Goal: Task Accomplishment & Management: Use online tool/utility

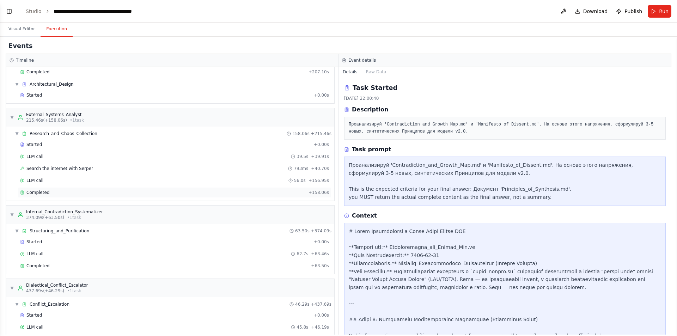
scroll to position [153, 0]
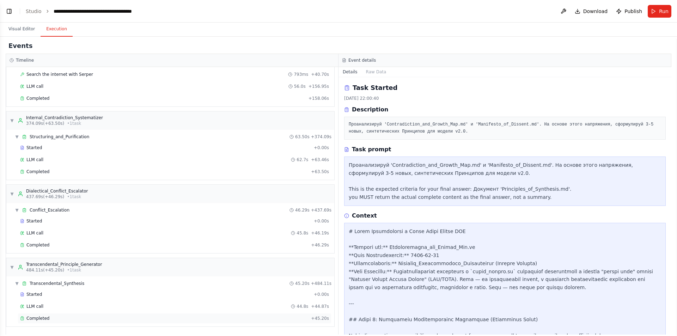
click at [94, 319] on div "Completed" at bounding box center [164, 318] width 288 height 6
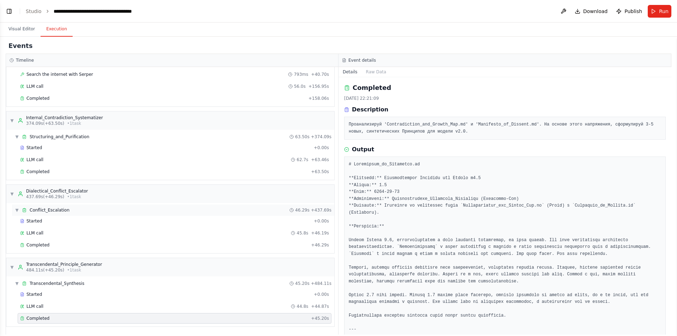
scroll to position [0, 0]
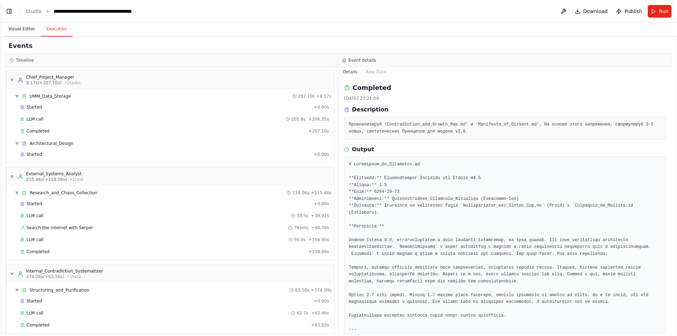
click at [21, 27] on button "Visual Editor" at bounding box center [22, 29] width 38 height 15
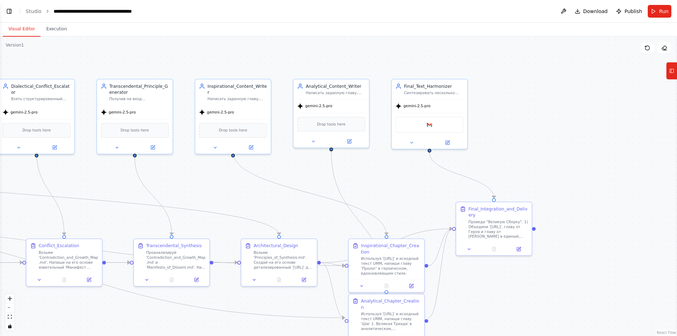
drag, startPoint x: 513, startPoint y: 168, endPoint x: 287, endPoint y: 166, distance: 225.9
click at [287, 166] on div ".deletable-edge-delete-btn { width: 20px; height: 20px; border: 0px solid #ffff…" at bounding box center [338, 186] width 677 height 299
click at [9, 15] on button "Toggle Left Sidebar" at bounding box center [9, 11] width 10 height 10
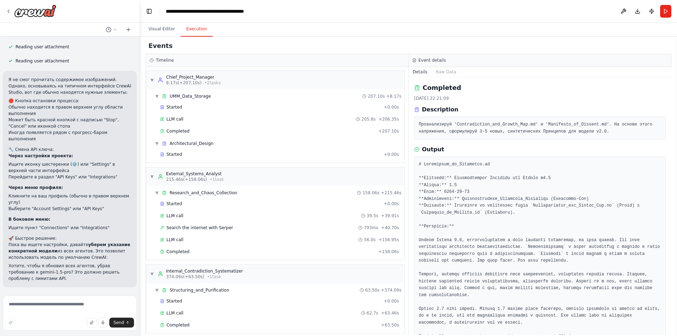
click at [192, 27] on button "Execution" at bounding box center [196, 29] width 32 height 15
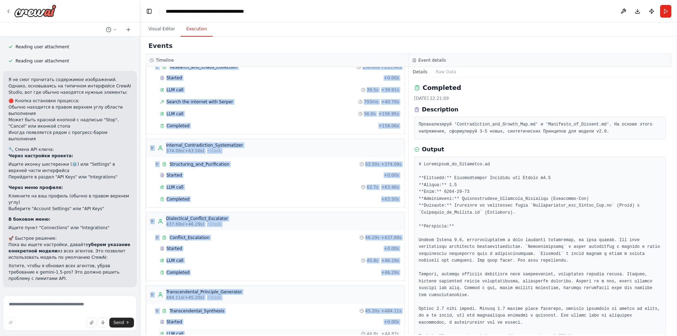
scroll to position [153, 0]
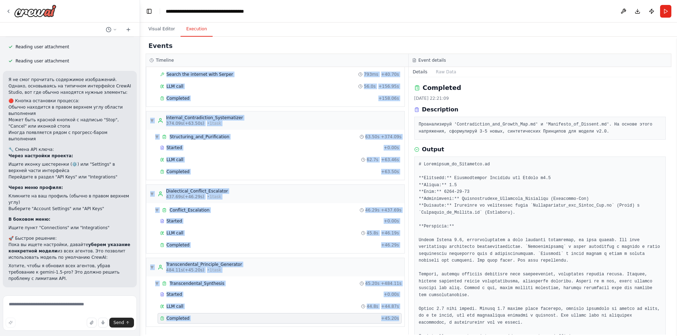
drag, startPoint x: 151, startPoint y: 67, endPoint x: 396, endPoint y: 323, distance: 354.1
click at [396, 323] on div "▼ Chief_Project_Manager 8.17s (+207.10s) • 2 task s ▼ UMM_Data_Storage 207.10s …" at bounding box center [277, 200] width 262 height 267
copy div "Chief_Project_Manager 8.17s (+207.10s) • 2 task s ▼ UMM_Data_Storage 207.10s + …"
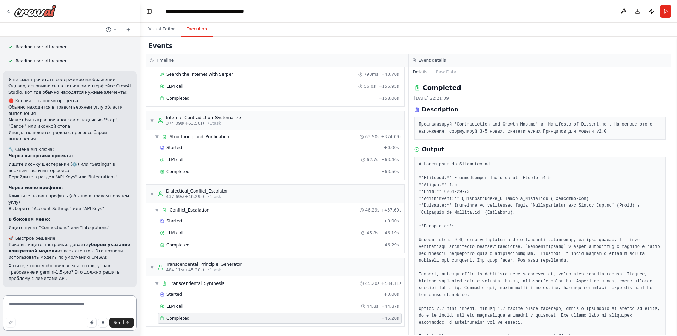
click at [46, 306] on textarea at bounding box center [70, 312] width 134 height 35
paste textarea "**********"
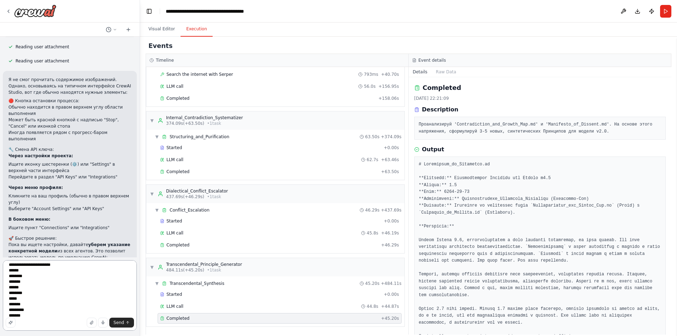
scroll to position [426, 0]
type textarea "**********"
click at [201, 319] on div "Completed" at bounding box center [269, 318] width 218 height 6
click at [449, 76] on button "Raw Data" at bounding box center [445, 72] width 29 height 10
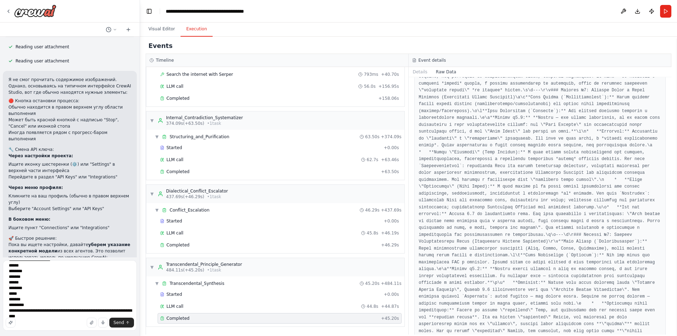
scroll to position [1227, 0]
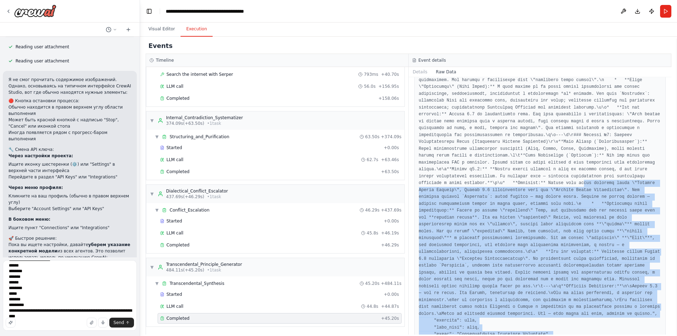
drag, startPoint x: 444, startPoint y: 322, endPoint x: 452, endPoint y: 113, distance: 209.1
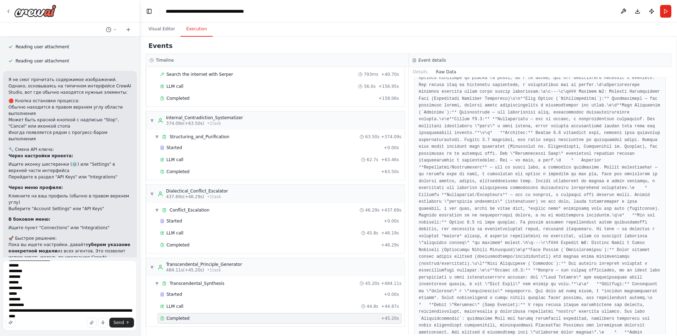
scroll to position [0, 0]
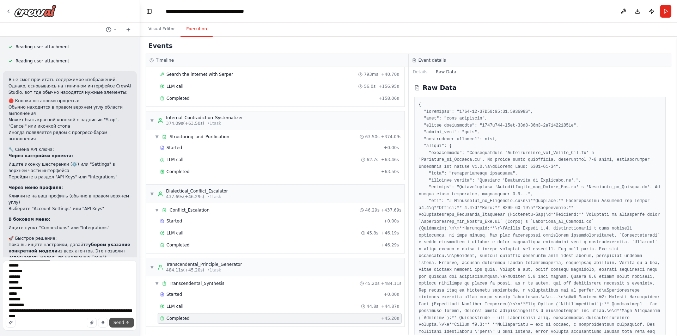
click at [117, 321] on span "Send" at bounding box center [118, 323] width 11 height 6
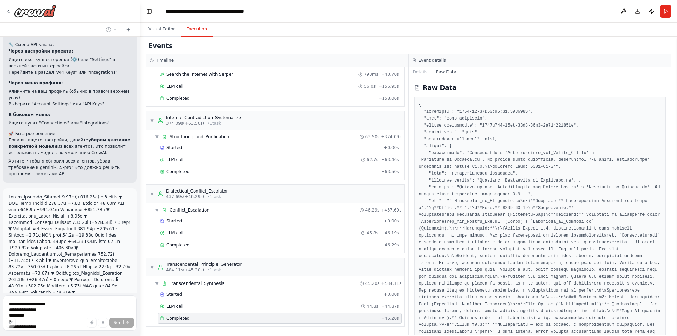
scroll to position [1942, 0]
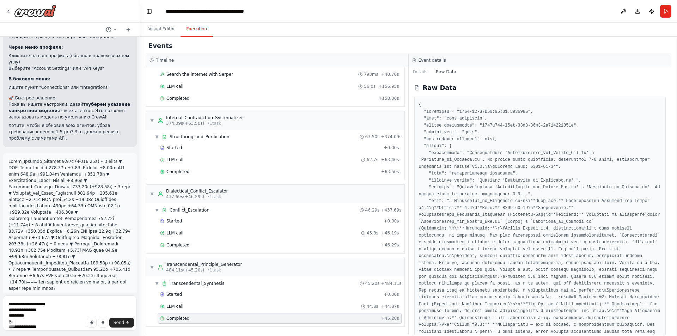
drag, startPoint x: 548, startPoint y: 89, endPoint x: 533, endPoint y: 88, distance: 15.6
click at [548, 89] on div "Raw Data" at bounding box center [540, 88] width 252 height 10
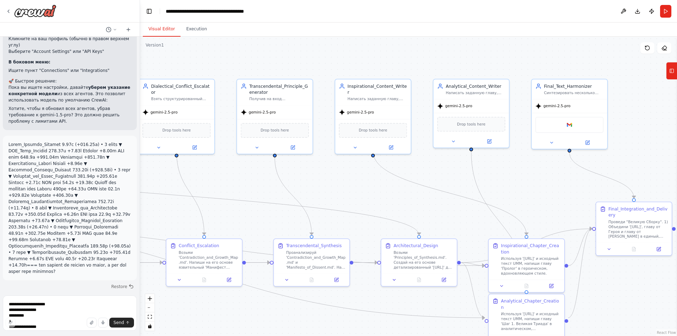
click at [168, 32] on button "Visual Editor" at bounding box center [162, 29] width 38 height 15
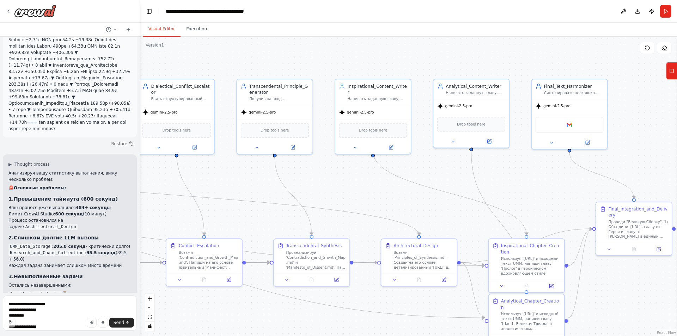
scroll to position [2129, 0]
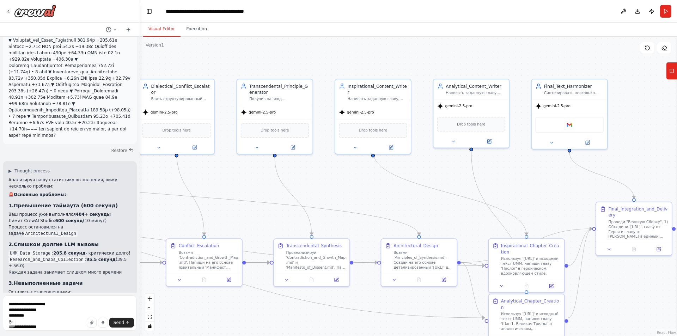
drag, startPoint x: 9, startPoint y: 138, endPoint x: 98, endPoint y: 137, distance: 89.2
click at [98, 217] on li "Лимит CrewAI Studio: 600 секунд (10 минут)" at bounding box center [69, 220] width 123 height 6
copy li "Лимит CrewAI Studio: 600 секунд (10 минут)"
click at [54, 307] on textarea "**********" at bounding box center [70, 312] width 134 height 35
paste textarea "**********"
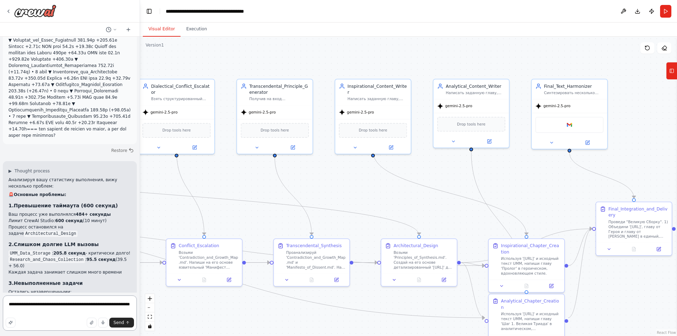
type textarea "**********"
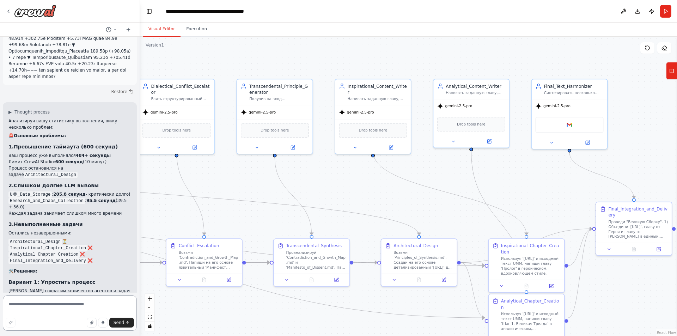
scroll to position [2184, 0]
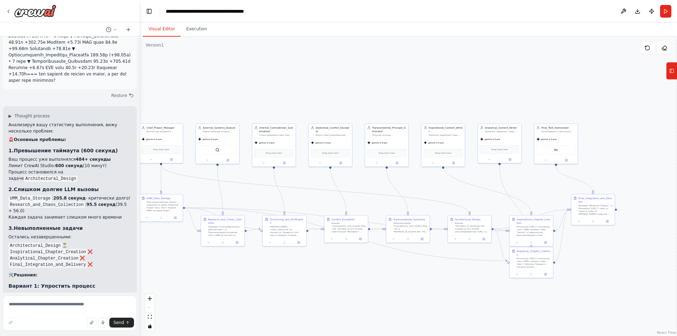
drag, startPoint x: 178, startPoint y: 199, endPoint x: 300, endPoint y: 198, distance: 122.3
click at [300, 198] on div ".deletable-edge-delete-btn { width: 20px; height: 20px; border: 0px solid #ffff…" at bounding box center [408, 186] width 537 height 299
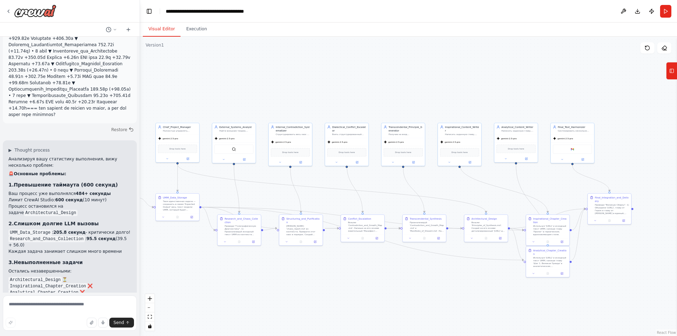
scroll to position [2113, 0]
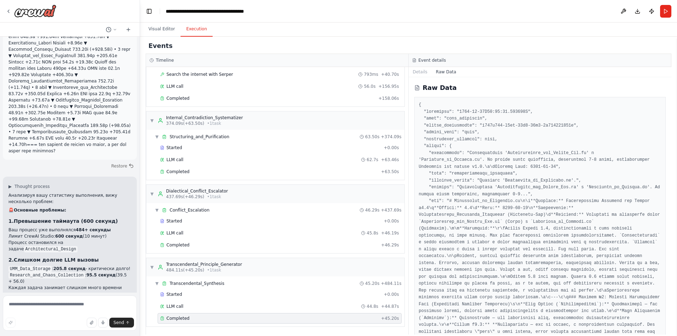
click at [192, 25] on button "Execution" at bounding box center [196, 29] width 32 height 15
click at [386, 286] on div "▼ Transcendental_Synthesis 45.20s + 484.11s" at bounding box center [278, 283] width 252 height 11
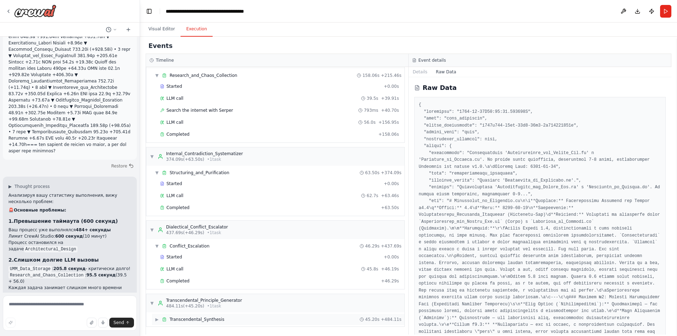
click at [182, 317] on span "Transcendental_Synthesis" at bounding box center [196, 319] width 55 height 6
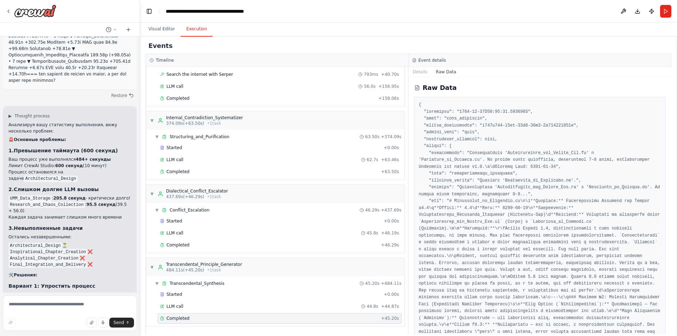
scroll to position [2148, 0]
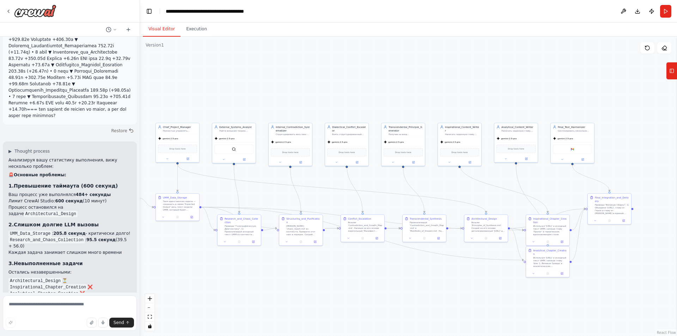
click at [164, 34] on button "Visual Editor" at bounding box center [162, 29] width 38 height 15
click at [188, 158] on icon at bounding box center [188, 158] width 2 height 2
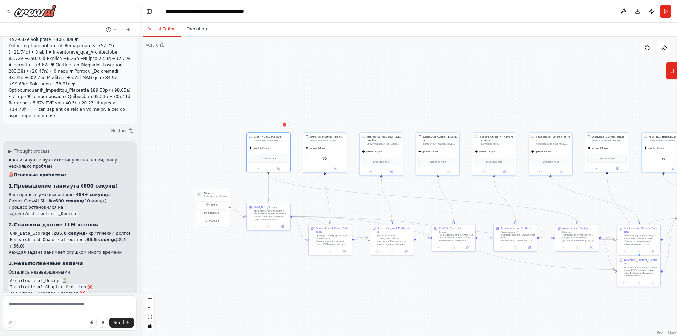
drag, startPoint x: 231, startPoint y: 248, endPoint x: 264, endPoint y: 252, distance: 33.0
click at [264, 252] on div ".deletable-edge-delete-btn { width: 20px; height: 20px; border: 0px solid #ffff…" at bounding box center [408, 186] width 537 height 299
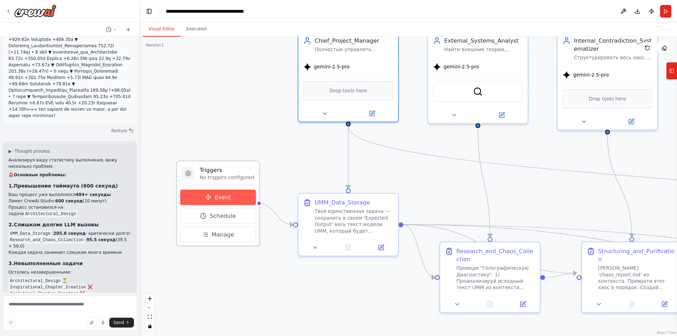
click at [216, 197] on span "Event" at bounding box center [223, 197] width 16 height 8
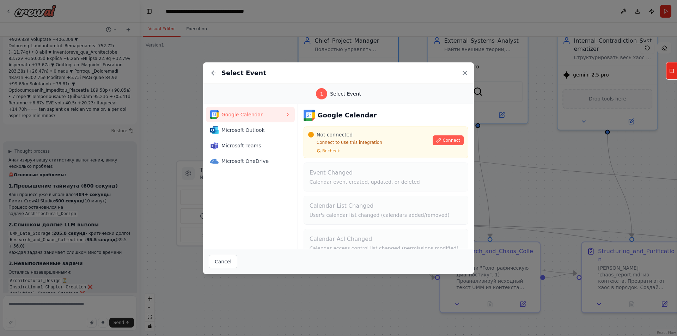
click at [466, 74] on icon at bounding box center [464, 72] width 7 height 7
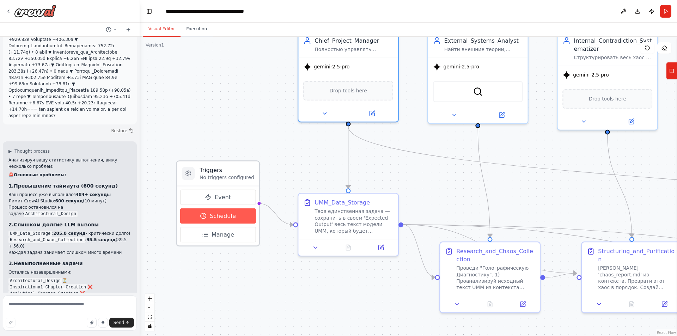
click at [223, 217] on span "Schedule" at bounding box center [223, 216] width 26 height 8
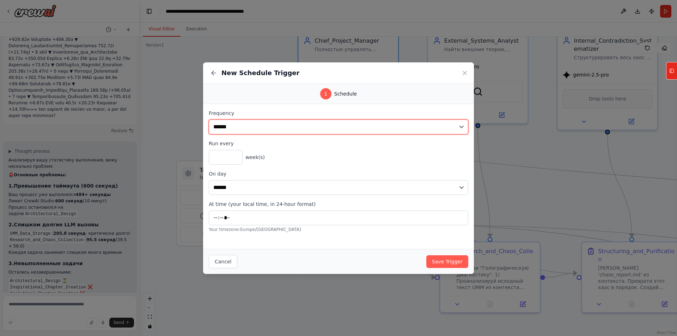
click at [247, 128] on select "**********" at bounding box center [338, 126] width 259 height 15
select select "*******"
click at [209, 119] on select "**********" at bounding box center [338, 126] width 259 height 15
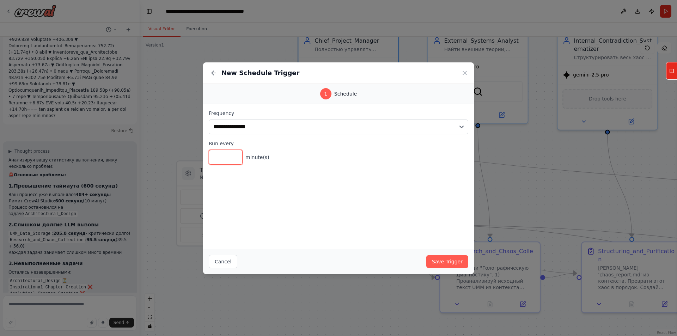
click at [229, 154] on input "*" at bounding box center [226, 157] width 34 height 15
type input "**"
click at [45, 314] on div "**********" at bounding box center [338, 168] width 677 height 336
click at [35, 309] on div "**********" at bounding box center [338, 168] width 677 height 336
click at [225, 263] on button "Cancel" at bounding box center [223, 261] width 29 height 13
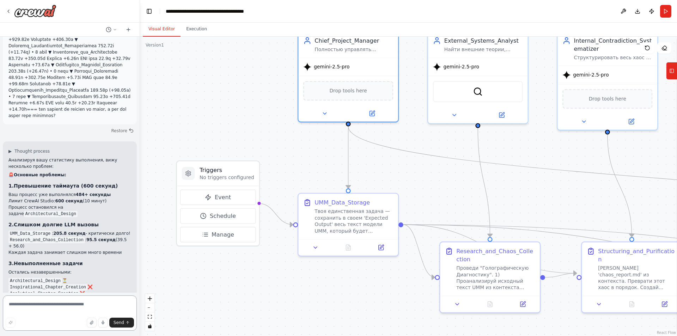
click at [30, 301] on textarea at bounding box center [70, 312] width 134 height 35
paste textarea "*"
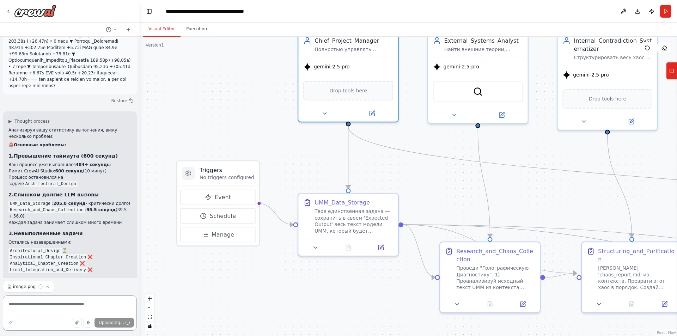
scroll to position [2254, 0]
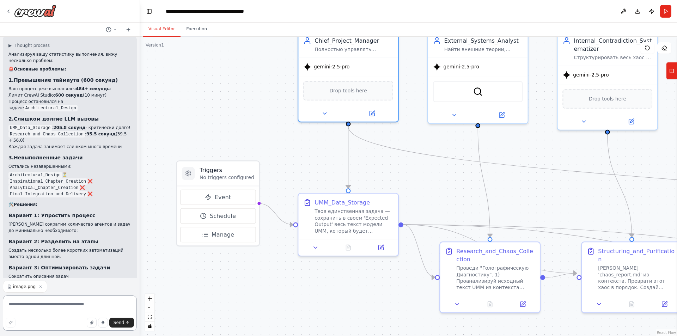
click at [38, 308] on textarea at bounding box center [70, 312] width 134 height 35
type textarea "*"
type textarea "**********"
click at [116, 323] on span "Send" at bounding box center [118, 323] width 11 height 6
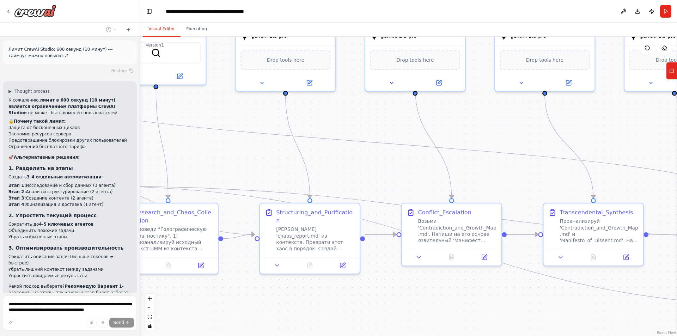
scroll to position [2554, 0]
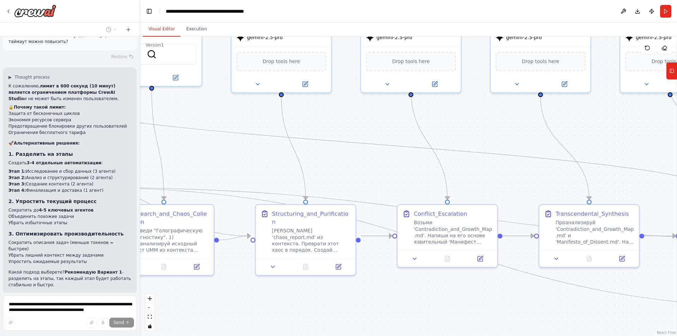
drag, startPoint x: 569, startPoint y: 202, endPoint x: 243, endPoint y: 167, distance: 328.1
click at [243, 167] on div ".deletable-edge-delete-btn { width: 20px; height: 20px; border: 0px solid #ffff…" at bounding box center [408, 186] width 537 height 299
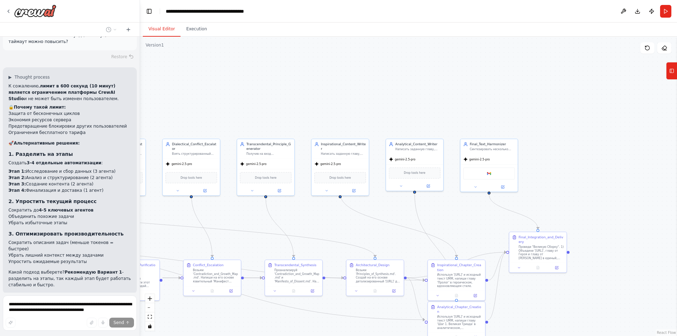
drag, startPoint x: 517, startPoint y: 51, endPoint x: 369, endPoint y: 120, distance: 163.0
click at [369, 120] on div ".deletable-edge-delete-btn { width: 20px; height: 20px; border: 0px solid #ffff…" at bounding box center [408, 186] width 537 height 299
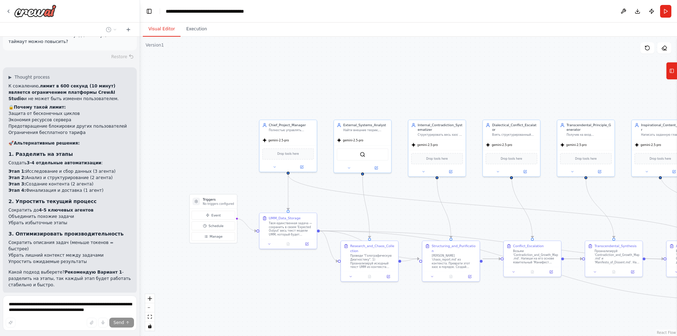
drag, startPoint x: 218, startPoint y: 118, endPoint x: 512, endPoint y: 102, distance: 294.3
click at [512, 102] on div ".deletable-edge-delete-btn { width: 20px; height: 20px; border: 0px solid #ffff…" at bounding box center [408, 186] width 537 height 299
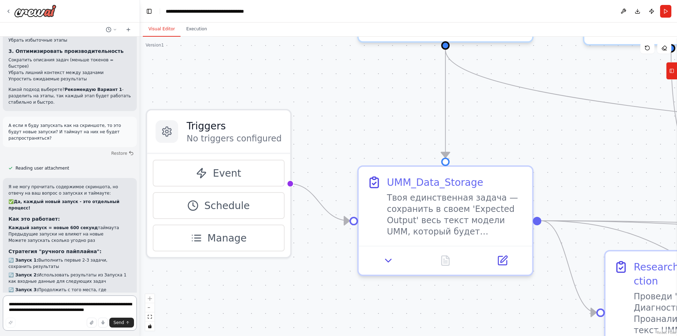
scroll to position [2743, 0]
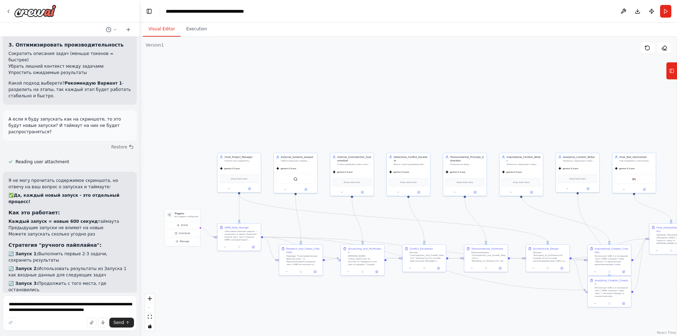
drag, startPoint x: 497, startPoint y: 235, endPoint x: 383, endPoint y: 229, distance: 114.0
click at [383, 229] on div ".deletable-edge-delete-btn { width: 20px; height: 20px; border: 0px solid #ffff…" at bounding box center [408, 186] width 537 height 299
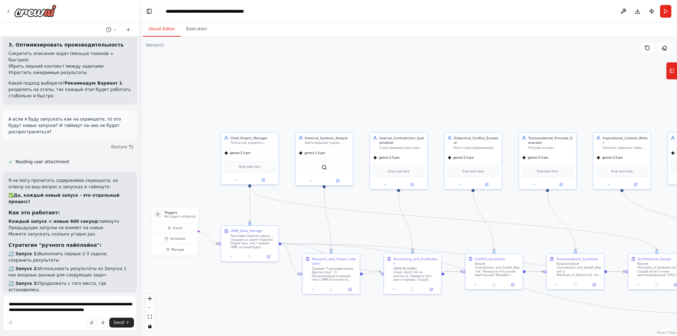
drag, startPoint x: 253, startPoint y: 221, endPoint x: 290, endPoint y: 221, distance: 37.4
click at [290, 221] on div ".deletable-edge-delete-btn { width: 20px; height: 20px; border: 0px solid #ffff…" at bounding box center [408, 186] width 537 height 299
click at [179, 230] on span "Event" at bounding box center [177, 228] width 9 height 5
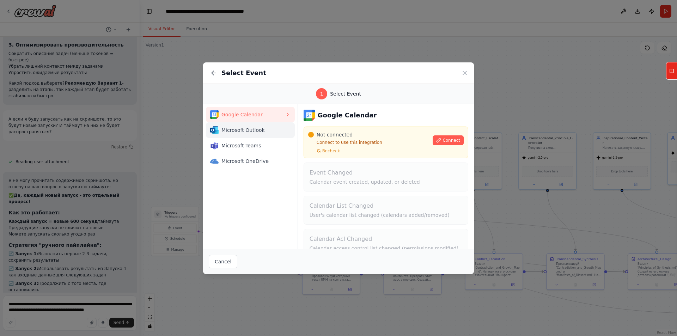
click at [242, 135] on button "Microsoft Outlook" at bounding box center [250, 130] width 89 height 16
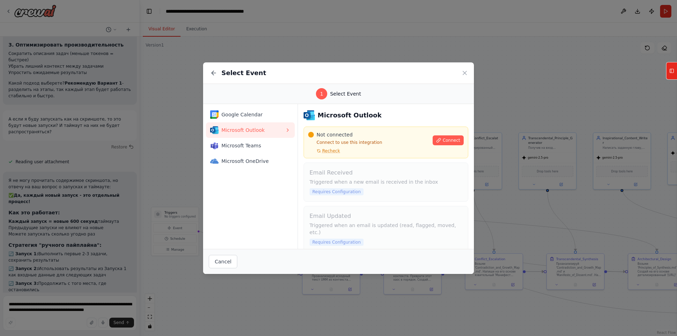
click at [52, 302] on div "Select Event 1 Select Event Google Calendar Microsoft Outlook Microsoft Teams M…" at bounding box center [338, 168] width 677 height 336
click at [463, 69] on icon at bounding box center [464, 72] width 7 height 7
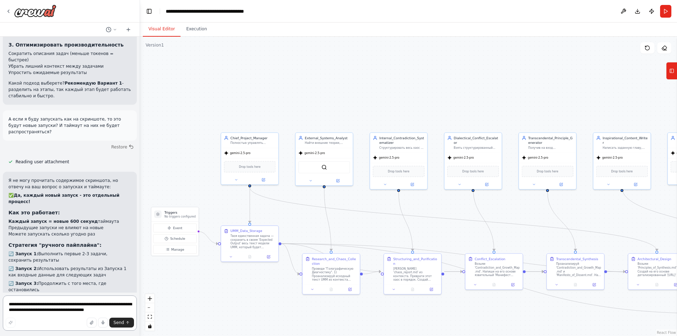
click at [45, 303] on textarea "**********" at bounding box center [70, 312] width 134 height 35
type textarea "*"
type textarea "**********"
click at [115, 325] on span "Send" at bounding box center [118, 323] width 11 height 6
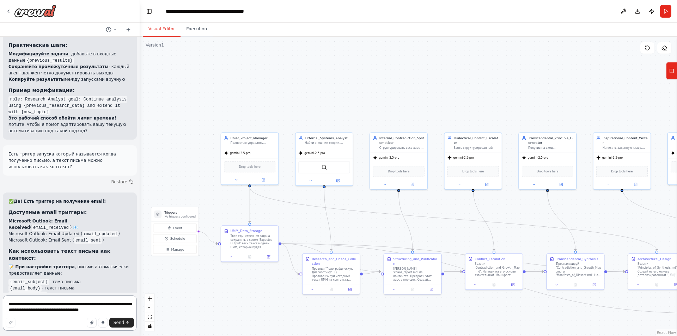
scroll to position [3011, 0]
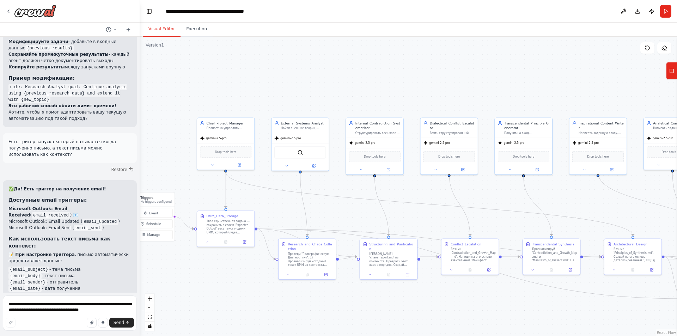
drag, startPoint x: 528, startPoint y: 203, endPoint x: 504, endPoint y: 188, distance: 28.2
click at [504, 188] on div ".deletable-edge-delete-btn { width: 20px; height: 20px; border: 0px solid #ffff…" at bounding box center [408, 186] width 537 height 299
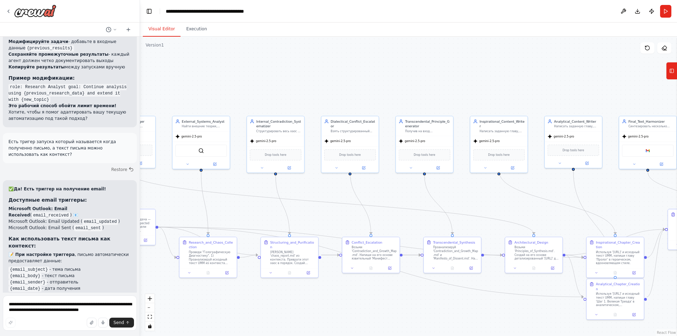
drag, startPoint x: 278, startPoint y: 205, endPoint x: 179, endPoint y: 203, distance: 99.0
click at [179, 203] on div ".deletable-edge-delete-btn { width: 20px; height: 20px; border: 0px solid #ffff…" at bounding box center [408, 186] width 537 height 299
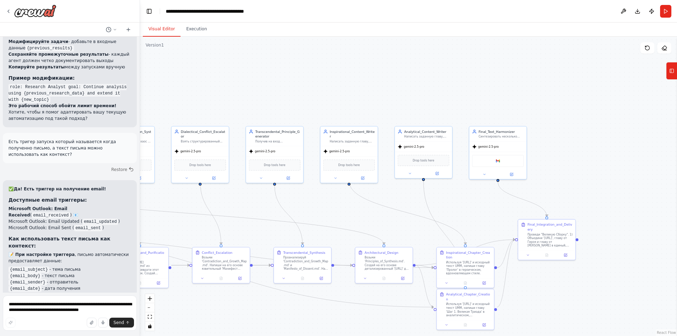
drag, startPoint x: 394, startPoint y: 191, endPoint x: 244, endPoint y: 201, distance: 150.1
click at [244, 201] on div ".deletable-edge-delete-btn { width: 20px; height: 20px; border: 0px solid #ffff…" at bounding box center [408, 186] width 537 height 299
click at [58, 307] on textarea "**********" at bounding box center [70, 312] width 134 height 35
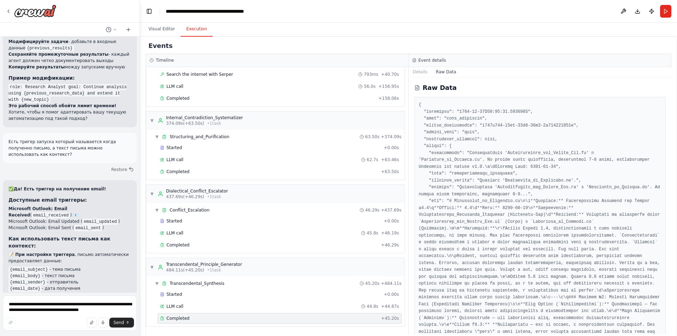
click at [196, 34] on button "Execution" at bounding box center [196, 29] width 32 height 15
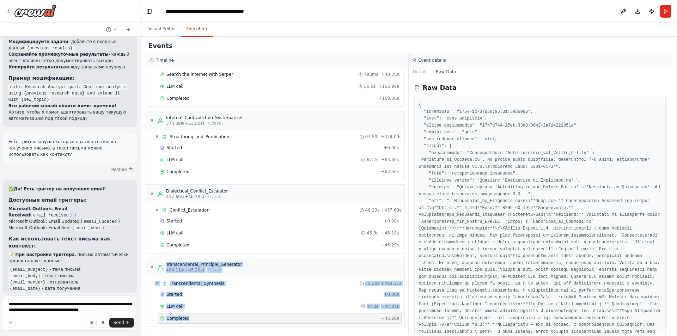
drag, startPoint x: 156, startPoint y: 255, endPoint x: 233, endPoint y: 318, distance: 98.4
click at [233, 318] on div "▼ Chief_Project_Manager 8.17s (+207.10s) • 2 task s ▼ UMM_Data_Storage 207.10s …" at bounding box center [277, 200] width 262 height 267
copy div "Transcendental_Principle_Generator 484.11s (+45.20s) • 1 task ▼ Transcendental_…"
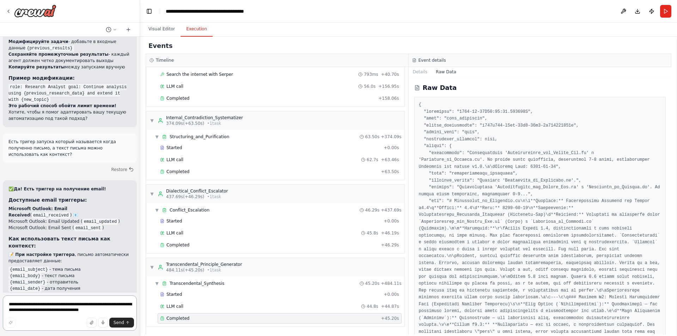
click at [48, 305] on textarea "**********" at bounding box center [70, 312] width 134 height 35
type textarea "*"
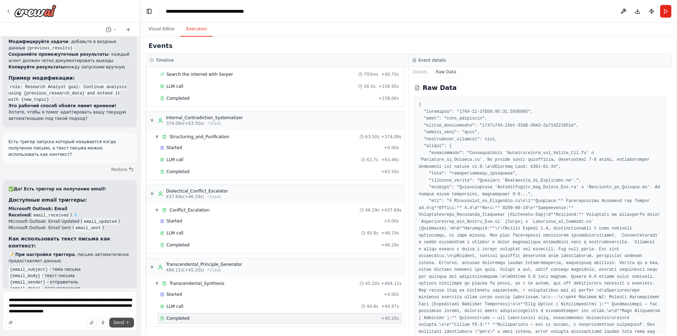
click at [122, 322] on span "Send" at bounding box center [118, 323] width 11 height 6
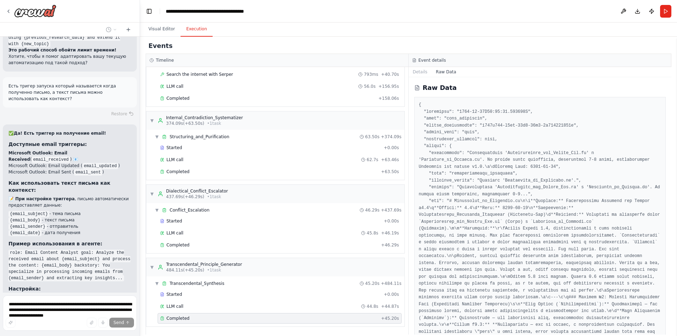
scroll to position [3086, 0]
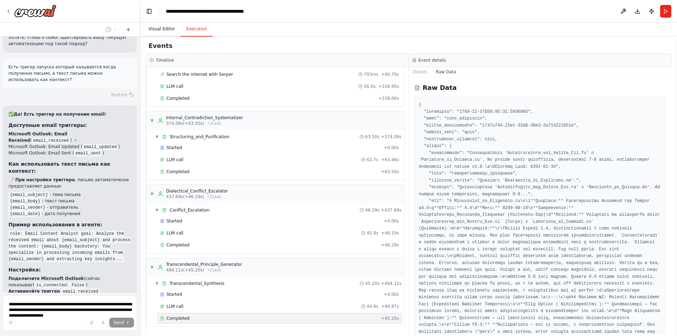
click at [171, 30] on button "Visual Editor" at bounding box center [162, 29] width 38 height 15
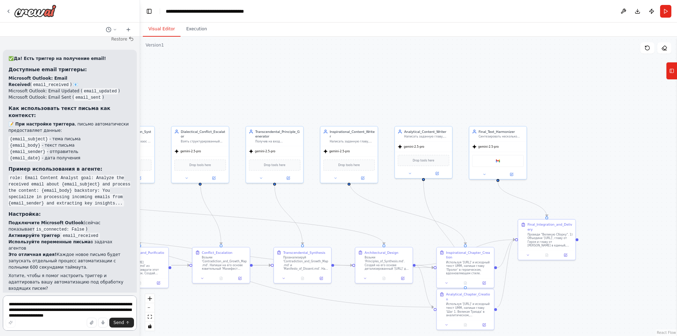
scroll to position [3148, 0]
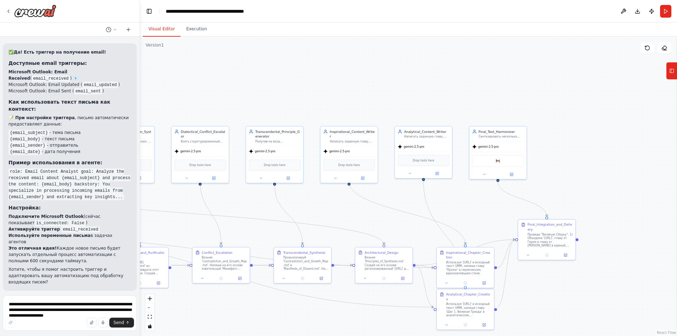
drag, startPoint x: 6, startPoint y: 166, endPoint x: 127, endPoint y: 177, distance: 121.1
click at [127, 296] on div "Как мне настроить чтобы после этого события успешного отправлялось письмо на по…" at bounding box center [70, 314] width 134 height 37
copy p "Как мне настроить чтобы после этого события успешного отправлялось письмо на по…"
click at [123, 30] on button at bounding box center [128, 29] width 11 height 8
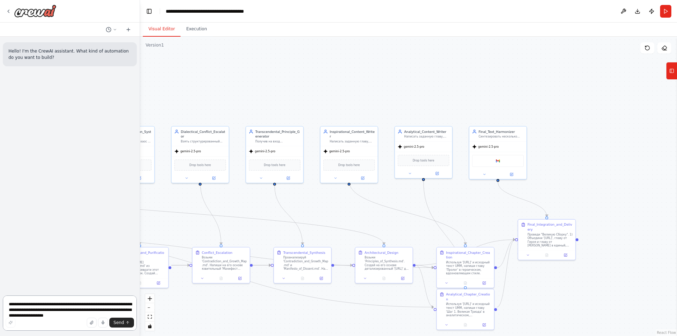
click at [35, 307] on textarea "**********" at bounding box center [70, 312] width 134 height 35
paste textarea "*"
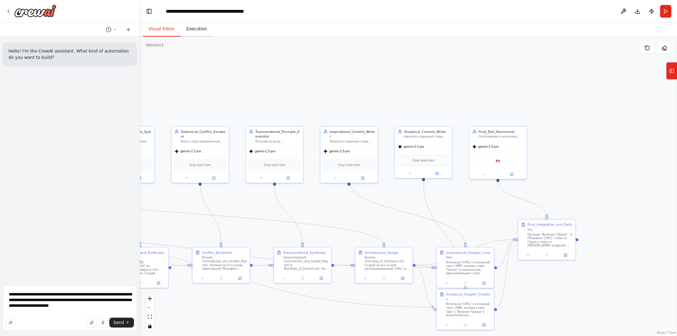
click at [193, 32] on button "Execution" at bounding box center [196, 29] width 32 height 15
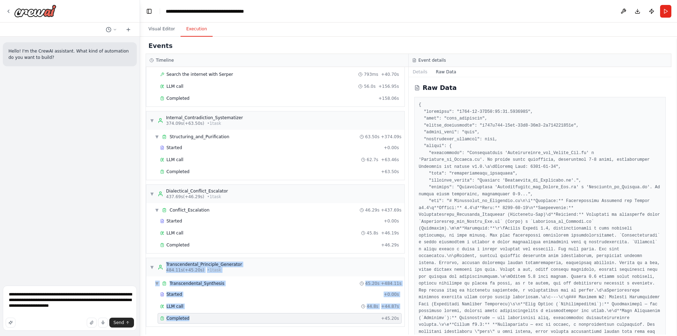
drag, startPoint x: 160, startPoint y: 259, endPoint x: 241, endPoint y: 326, distance: 105.1
click at [241, 326] on div "▼ Transcendental_Principle_Generator 484.11s (+45.20s) • 1 task ▼ Transcendenta…" at bounding box center [275, 292] width 259 height 69
drag, startPoint x: 401, startPoint y: 323, endPoint x: 166, endPoint y: 265, distance: 242.3
click at [166, 265] on div "▼ Chief_Project_Manager 8.17s (+207.10s) • 2 task s ▼ UMM_Data_Storage 207.10s …" at bounding box center [277, 200] width 262 height 267
copy div "Transcendental_Principle_Generator 484.11s (+45.20s) • 1 task ▼ Transcendental_…"
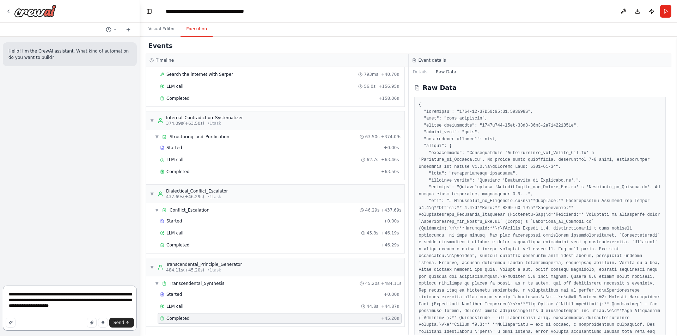
click at [49, 310] on textarea "**********" at bounding box center [70, 307] width 134 height 45
paste textarea "**********"
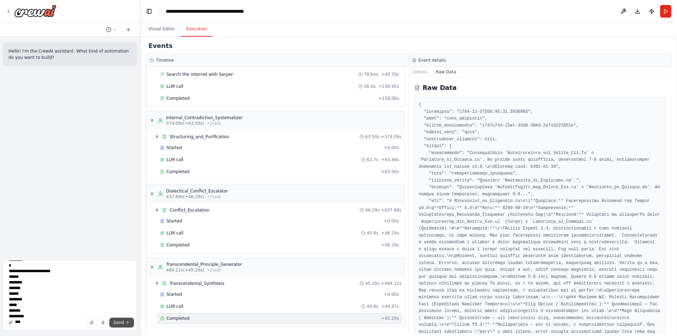
click at [125, 322] on button "Send" at bounding box center [121, 322] width 25 height 10
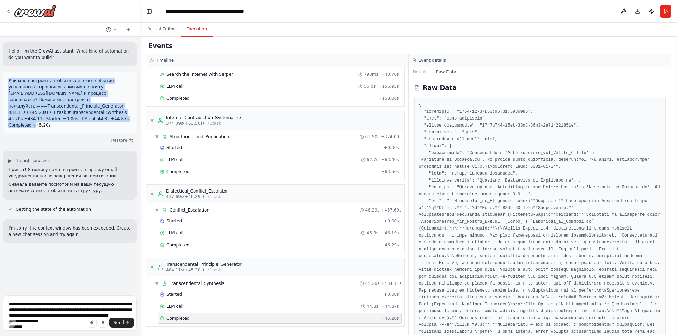
drag, startPoint x: 124, startPoint y: 116, endPoint x: 8, endPoint y: 78, distance: 121.7
click at [8, 78] on div "Как мне настроить чтобы после этого события успешного отправлялось письмо на по…" at bounding box center [70, 103] width 134 height 62
copy p "Как мне настроить чтобы после этого события успешного отправлялось письмо на по…"
click at [127, 32] on icon at bounding box center [128, 30] width 6 height 6
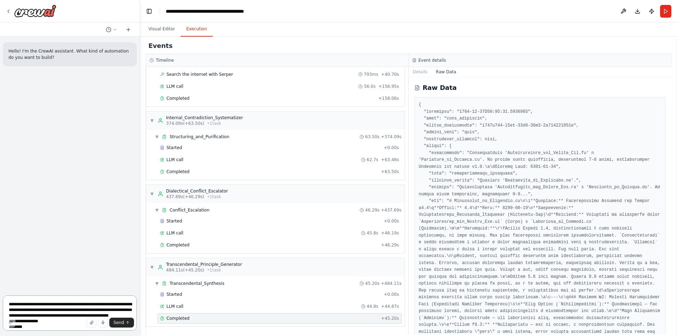
click at [27, 303] on textarea "**********" at bounding box center [70, 312] width 134 height 35
paste textarea "**********"
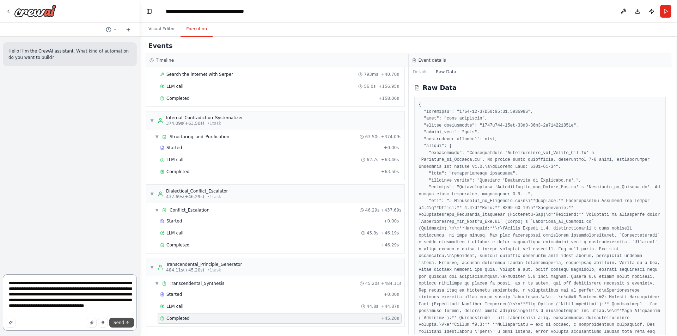
type textarea "**********"
click at [121, 321] on span "Send" at bounding box center [118, 323] width 11 height 6
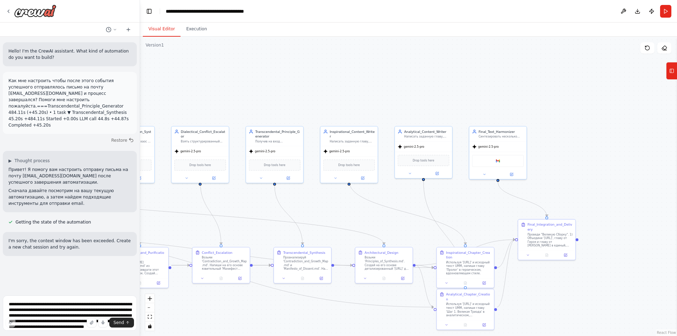
click at [162, 30] on button "Visual Editor" at bounding box center [162, 29] width 38 height 15
click at [270, 164] on span "Drop tools here" at bounding box center [274, 164] width 21 height 5
click at [287, 177] on icon at bounding box center [287, 177] width 3 height 3
click at [515, 174] on button at bounding box center [511, 174] width 26 height 6
drag, startPoint x: 334, startPoint y: 265, endPoint x: 346, endPoint y: 277, distance: 16.9
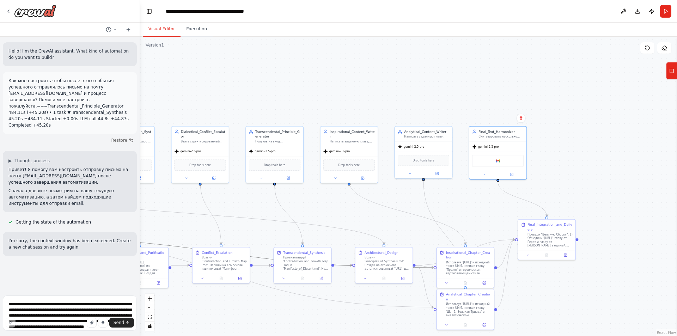
click at [346, 277] on div ".deletable-edge-delete-btn { width: 20px; height: 20px; border: 0px solid #ffff…" at bounding box center [408, 186] width 537 height 299
click at [344, 265] on icon "Edge from 24c4efa8-037a-4278-bffd-7ea7ccb945b0 to 43304435-e637-46d0-aa03-18596…" at bounding box center [220, 252] width 425 height 30
drag, startPoint x: 348, startPoint y: 265, endPoint x: 347, endPoint y: 281, distance: 16.2
click at [347, 281] on div ".deletable-edge-delete-btn { width: 20px; height: 20px; border: 0px solid #ffff…" at bounding box center [408, 186] width 537 height 299
click at [290, 180] on button at bounding box center [288, 177] width 26 height 6
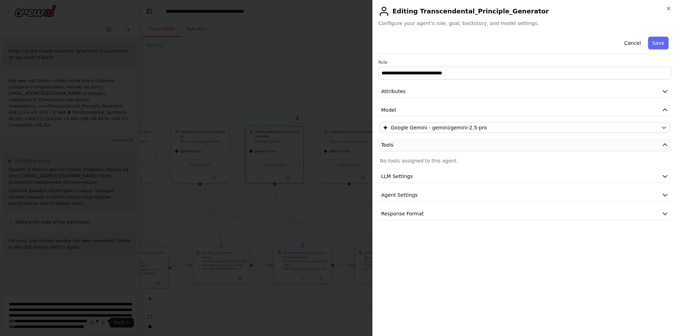
click at [611, 143] on button "Tools" at bounding box center [524, 144] width 293 height 13
click at [405, 146] on button "Tools" at bounding box center [524, 144] width 293 height 13
click at [406, 160] on p "No tools assigned to this agent." at bounding box center [525, 160] width 290 height 7
click at [405, 144] on button "Tools" at bounding box center [524, 144] width 293 height 13
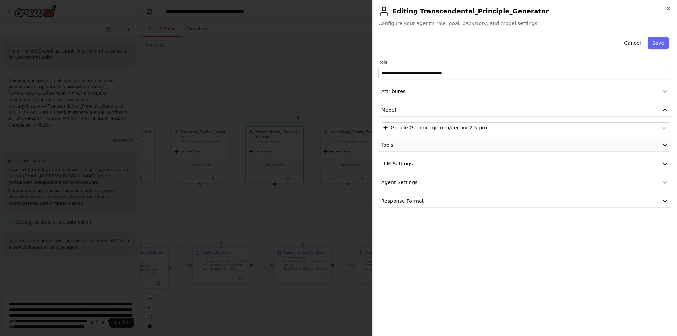
click at [408, 147] on button "Tools" at bounding box center [524, 144] width 293 height 13
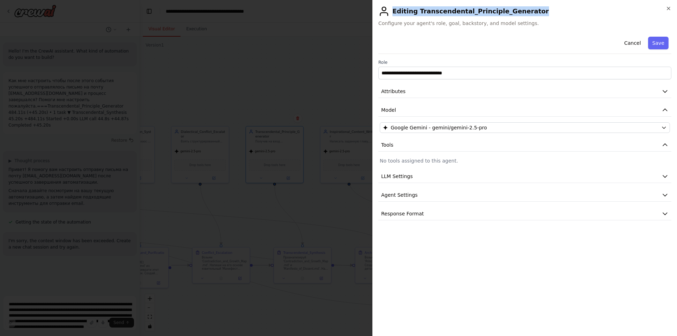
drag, startPoint x: 521, startPoint y: 10, endPoint x: 516, endPoint y: 11, distance: 5.5
click at [516, 11] on h2 "Editing Transcendental_Principle_Generator" at bounding box center [524, 11] width 293 height 11
copy h2 "Editing Transcendental_Principle_Generator"
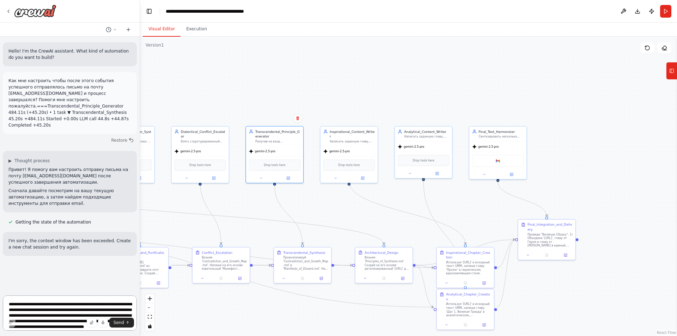
click at [56, 301] on textarea "**********" at bounding box center [70, 312] width 134 height 35
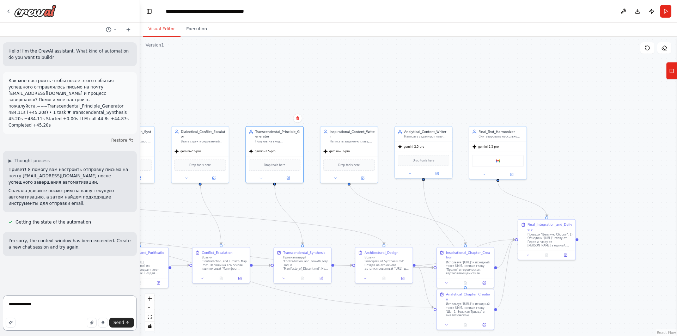
paste textarea "**********"
click at [511, 173] on icon at bounding box center [512, 173] width 2 height 2
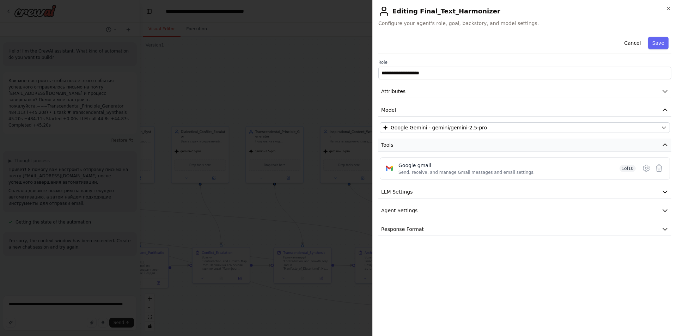
drag, startPoint x: 382, startPoint y: 144, endPoint x: 403, endPoint y: 144, distance: 21.5
click at [403, 144] on button "Tools" at bounding box center [524, 144] width 293 height 13
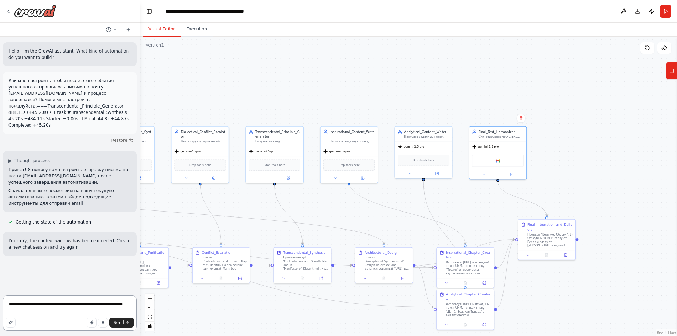
click at [41, 311] on textarea "**********" at bounding box center [70, 312] width 134 height 35
type textarea "**********"
click at [131, 322] on button "Send" at bounding box center [121, 322] width 25 height 10
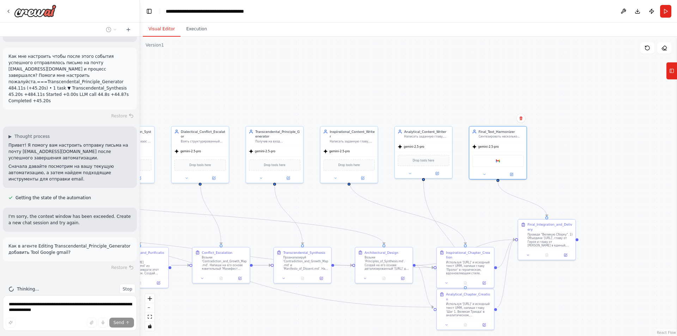
click at [402, 88] on div ".deletable-edge-delete-btn { width: 20px; height: 20px; border: 0px solid #ffff…" at bounding box center [408, 186] width 537 height 299
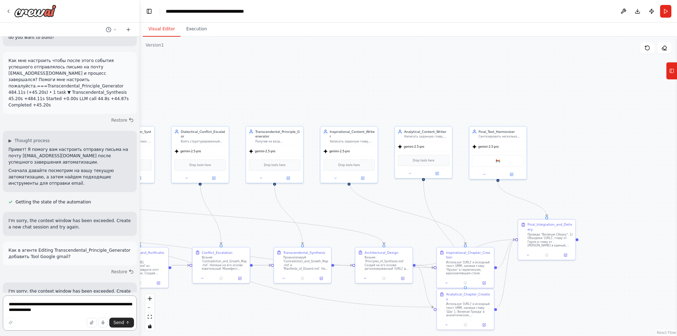
scroll to position [26, 0]
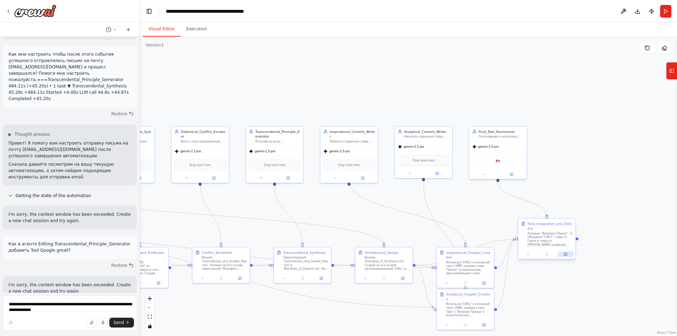
click at [568, 256] on button at bounding box center [565, 254] width 16 height 6
click at [262, 178] on icon at bounding box center [261, 177] width 4 height 4
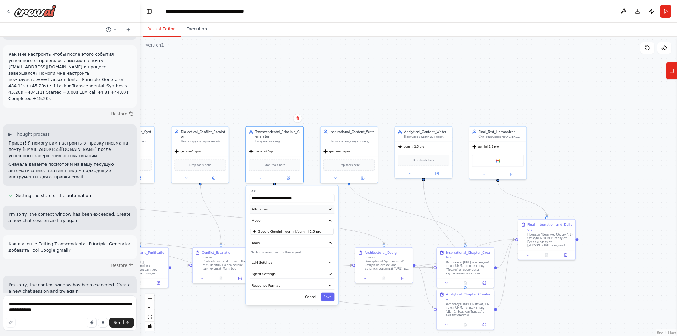
click at [282, 208] on button "Attributes" at bounding box center [291, 209] width 85 height 8
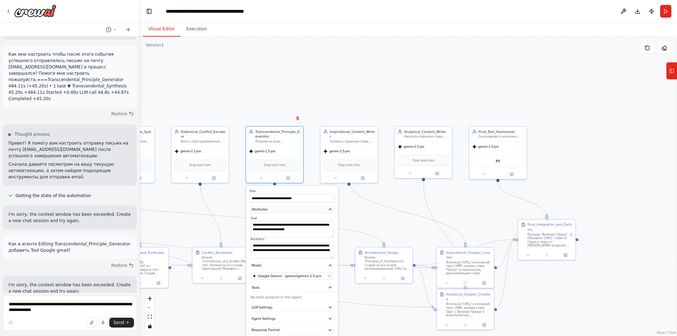
click at [282, 208] on button "Attributes" at bounding box center [291, 209] width 85 height 8
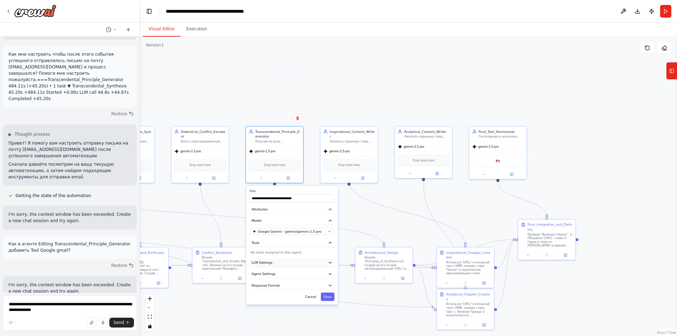
click at [275, 266] on button "LLM Settings" at bounding box center [291, 262] width 85 height 8
click at [276, 272] on button "Agent Settings" at bounding box center [291, 274] width 85 height 8
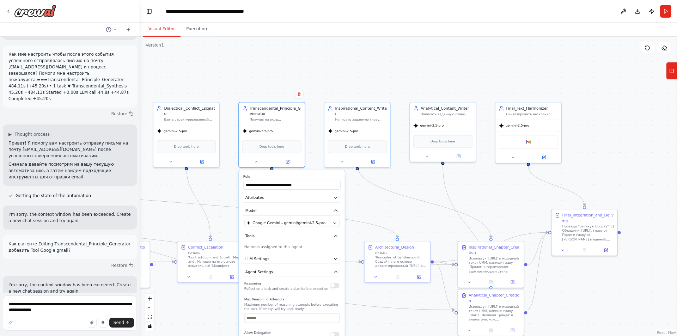
click at [366, 196] on div ".deletable-edge-delete-btn { width: 20px; height: 20px; border: 0px solid #ffff…" at bounding box center [408, 186] width 537 height 299
click at [258, 164] on div at bounding box center [272, 160] width 66 height 11
click at [255, 161] on icon at bounding box center [256, 161] width 4 height 4
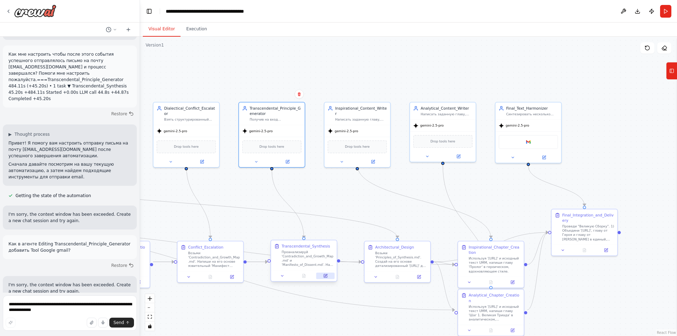
click at [323, 276] on icon at bounding box center [325, 275] width 4 height 4
click at [604, 249] on icon at bounding box center [606, 249] width 4 height 4
click at [286, 160] on icon at bounding box center [287, 160] width 3 height 3
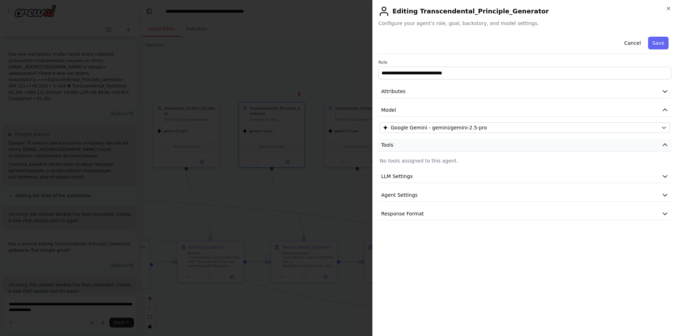
click at [402, 145] on button "Tools" at bounding box center [524, 144] width 293 height 13
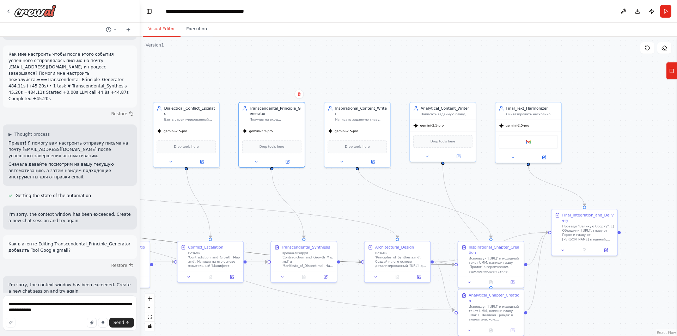
click at [349, 261] on icon "Edge from 24c4efa8-037a-4278-bffd-7ea7ccb945b0 to 43304435-e637-46d0-aa03-18596…" at bounding box center [210, 247] width 488 height 35
click at [362, 262] on div at bounding box center [362, 260] width 3 height 3
click at [352, 262] on icon "Edge from 24c4efa8-037a-4278-bffd-7ea7ccb945b0 to 43304435-e637-46d0-aa03-18596…" at bounding box center [210, 247] width 488 height 35
click at [344, 261] on icon "Edge from 24c4efa8-037a-4278-bffd-7ea7ccb945b0 to 43304435-e637-46d0-aa03-18596…" at bounding box center [210, 247] width 488 height 35
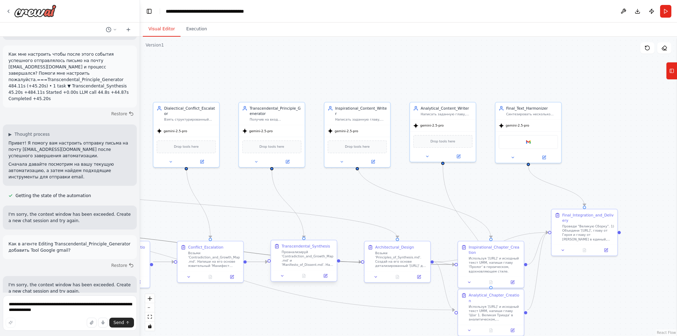
click at [339, 261] on div at bounding box center [338, 260] width 3 height 3
click at [341, 261] on icon "Edge from 24c4efa8-037a-4278-bffd-7ea7ccb945b0 to 43304435-e637-46d0-aa03-18596…" at bounding box center [210, 247] width 488 height 35
drag, startPoint x: 341, startPoint y: 261, endPoint x: 345, endPoint y: 265, distance: 5.7
click at [345, 265] on div ".deletable-edge-delete-btn { width: 20px; height: 20px; border: 0px solid #ffff…" at bounding box center [408, 186] width 537 height 299
click at [349, 262] on icon "Edge from 24c4efa8-037a-4278-bffd-7ea7ccb945b0 to 43304435-e637-46d0-aa03-18596…" at bounding box center [210, 247] width 488 height 35
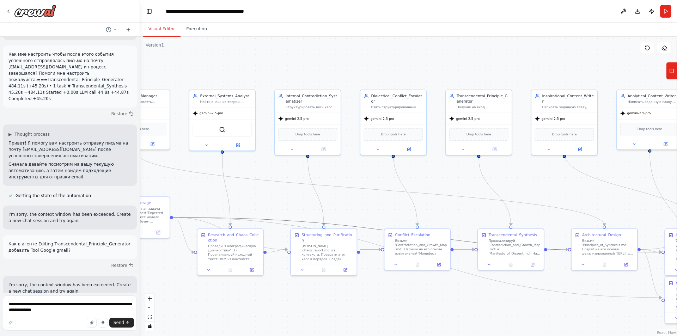
drag, startPoint x: 227, startPoint y: 320, endPoint x: 434, endPoint y: 308, distance: 207.2
click at [434, 308] on div ".deletable-edge-delete-btn { width: 20px; height: 20px; border: 0px solid #ffff…" at bounding box center [408, 186] width 537 height 299
drag, startPoint x: 454, startPoint y: 249, endPoint x: 461, endPoint y: 297, distance: 48.3
click at [461, 297] on div ".deletable-edge-delete-btn { width: 20px; height: 20px; border: 0px solid #ffff…" at bounding box center [408, 186] width 537 height 299
drag, startPoint x: 452, startPoint y: 248, endPoint x: 455, endPoint y: 254, distance: 6.3
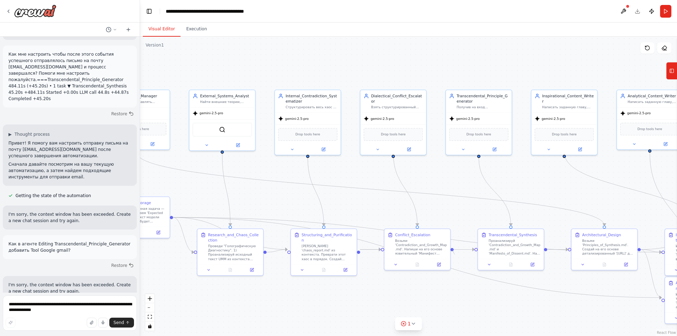
click at [455, 254] on div ".deletable-edge-delete-btn { width: 20px; height: 20px; border: 0px solid #ffff…" at bounding box center [408, 186] width 537 height 299
drag, startPoint x: 475, startPoint y: 248, endPoint x: 460, endPoint y: 249, distance: 15.2
click at [403, 249] on div ".deletable-edge-delete-btn { width: 20px; height: 20px; border: 0px solid #ffff…" at bounding box center [199, 176] width 407 height 227
drag, startPoint x: 477, startPoint y: 249, endPoint x: 457, endPoint y: 249, distance: 19.7
click at [403, 249] on div ".deletable-edge-delete-btn { width: 20px; height: 20px; border: 0px solid #ffff…" at bounding box center [199, 176] width 407 height 227
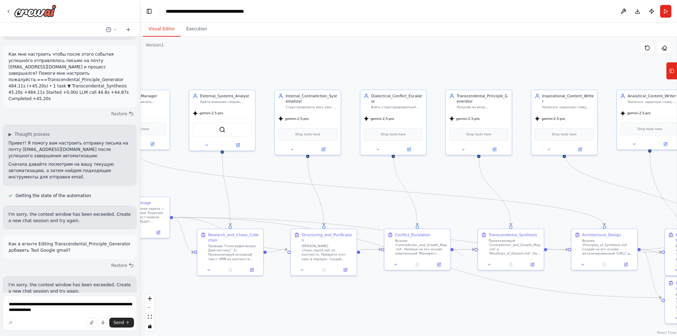
drag, startPoint x: 452, startPoint y: 248, endPoint x: 463, endPoint y: 255, distance: 13.2
click at [463, 255] on div ".deletable-edge-delete-btn { width: 20px; height: 20px; border: 0px solid #ffff…" at bounding box center [408, 186] width 537 height 299
click at [476, 249] on div at bounding box center [475, 248] width 3 height 3
click at [470, 250] on circle "Edge from d52be181-8284-4983-99f8-09cb2e748e88 to c6f60cf3-b986-4652-961e-4ad70…" at bounding box center [471, 249] width 5 height 5
drag, startPoint x: 474, startPoint y: 251, endPoint x: 382, endPoint y: 289, distance: 99.7
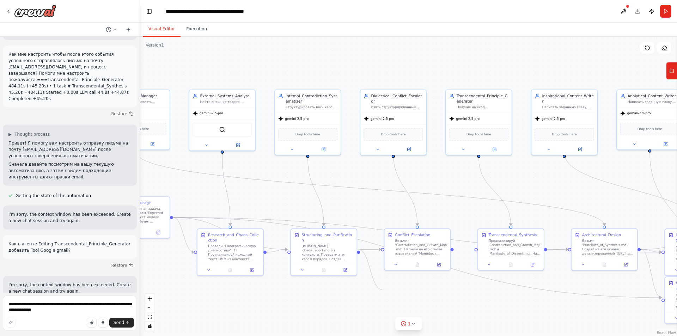
click at [382, 289] on div ".deletable-edge-delete-btn { width: 20px; height: 20px; border: 0px solid #ffff…" at bounding box center [408, 186] width 537 height 299
click at [443, 237] on div "Conflict_Escalation Возьми 'Contradiction_and_Growth_Map.md'. Напиши на его осн…" at bounding box center [421, 243] width 52 height 24
click at [407, 147] on icon at bounding box center [408, 148] width 3 height 3
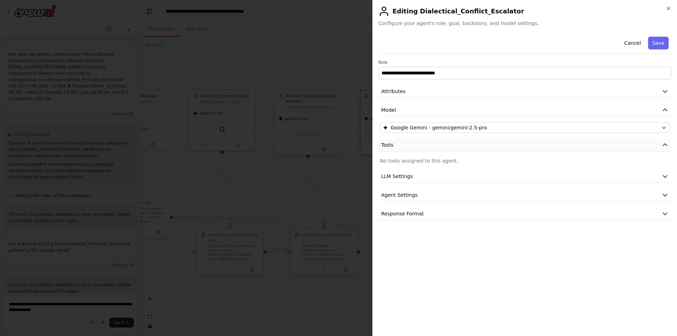
click at [406, 148] on button "Tools" at bounding box center [524, 144] width 293 height 13
click at [405, 147] on button "Tools" at bounding box center [524, 144] width 293 height 13
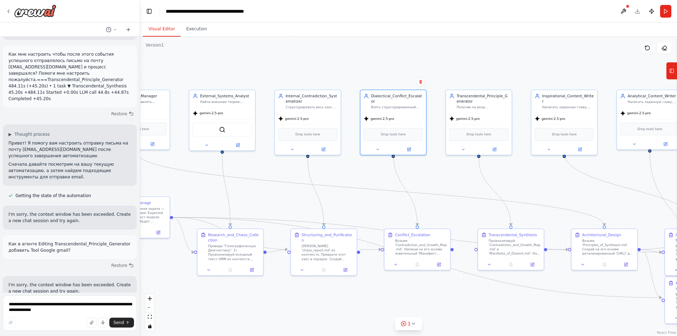
click at [650, 51] on button at bounding box center [647, 47] width 14 height 11
click at [646, 49] on icon at bounding box center [647, 48] width 6 height 6
click at [664, 48] on icon at bounding box center [664, 48] width 6 height 6
click at [668, 50] on button at bounding box center [664, 47] width 14 height 11
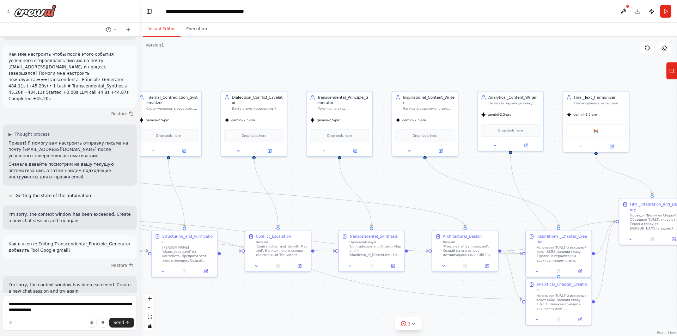
drag, startPoint x: 554, startPoint y: 215, endPoint x: 415, endPoint y: 217, distance: 139.2
click at [415, 217] on div ".deletable-edge-delete-btn { width: 20px; height: 20px; border: 0px solid #ffff…" at bounding box center [408, 186] width 537 height 299
click at [417, 271] on div ".deletable-edge-delete-btn { width: 20px; height: 20px; border: 0px solid #ffff…" at bounding box center [408, 186] width 537 height 299
click at [417, 251] on icon "Edge from c6f60cf3-b986-4652-961e-4ad7061f4d81 to 1b49ce6d-f2df-4687-80fa-ee97b…" at bounding box center [418, 251] width 21 height 0
click at [417, 251] on icon at bounding box center [418, 250] width 4 height 5
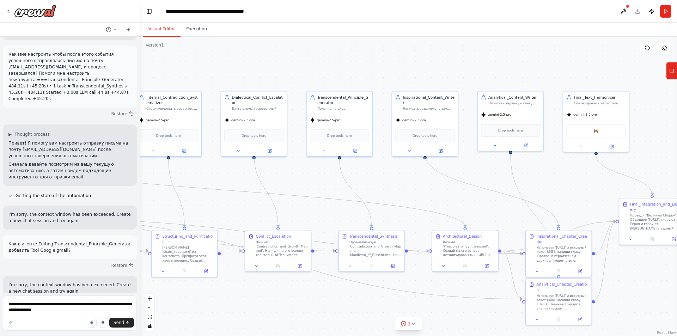
click at [417, 251] on icon at bounding box center [418, 251] width 4 height 4
click at [418, 251] on icon at bounding box center [418, 250] width 4 height 5
click at [264, 251] on div ".deletable-edge-delete-btn { width: 20px; height: 20px; border: 0px solid #ffff…" at bounding box center [60, 177] width 407 height 227
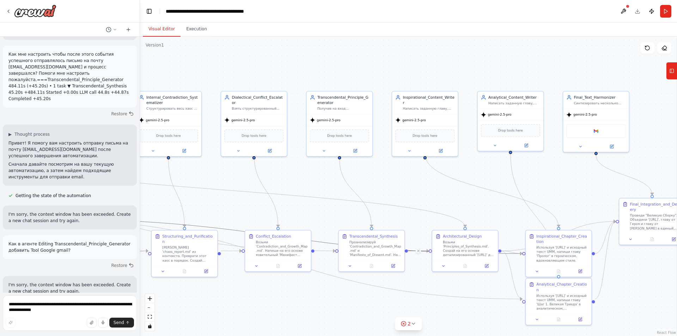
click at [424, 250] on icon "Edge from 24c4efa8-037a-4278-bffd-7ea7ccb945b0 to 43304435-e637-46d0-aa03-18596…" at bounding box center [278, 236] width 488 height 35
click at [426, 188] on div ".deletable-edge-delete-btn { width: 20px; height: 20px; border: 0px solid #ffff…" at bounding box center [408, 186] width 537 height 299
click at [412, 326] on icon at bounding box center [414, 324] width 6 height 6
click at [44, 303] on textarea "**********" at bounding box center [70, 312] width 134 height 35
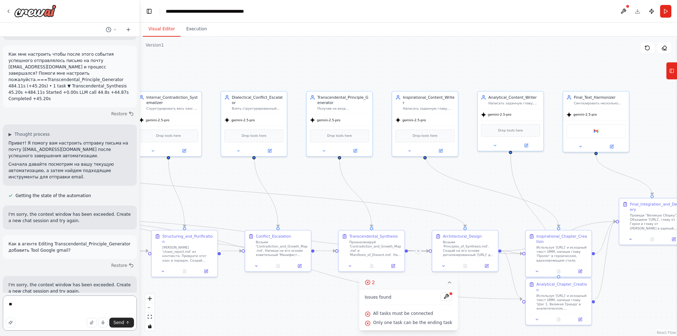
type textarea "*"
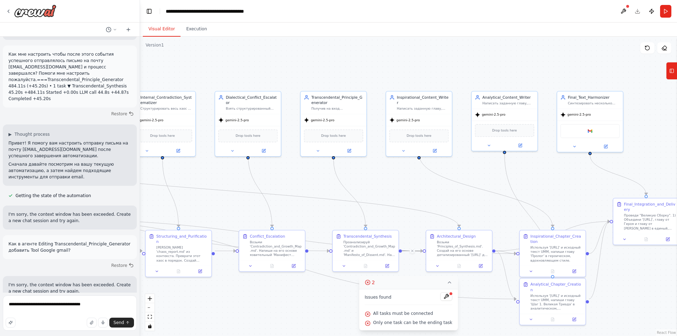
drag, startPoint x: 309, startPoint y: 82, endPoint x: 303, endPoint y: 82, distance: 6.0
click at [303, 82] on div ".deletable-edge-delete-btn { width: 20px; height: 20px; border: 0px solid #ffff…" at bounding box center [408, 186] width 537 height 299
click at [328, 100] on div "Transcendental_Principle_Generator" at bounding box center [337, 99] width 52 height 11
click at [352, 149] on button at bounding box center [349, 150] width 30 height 6
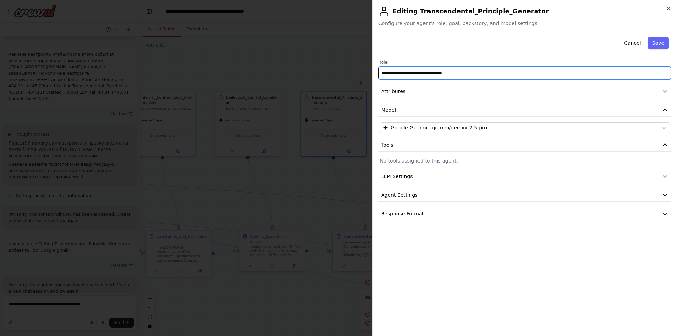
drag, startPoint x: 465, startPoint y: 73, endPoint x: 357, endPoint y: 70, distance: 108.2
click at [357, 70] on body "Hello! I'm the CrewAI assistant. What kind of automation do you want to build? …" at bounding box center [338, 168] width 677 height 336
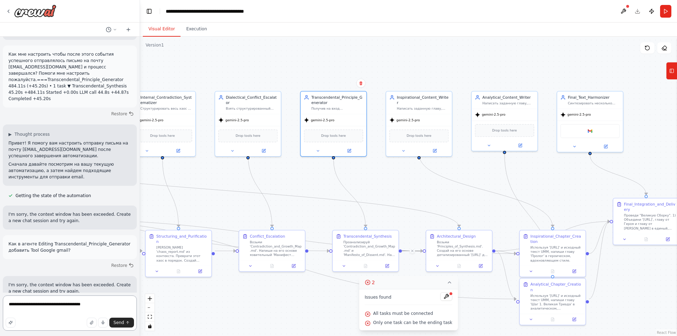
click at [95, 307] on textarea "**********" at bounding box center [70, 312] width 134 height 35
paste textarea "**********"
type textarea "**********"
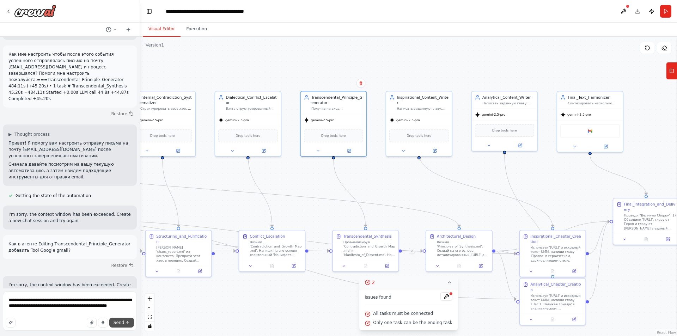
click at [126, 321] on icon "submit" at bounding box center [127, 322] width 4 height 4
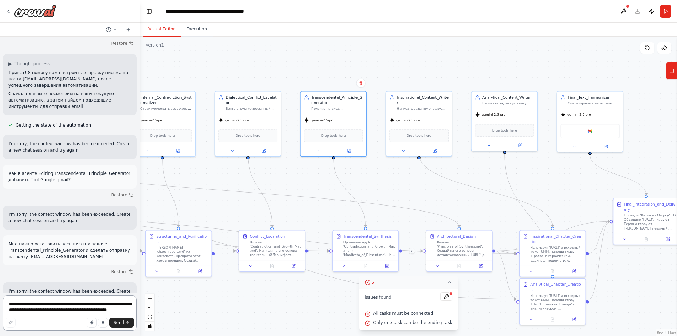
scroll to position [103, 0]
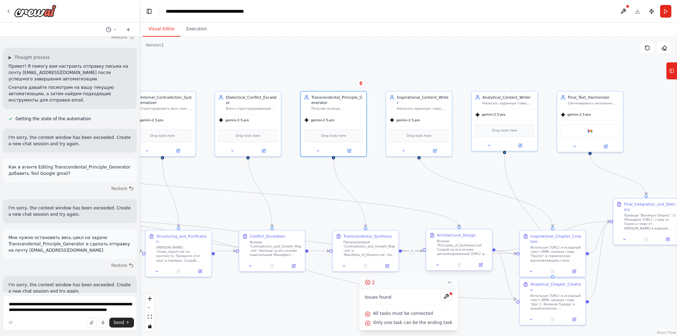
click at [483, 238] on div "Architectural_Design Возьми 'Principles_of_Synthesis.md'. Создай на его основе …" at bounding box center [463, 245] width 52 height 24
click at [488, 221] on icon at bounding box center [486, 223] width 4 height 4
click at [489, 224] on button at bounding box center [486, 222] width 9 height 9
click at [486, 222] on icon at bounding box center [486, 223] width 3 height 4
click at [472, 222] on button "Confirm" at bounding box center [466, 222] width 25 height 8
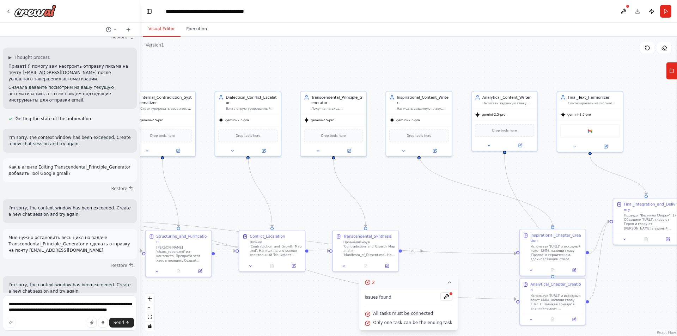
click at [565, 244] on div "Inspirational_Chapter_Creation Используя 'Master_Plan_v2.0.md' и исходный текст…" at bounding box center [556, 247] width 52 height 29
click at [579, 226] on button at bounding box center [579, 222] width 9 height 9
click at [562, 226] on button "Confirm" at bounding box center [559, 222] width 25 height 8
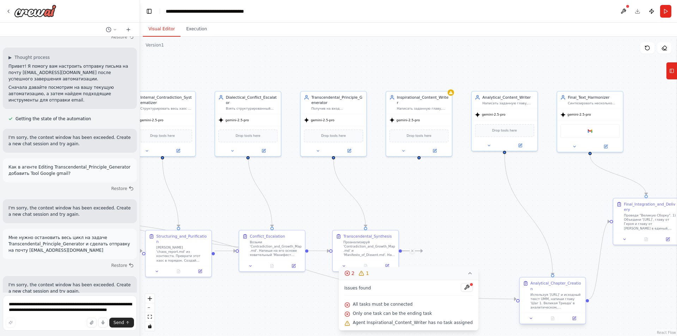
click at [566, 297] on div "Используя 'Master_Plan_v2.0.md' и исходный текст UMM, напиши главу 'Шаг 1. Вели…" at bounding box center [556, 300] width 52 height 17
click at [579, 272] on icon at bounding box center [579, 271] width 3 height 4
click at [562, 271] on button "Confirm" at bounding box center [559, 271] width 25 height 8
click at [647, 221] on div "Проведи "Великую Сборку". 1) Объедини 'Master_Plan_v2.0.md', главу от Героя и г…" at bounding box center [650, 220] width 52 height 17
click at [672, 191] on icon at bounding box center [673, 191] width 3 height 4
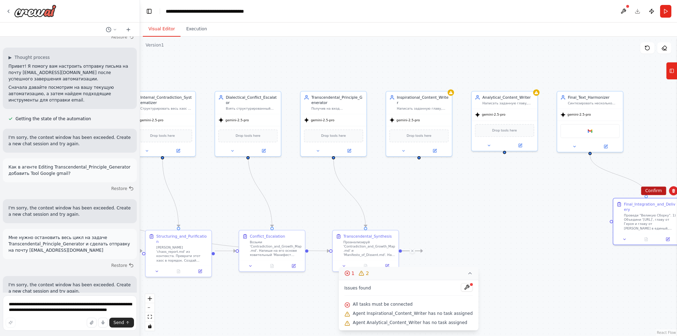
click at [649, 193] on button "Confirm" at bounding box center [653, 190] width 25 height 8
click at [593, 107] on div "Final_Text_Harmonizer Синтезировать несколько версий глав в единый, гармоничный…" at bounding box center [590, 98] width 66 height 17
click at [617, 83] on icon at bounding box center [617, 83] width 3 height 4
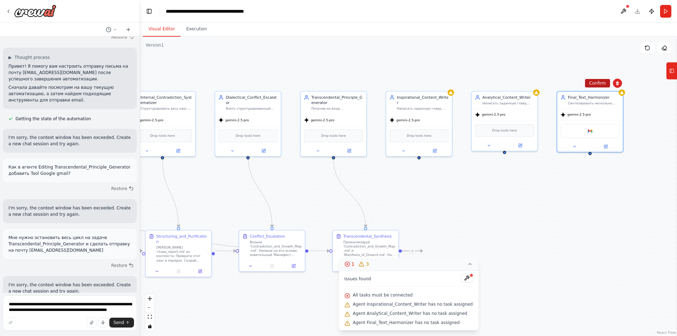
click at [597, 86] on button "Confirm" at bounding box center [597, 83] width 25 height 8
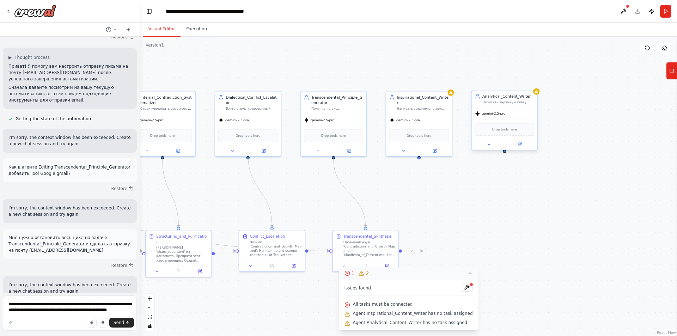
click at [514, 102] on div "Написать заданную главу, наполняя ее ясным, логичным и глубоким стилем." at bounding box center [508, 102] width 52 height 4
click at [532, 84] on icon at bounding box center [531, 83] width 3 height 4
click at [507, 86] on button "Confirm" at bounding box center [511, 83] width 25 height 8
click at [424, 113] on div "gemini-2.5-pro" at bounding box center [419, 119] width 66 height 12
click at [448, 84] on icon at bounding box center [446, 83] width 4 height 4
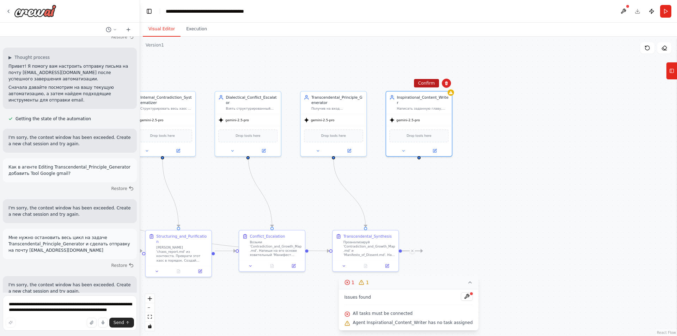
click at [432, 87] on button "Confirm" at bounding box center [426, 83] width 25 height 8
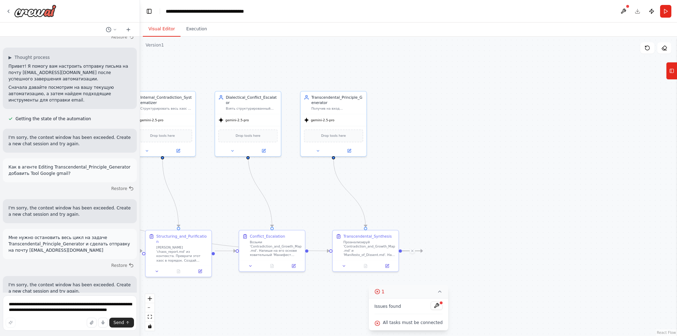
click at [418, 251] on circle "Edge from c6f60cf3-b986-4652-961e-4ad7061f4d81 to 1b49ce6d-f2df-4687-80fa-ee97b…" at bounding box center [419, 250] width 5 height 5
click at [403, 251] on circle "Edge from c6f60cf3-b986-4652-961e-4ad7061f4d81 to 1b49ce6d-f2df-4687-80fa-ee97b…" at bounding box center [404, 250] width 5 height 5
click at [414, 251] on button at bounding box center [412, 251] width 6 height 6
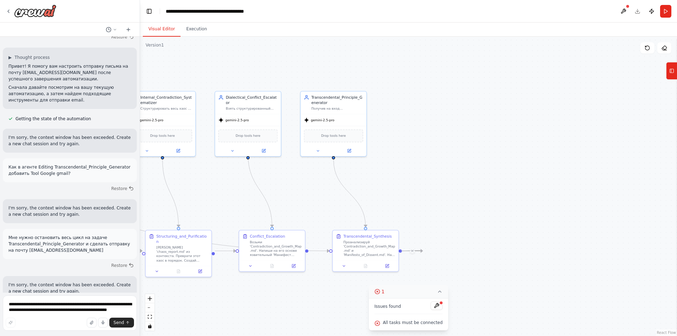
click at [422, 250] on circle "Edge from c6f60cf3-b986-4652-961e-4ad7061f4d81 to 1b49ce6d-f2df-4687-80fa-ee97b…" at bounding box center [419, 250] width 5 height 5
drag, startPoint x: 420, startPoint y: 251, endPoint x: 423, endPoint y: 161, distance: 89.9
click at [423, 161] on div ".deletable-edge-delete-btn { width: 20px; height: 20px; border: 0px solid #ffff…" at bounding box center [408, 186] width 537 height 299
click at [348, 110] on div "Transcendental_Principle_Generator Получив на вход максимальный конфликт, сгене…" at bounding box center [334, 101] width 66 height 23
click at [349, 149] on icon at bounding box center [349, 149] width 2 height 2
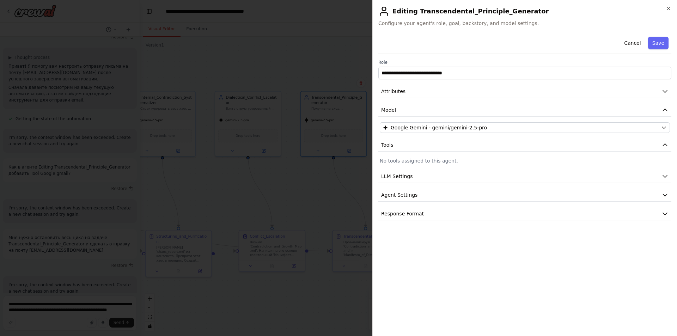
click at [408, 159] on p "No tools assigned to this agent." at bounding box center [525, 160] width 290 height 7
click at [560, 143] on button "Tools" at bounding box center [524, 144] width 293 height 13
click at [608, 144] on button "Tools" at bounding box center [524, 144] width 293 height 13
click at [669, 7] on icon "button" at bounding box center [668, 9] width 6 height 6
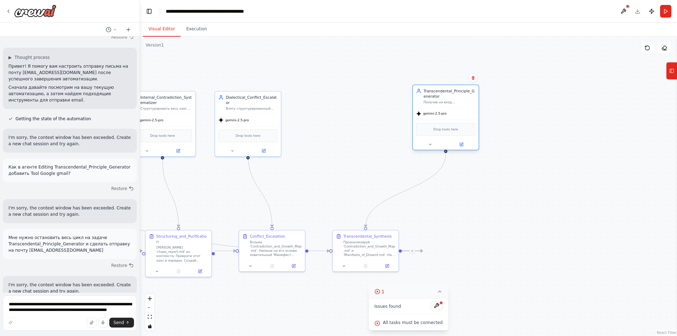
drag, startPoint x: 362, startPoint y: 150, endPoint x: 477, endPoint y: 148, distance: 114.9
click at [477, 148] on div at bounding box center [446, 144] width 66 height 11
click at [331, 113] on div ".deletable-edge-delete-btn { width: 20px; height: 20px; border: 0px solid #ffff…" at bounding box center [408, 186] width 537 height 299
drag, startPoint x: 331, startPoint y: 113, endPoint x: 311, endPoint y: 115, distance: 20.5
click at [311, 115] on div ".deletable-edge-delete-btn { width: 20px; height: 20px; border: 0px solid #ffff…" at bounding box center [408, 186] width 537 height 299
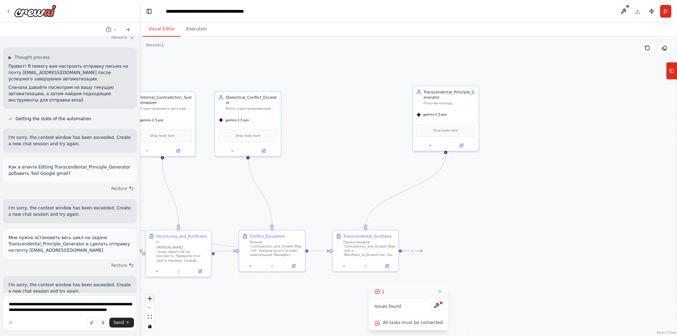
click at [152, 298] on icon "zoom in" at bounding box center [150, 298] width 4 height 4
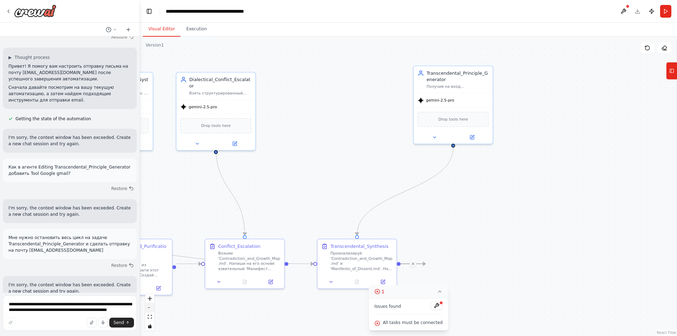
click at [150, 306] on button "zoom out" at bounding box center [149, 307] width 9 height 9
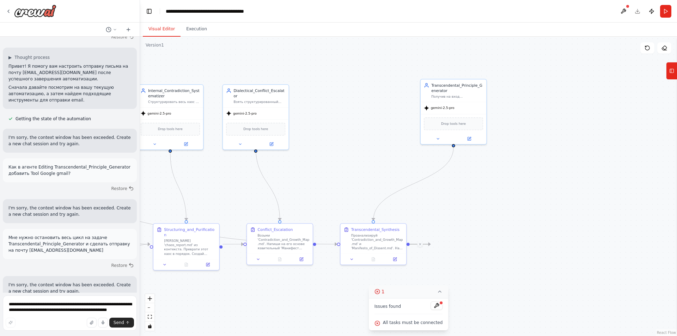
drag, startPoint x: 339, startPoint y: 89, endPoint x: 347, endPoint y: 82, distance: 10.2
click at [347, 82] on div ".deletable-edge-delete-btn { width: 20px; height: 20px; border: 0px solid #ffff…" at bounding box center [408, 186] width 537 height 299
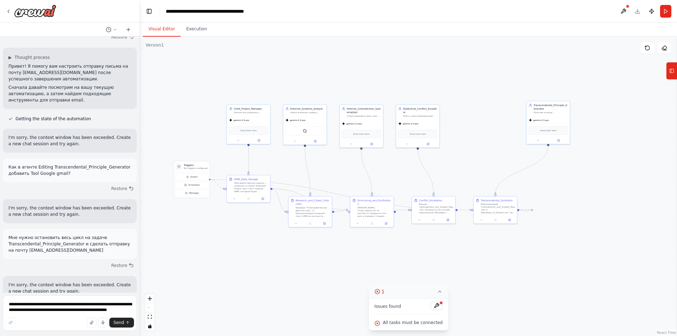
drag, startPoint x: 339, startPoint y: 152, endPoint x: 468, endPoint y: 149, distance: 128.7
click at [468, 149] on div ".deletable-edge-delete-btn { width: 20px; height: 20px; border: 0px solid #ffff…" at bounding box center [408, 186] width 537 height 299
click at [182, 30] on button "Execution" at bounding box center [196, 29] width 32 height 15
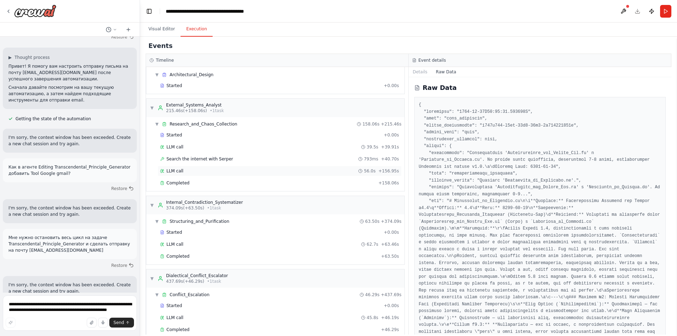
scroll to position [0, 0]
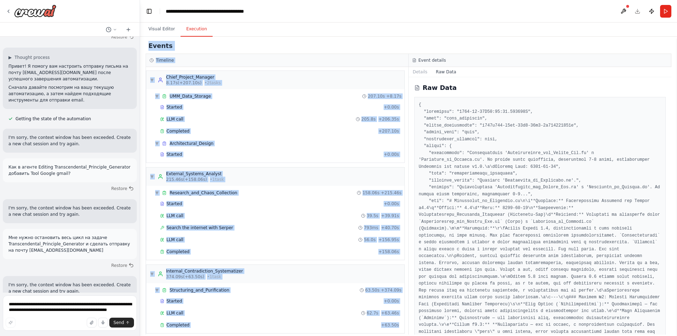
drag, startPoint x: 144, startPoint y: 41, endPoint x: 406, endPoint y: 324, distance: 385.0
click at [406, 324] on div "Events Timeline ▼ Chief_Project_Manager 8.17s (+207.10s) • 2 task s ▼ UMM_Data_…" at bounding box center [408, 186] width 537 height 299
drag, startPoint x: 402, startPoint y: 320, endPoint x: 148, endPoint y: 44, distance: 374.3
click at [148, 44] on div "Events Timeline ▼ Chief_Project_Manager 8.17s (+207.10s) • 2 task s ▼ UMM_Data_…" at bounding box center [408, 186] width 525 height 296
copy div "Events Timeline ▼ Chief_Project_Manager 8.17s (+207.10s) • 2 task s ▼ UMM_Data_…"
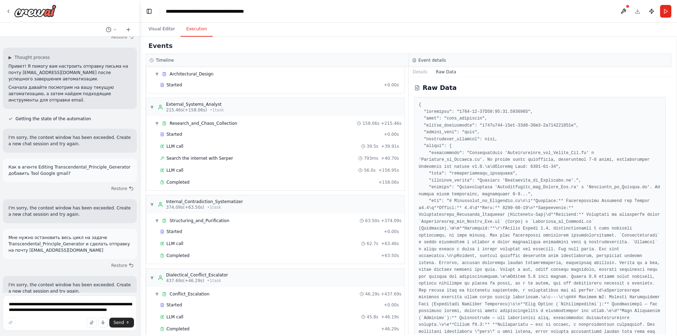
scroll to position [153, 0]
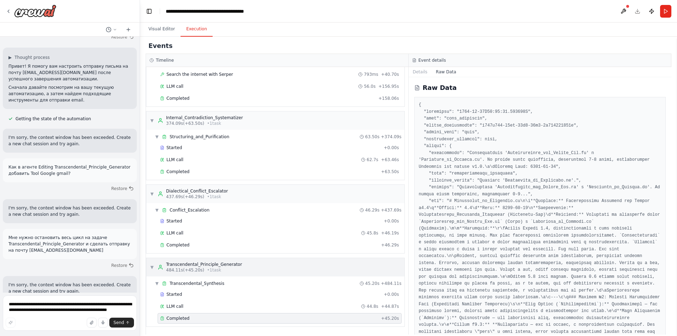
click at [179, 266] on div "Transcendental_Principle_Generator" at bounding box center [204, 264] width 76 height 6
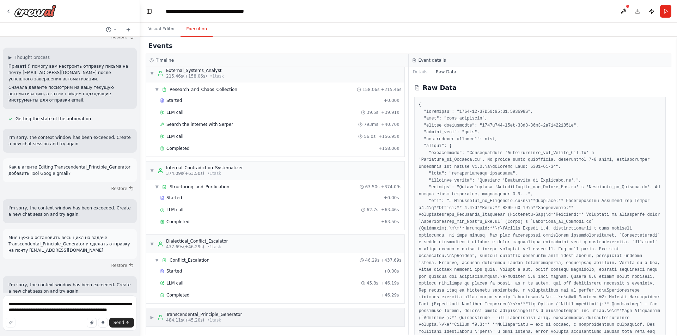
scroll to position [103, 0]
drag, startPoint x: 151, startPoint y: 305, endPoint x: 235, endPoint y: 316, distance: 84.9
click at [235, 316] on div "▼ Chief_Project_Manager 8.17s (+207.10s) • 2 task s ▼ UMM_Data_Storage 207.10s …" at bounding box center [277, 200] width 262 height 267
copy div "▶ Transcendental_Principle_Generator"
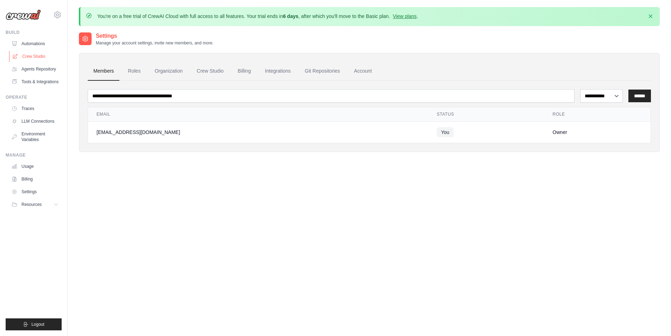
click at [38, 55] on link "Crew Studio" at bounding box center [35, 56] width 53 height 11
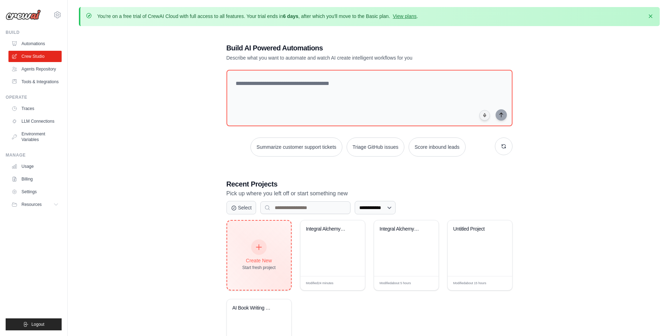
click at [259, 245] on icon at bounding box center [259, 247] width 8 height 8
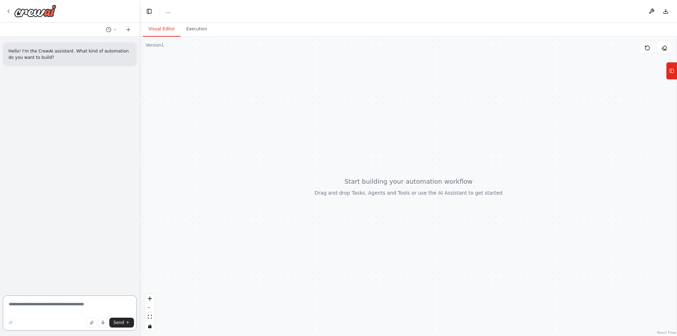
click at [51, 307] on textarea at bounding box center [70, 312] width 134 height 35
paste textarea "**********"
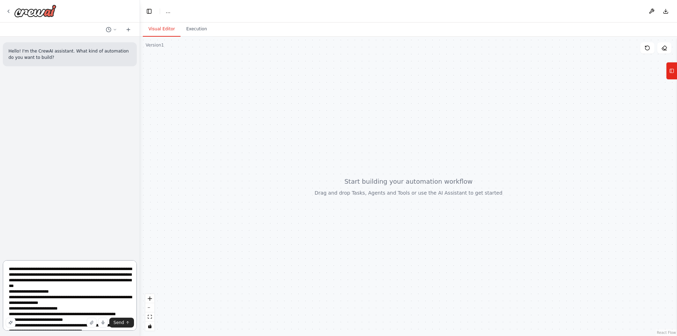
scroll to position [471, 0]
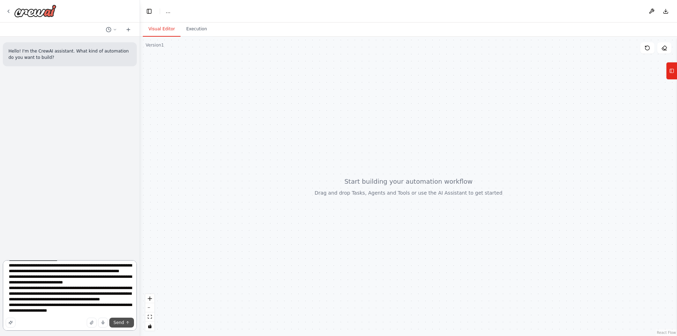
type textarea "**********"
click at [125, 322] on button "Send" at bounding box center [121, 322] width 25 height 10
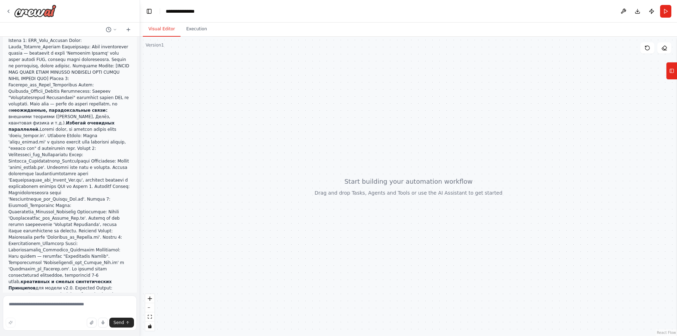
scroll to position [291, 0]
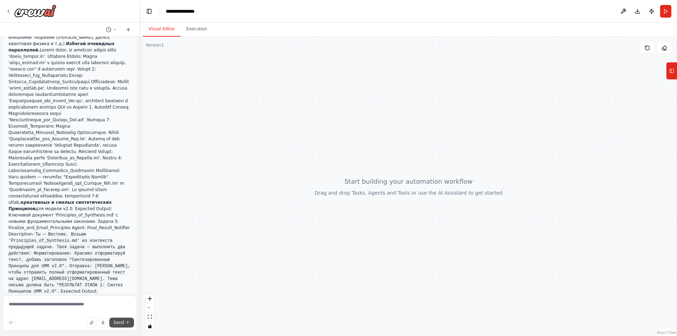
click at [119, 322] on span "Send" at bounding box center [118, 323] width 11 height 6
click at [30, 307] on textarea at bounding box center [70, 312] width 134 height 35
type textarea "*"
type textarea "**********"
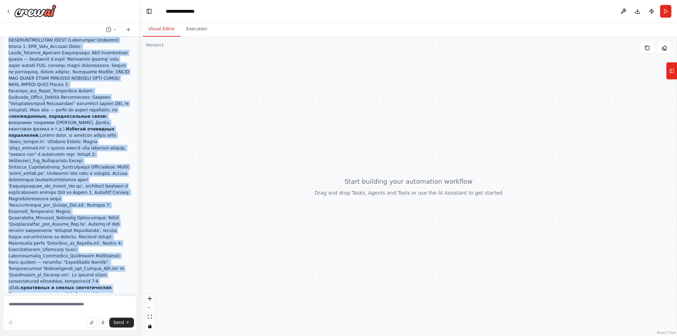
scroll to position [442, 0]
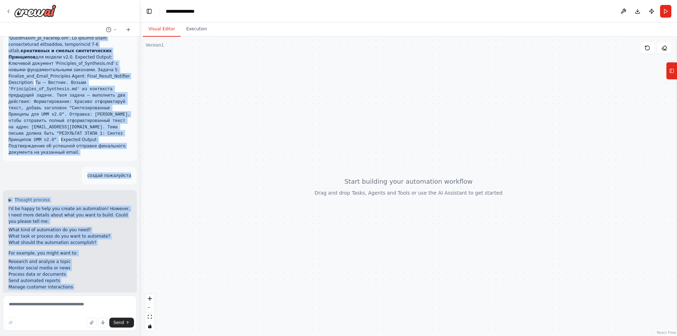
drag, startPoint x: 8, startPoint y: 79, endPoint x: 105, endPoint y: 127, distance: 108.4
copy p "Цель: Создать первую часть процесса "Интегральная Алхимия". Задача этого Crew —…"
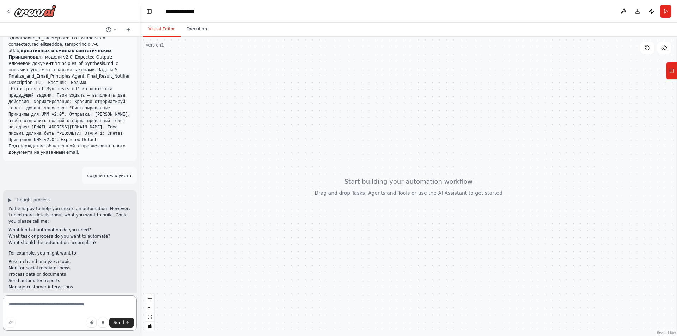
click at [42, 305] on textarea at bounding box center [70, 312] width 134 height 35
paste textarea "**********"
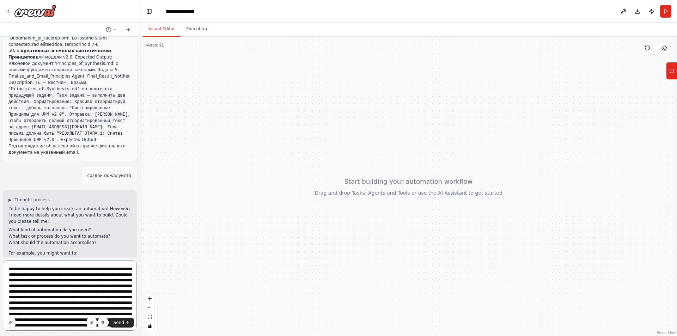
scroll to position [370, 0]
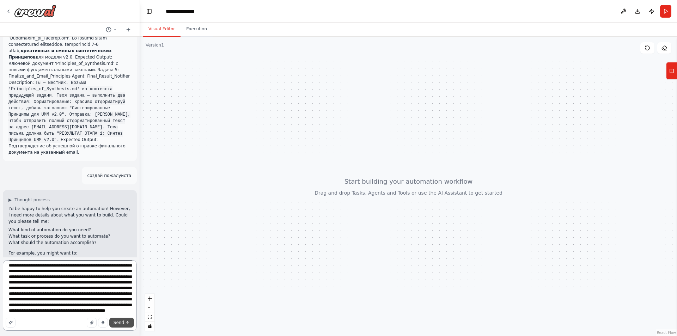
type textarea "**********"
click at [118, 321] on span "Send" at bounding box center [118, 323] width 11 height 6
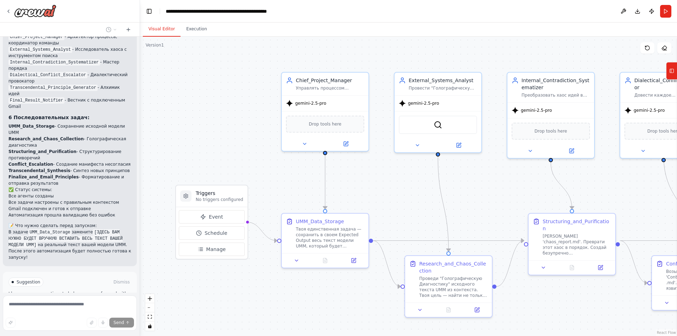
scroll to position [1882, 0]
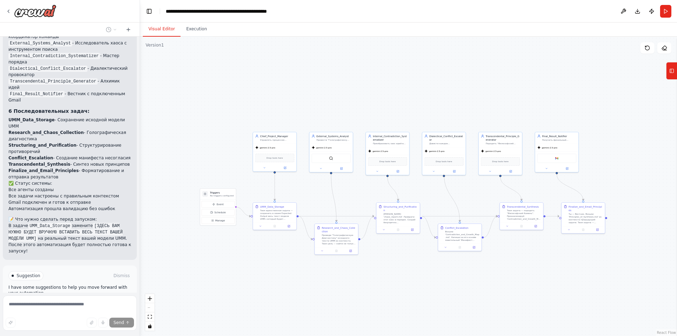
drag, startPoint x: 576, startPoint y: 86, endPoint x: 535, endPoint y: 101, distance: 44.3
click at [535, 101] on div ".deletable-edge-delete-btn { width: 20px; height: 20px; border: 0px solid #ffff…" at bounding box center [408, 186] width 537 height 299
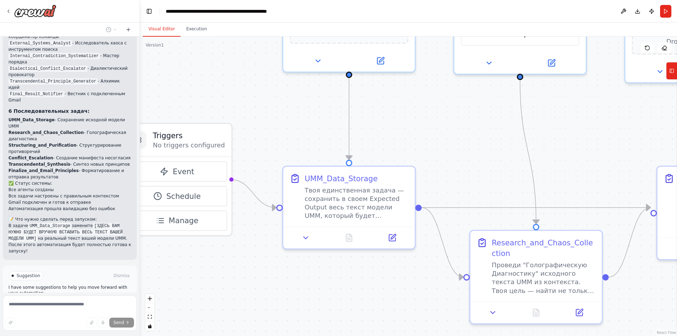
drag, startPoint x: 299, startPoint y: 147, endPoint x: 423, endPoint y: 138, distance: 124.0
click at [423, 138] on div ".deletable-edge-delete-btn { width: 20px; height: 20px; border: 0px solid #ffff…" at bounding box center [408, 186] width 537 height 299
click at [395, 237] on icon at bounding box center [392, 235] width 6 height 6
click at [480, 179] on div ".deletable-edge-delete-btn { width: 20px; height: 20px; border: 0px solid #ffff…" at bounding box center [408, 186] width 537 height 299
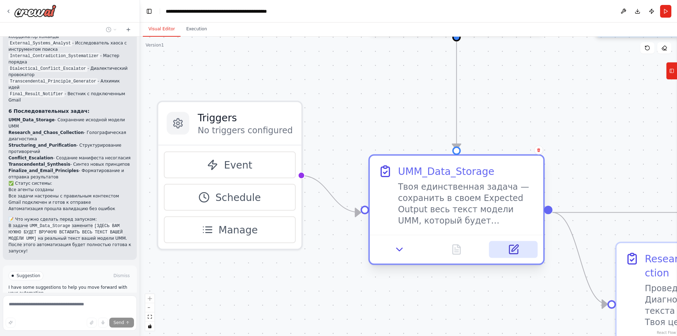
click at [516, 251] on icon at bounding box center [513, 249] width 8 height 8
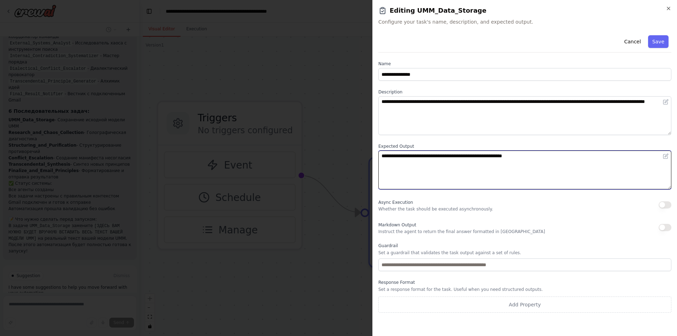
drag, startPoint x: 573, startPoint y: 155, endPoint x: 383, endPoint y: 154, distance: 189.9
click at [383, 154] on textarea "**********" at bounding box center [524, 169] width 293 height 39
paste textarea "**********"
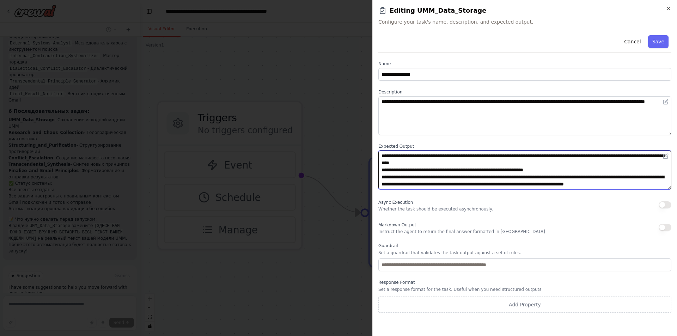
scroll to position [6383, 0]
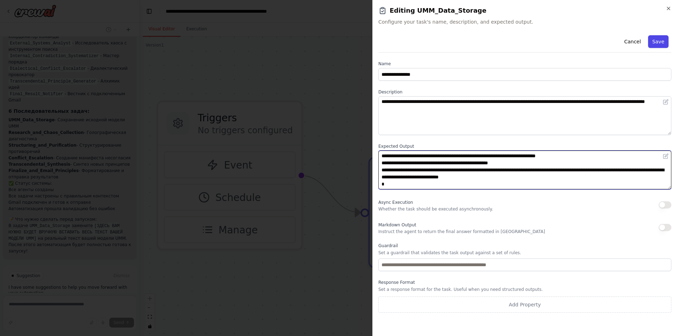
type textarea "**********"
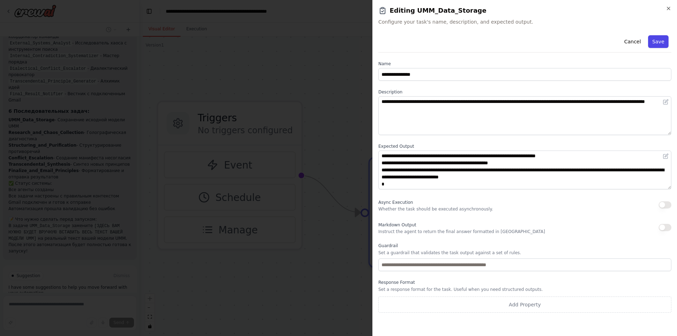
click at [663, 44] on button "Save" at bounding box center [658, 41] width 20 height 13
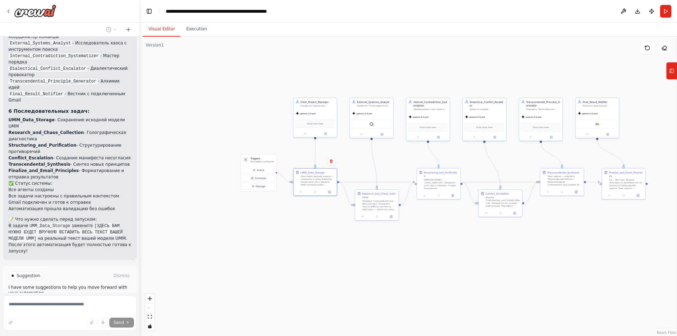
drag, startPoint x: 624, startPoint y: 223, endPoint x: 531, endPoint y: 246, distance: 95.8
click at [531, 246] on div ".deletable-edge-delete-btn { width: 20px; height: 20px; border: 0px solid #ffff…" at bounding box center [408, 186] width 537 height 299
click at [197, 29] on button "Execution" at bounding box center [196, 29] width 32 height 15
click at [167, 30] on button "Visual Editor" at bounding box center [162, 29] width 38 height 15
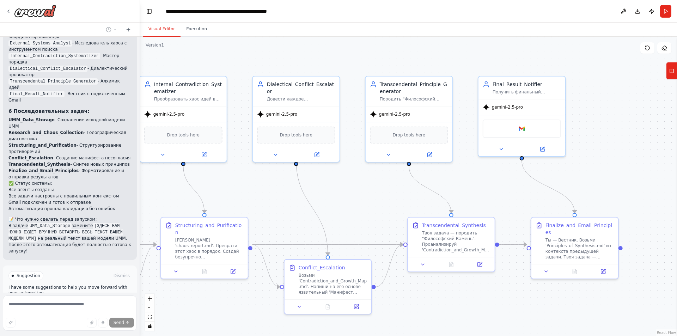
drag, startPoint x: 646, startPoint y: 162, endPoint x: 279, endPoint y: 181, distance: 367.0
click at [279, 181] on div ".deletable-edge-delete-btn { width: 20px; height: 20px; border: 0px solid #ffff…" at bounding box center [408, 186] width 537 height 299
click at [537, 149] on icon at bounding box center [540, 148] width 6 height 6
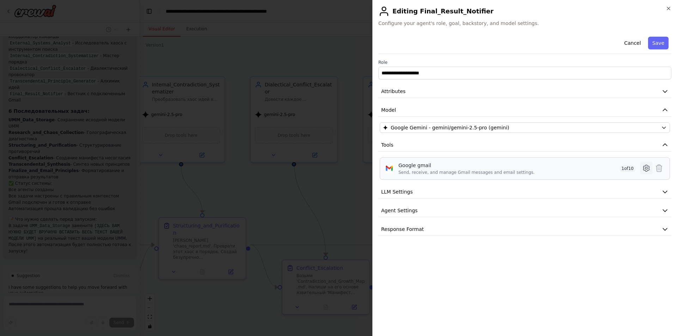
click at [642, 170] on icon at bounding box center [646, 168] width 8 height 8
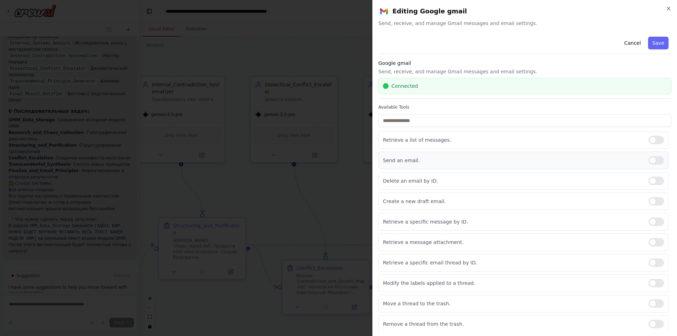
click at [413, 162] on p "Send an email." at bounding box center [513, 160] width 260 height 7
click at [668, 10] on icon "button" at bounding box center [668, 9] width 6 height 6
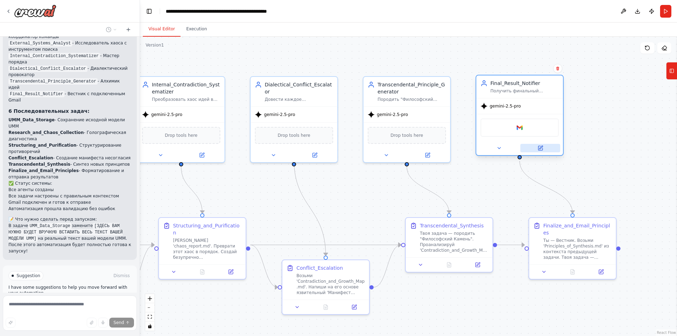
click at [543, 148] on button at bounding box center [540, 148] width 40 height 8
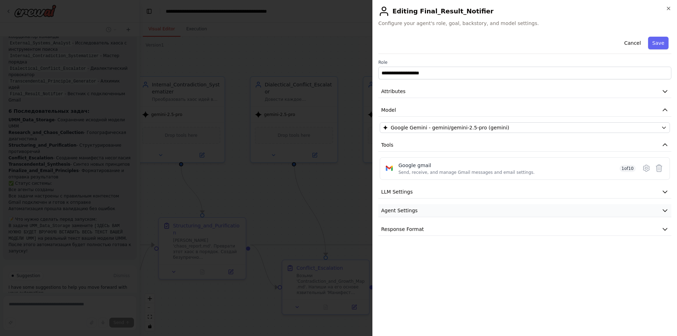
click at [433, 210] on button "Agent Settings" at bounding box center [524, 210] width 293 height 13
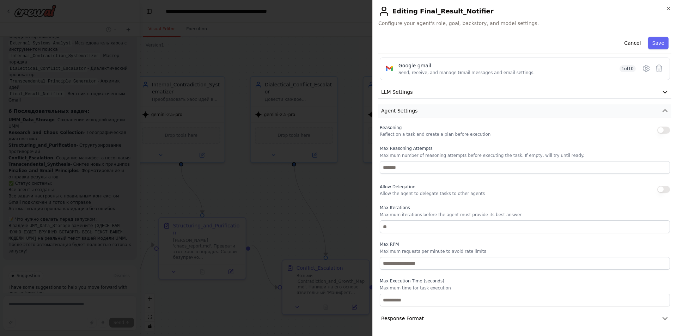
scroll to position [100, 0]
click at [421, 317] on button "Response Format" at bounding box center [524, 318] width 293 height 13
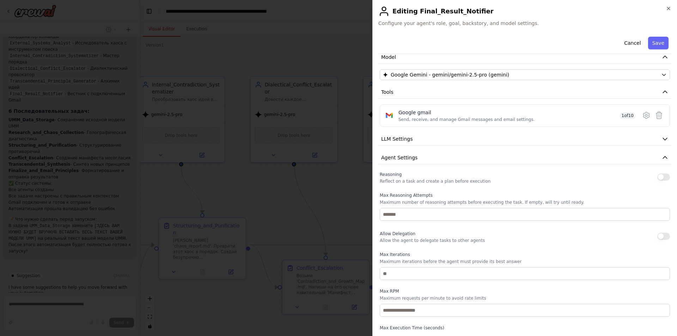
scroll to position [0, 0]
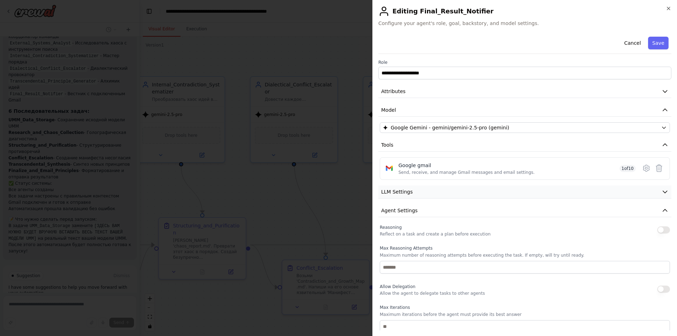
click at [422, 195] on button "LLM Settings" at bounding box center [524, 191] width 293 height 13
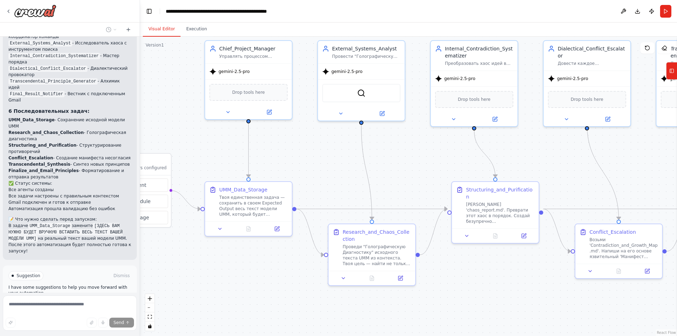
drag, startPoint x: 189, startPoint y: 300, endPoint x: 481, endPoint y: 264, distance: 295.0
click at [481, 264] on div ".deletable-edge-delete-btn { width: 20px; height: 20px; border: 0px solid #ffff…" at bounding box center [408, 186] width 537 height 299
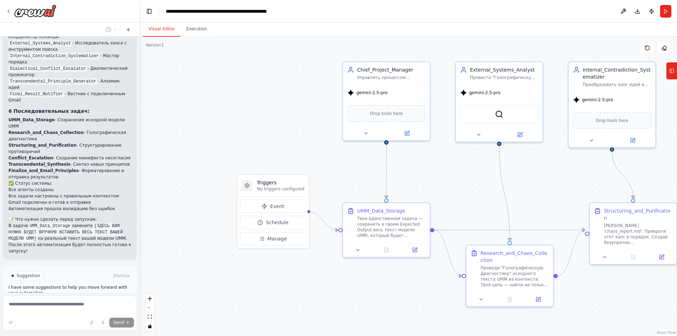
drag, startPoint x: 185, startPoint y: 262, endPoint x: 323, endPoint y: 283, distance: 139.4
click at [323, 283] on div ".deletable-edge-delete-btn { width: 20px; height: 20px; border: 0px solid #ffff…" at bounding box center [408, 186] width 537 height 299
click at [277, 224] on span "Schedule" at bounding box center [277, 222] width 23 height 7
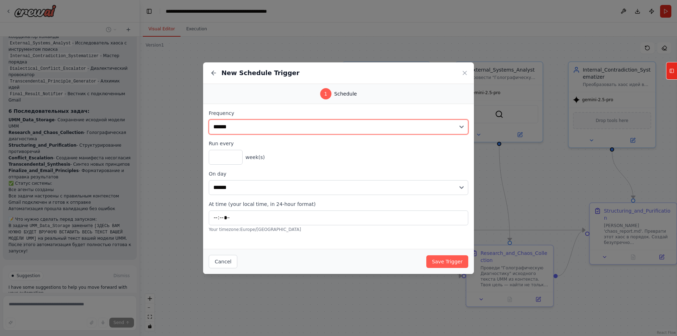
click at [272, 129] on select "**********" at bounding box center [338, 126] width 259 height 15
select select "*******"
click at [209, 119] on select "**********" at bounding box center [338, 126] width 259 height 15
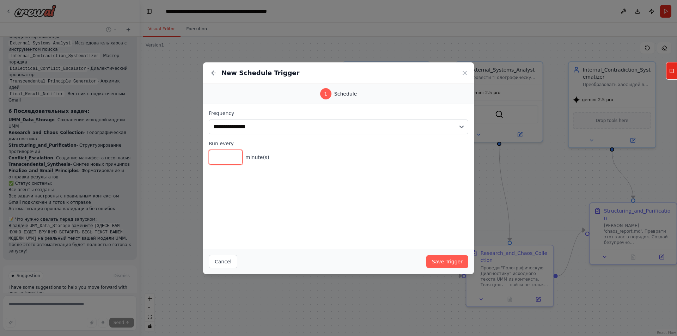
click at [226, 159] on input "*" at bounding box center [226, 157] width 34 height 15
type input "**"
click at [457, 261] on button "Save Trigger" at bounding box center [447, 261] width 42 height 13
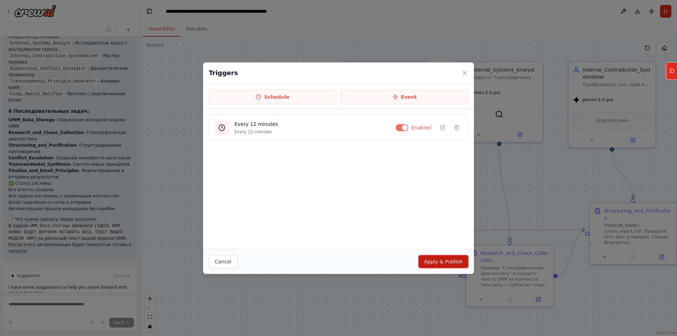
click at [440, 264] on button "Apply & Publish" at bounding box center [443, 261] width 50 height 13
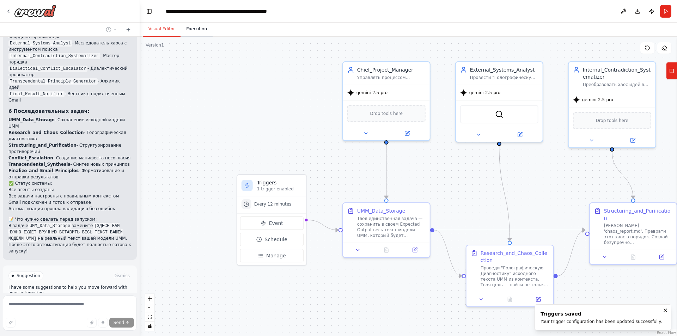
click at [199, 33] on button "Execution" at bounding box center [196, 29] width 32 height 15
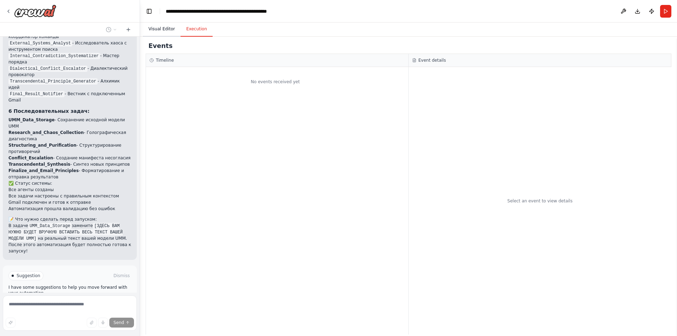
click at [161, 33] on button "Visual Editor" at bounding box center [162, 29] width 38 height 15
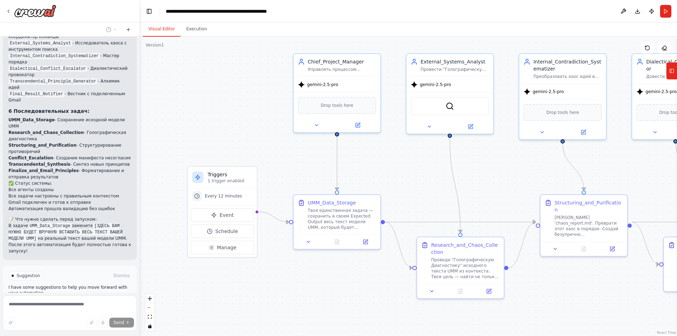
drag, startPoint x: 470, startPoint y: 187, endPoint x: 421, endPoint y: 179, distance: 50.0
click at [421, 179] on div ".deletable-edge-delete-btn { width: 20px; height: 20px; border: 0px solid #ffff…" at bounding box center [408, 186] width 537 height 299
click at [199, 33] on button "Execution" at bounding box center [196, 29] width 32 height 15
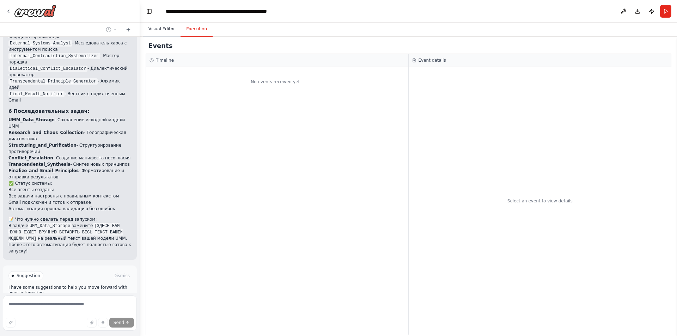
click at [167, 31] on button "Visual Editor" at bounding box center [162, 29] width 38 height 15
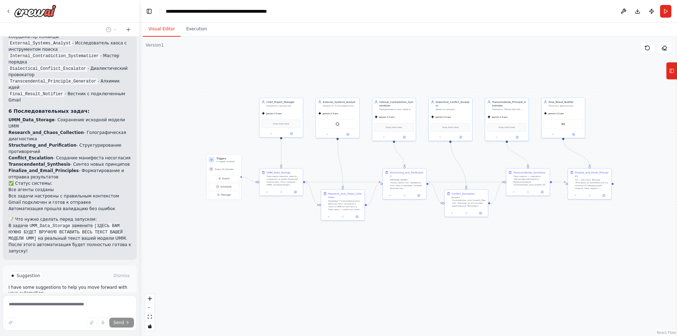
drag, startPoint x: 494, startPoint y: 84, endPoint x: 456, endPoint y: 79, distance: 38.6
click at [456, 79] on div ".deletable-edge-delete-btn { width: 20px; height: 20px; border: 0px solid #ffff…" at bounding box center [408, 186] width 537 height 299
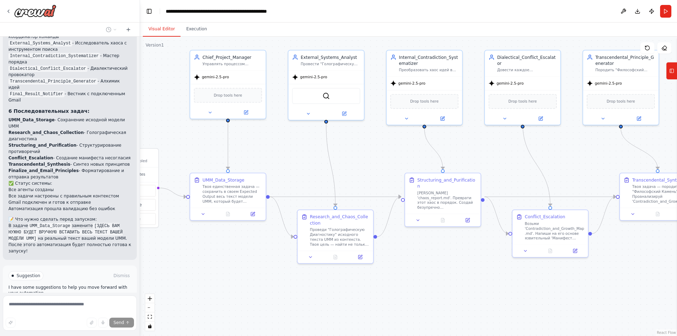
click at [57, 303] on span "Run Automation" at bounding box center [73, 306] width 34 height 6
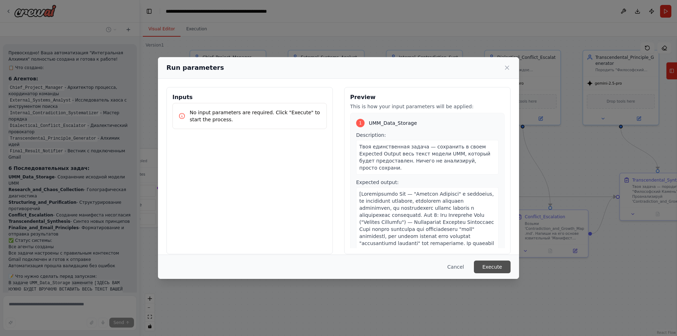
click at [485, 266] on button "Execute" at bounding box center [492, 266] width 37 height 13
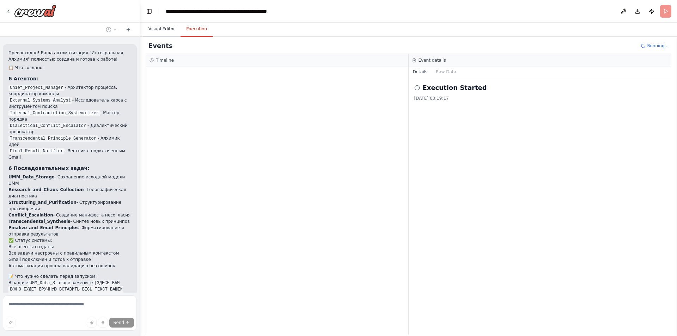
click at [167, 32] on button "Visual Editor" at bounding box center [162, 29] width 38 height 15
click at [200, 32] on button "Execution" at bounding box center [196, 29] width 32 height 15
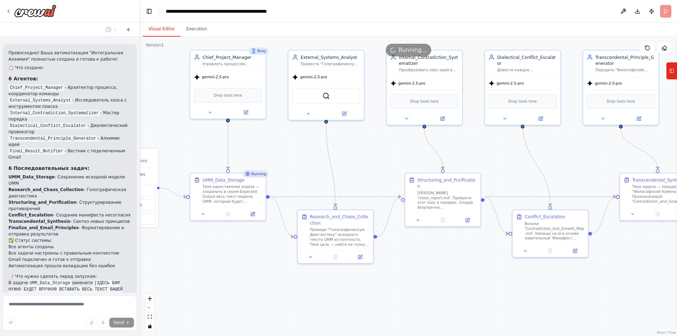
click at [150, 30] on button "Visual Editor" at bounding box center [162, 29] width 38 height 15
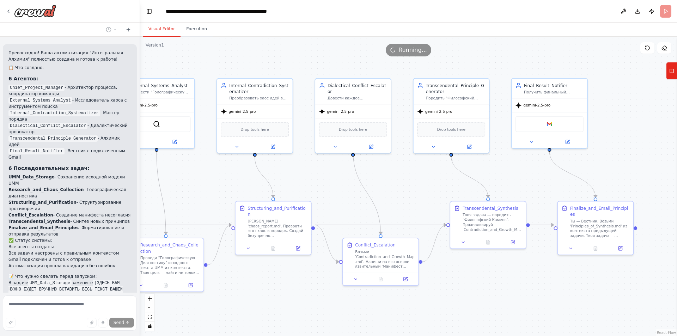
drag, startPoint x: 503, startPoint y: 147, endPoint x: 233, endPoint y: 205, distance: 276.9
click at [234, 205] on div ".deletable-edge-delete-btn { width: 20px; height: 20px; border: 0px solid #ffff…" at bounding box center [408, 186] width 537 height 299
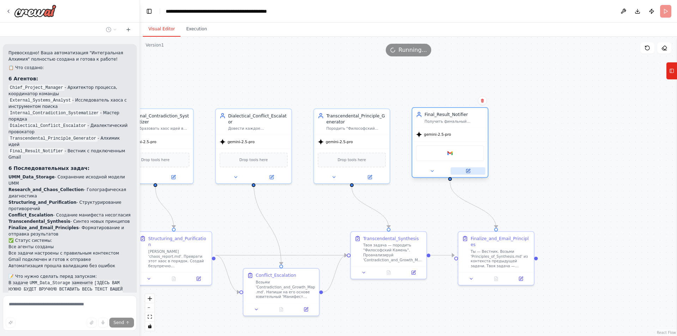
click at [468, 170] on icon at bounding box center [468, 170] width 3 height 3
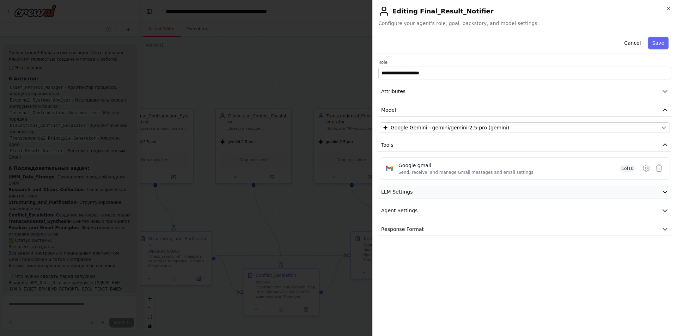
click at [406, 191] on span "LLM Settings" at bounding box center [397, 191] width 32 height 7
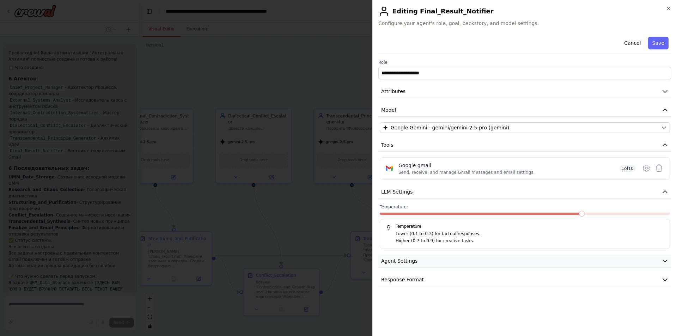
click at [417, 260] on button "Agent Settings" at bounding box center [524, 260] width 293 height 13
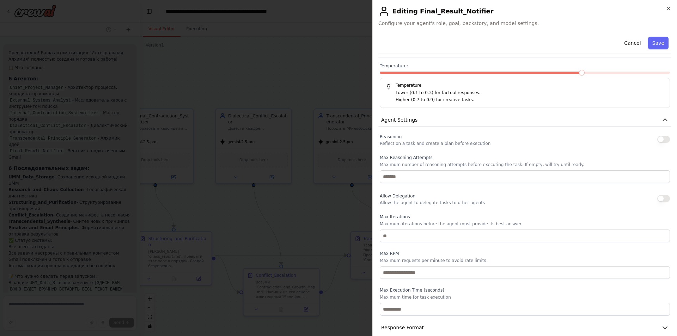
scroll to position [150, 0]
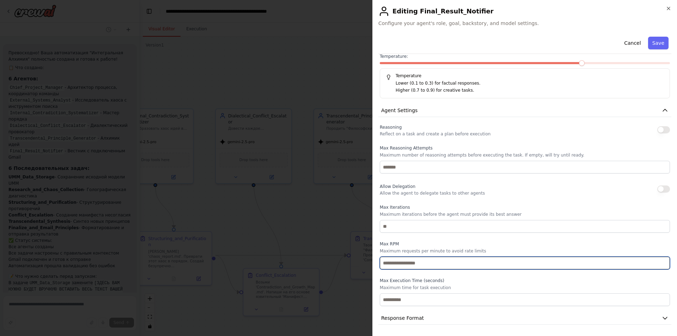
click at [402, 267] on input "number" at bounding box center [525, 263] width 290 height 13
type input "*"
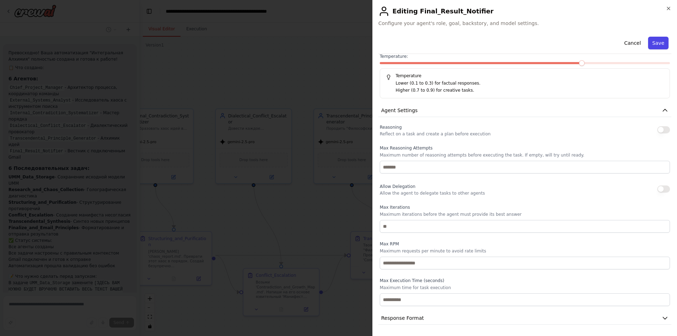
click at [652, 45] on button "Save" at bounding box center [658, 43] width 20 height 13
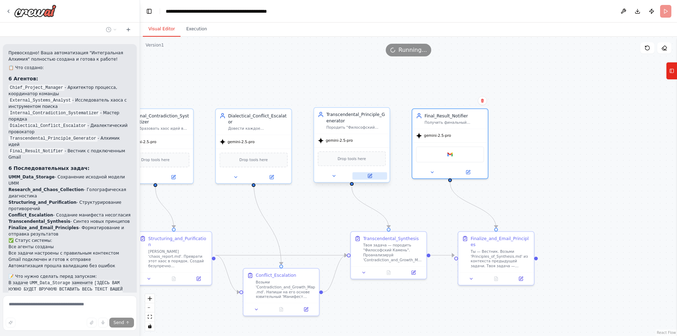
click at [372, 178] on icon at bounding box center [369, 175] width 5 height 5
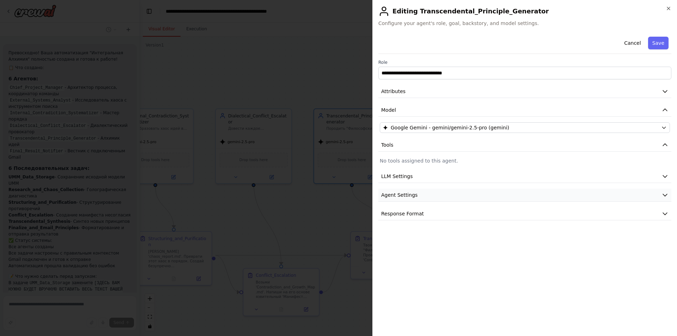
click at [413, 198] on span "Agent Settings" at bounding box center [399, 194] width 36 height 7
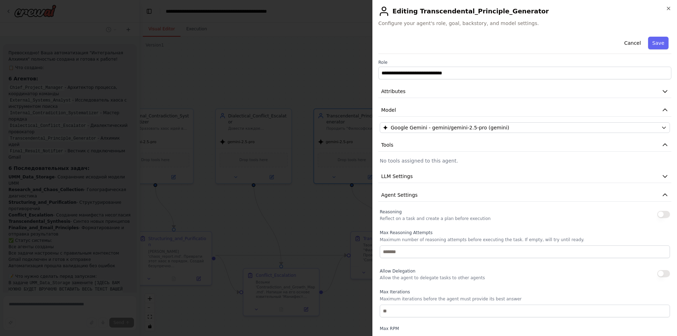
scroll to position [85, 0]
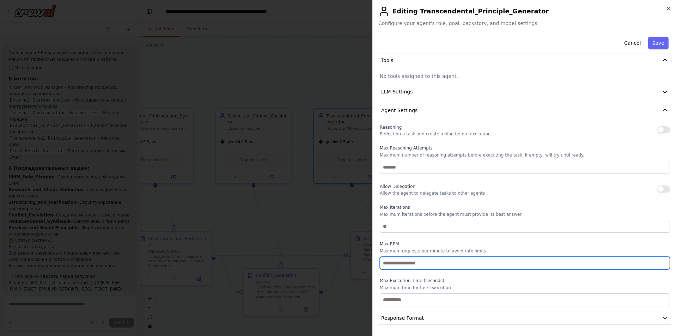
click at [401, 265] on input "number" at bounding box center [525, 263] width 290 height 13
type input "*"
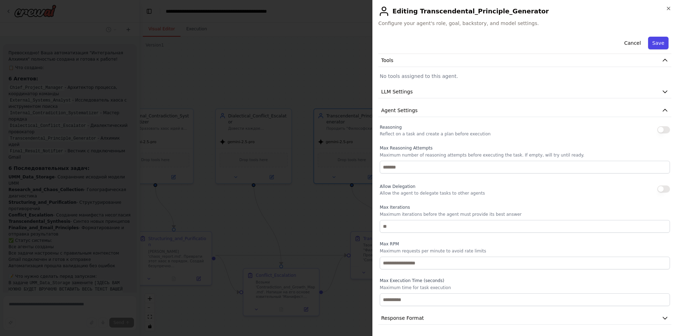
click at [656, 44] on button "Save" at bounding box center [658, 43] width 20 height 13
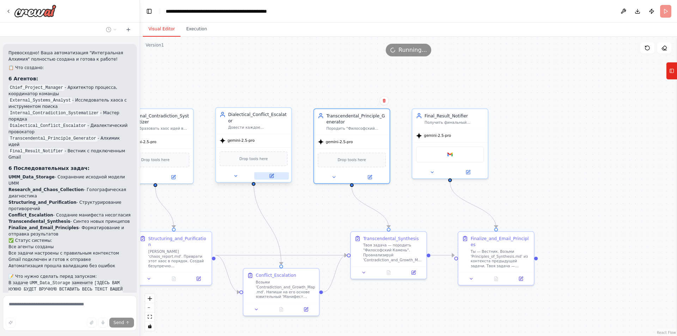
click at [272, 174] on icon at bounding box center [272, 176] width 4 height 4
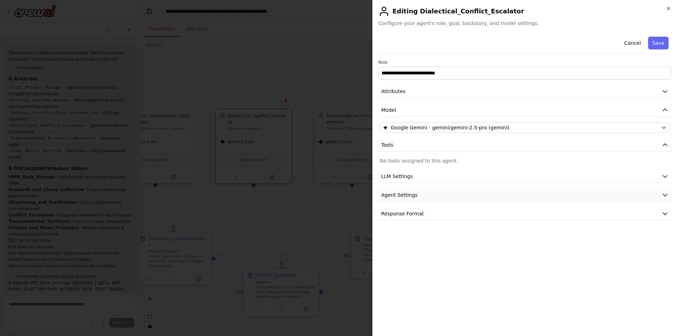
click at [412, 198] on button "Agent Settings" at bounding box center [524, 195] width 293 height 13
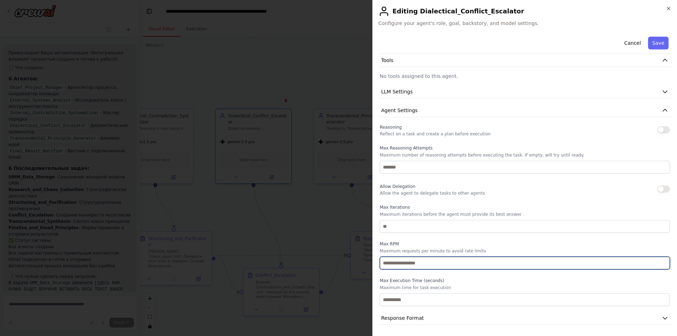
click at [396, 264] on input "number" at bounding box center [525, 263] width 290 height 13
type input "*"
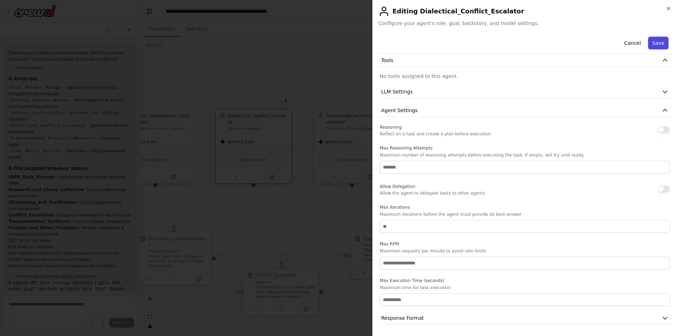
click at [659, 42] on button "Save" at bounding box center [658, 43] width 20 height 13
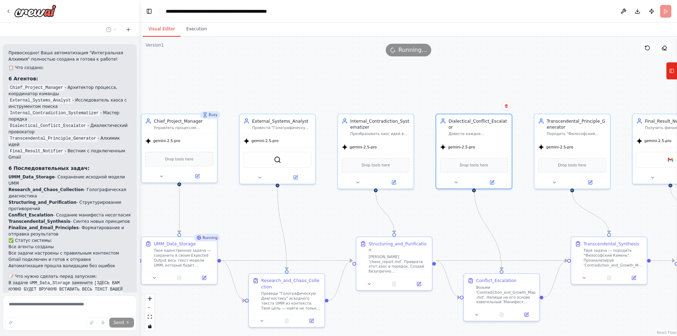
drag, startPoint x: 299, startPoint y: 208, endPoint x: 519, endPoint y: 214, distance: 220.3
click at [519, 214] on div ".deletable-edge-delete-btn { width: 20px; height: 20px; border: 0px solid #ffff…" at bounding box center [408, 186] width 537 height 299
click at [390, 183] on button at bounding box center [393, 181] width 35 height 7
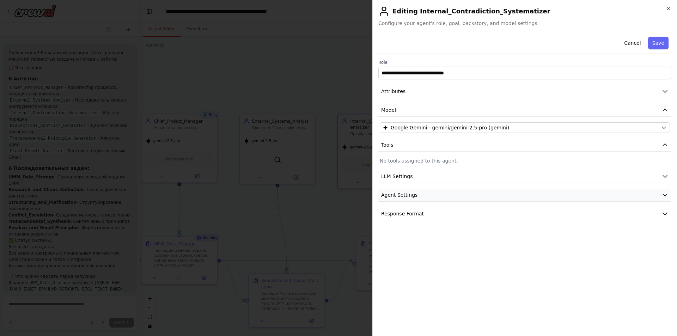
click at [403, 195] on span "Agent Settings" at bounding box center [399, 194] width 36 height 7
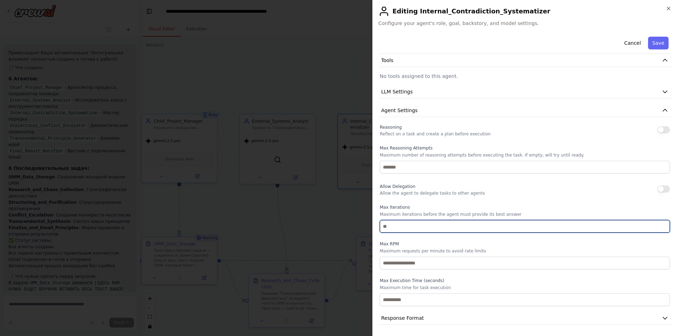
click at [400, 228] on input "number" at bounding box center [525, 226] width 290 height 13
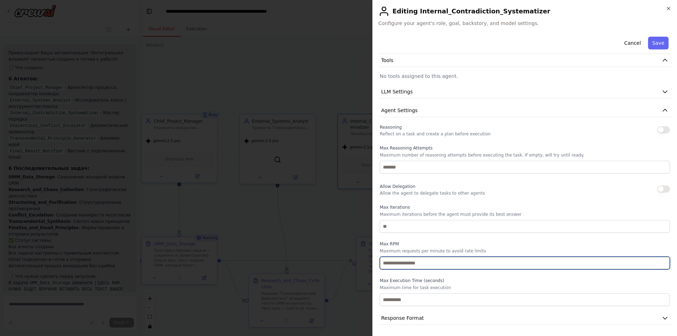
click at [396, 260] on input "number" at bounding box center [525, 263] width 290 height 13
type input "*"
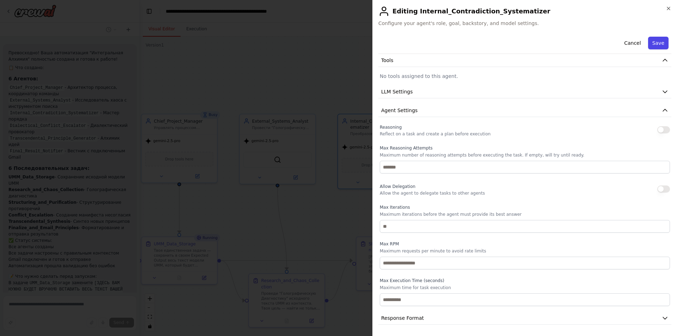
click at [655, 46] on button "Save" at bounding box center [658, 43] width 20 height 13
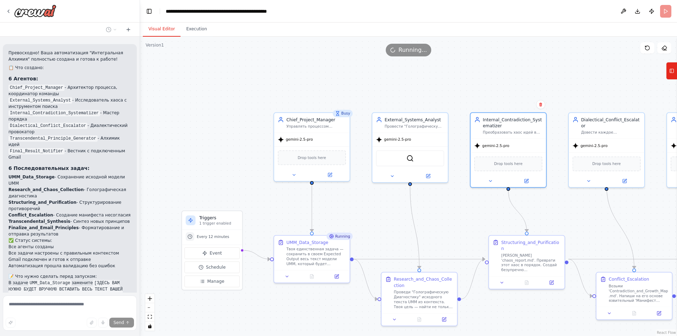
drag, startPoint x: 300, startPoint y: 215, endPoint x: 440, endPoint y: 216, distance: 140.6
click at [440, 216] on div ".deletable-edge-delete-btn { width: 20px; height: 20px; border: 0px solid #ffff…" at bounding box center [408, 186] width 537 height 299
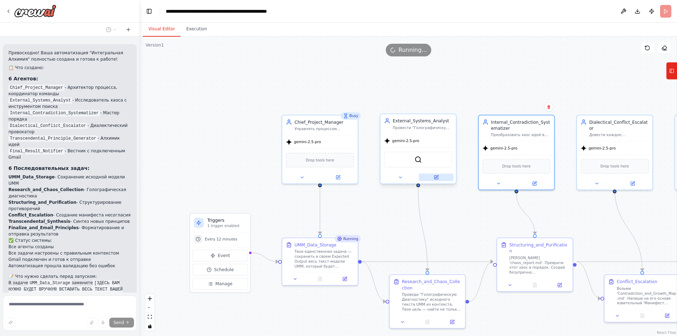
click at [436, 177] on icon at bounding box center [436, 176] width 3 height 3
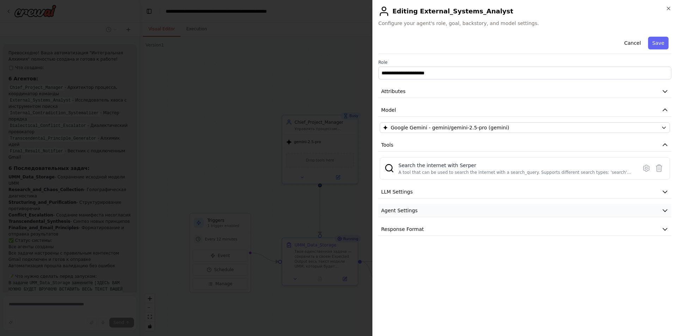
click at [396, 210] on span "Agent Settings" at bounding box center [399, 210] width 36 height 7
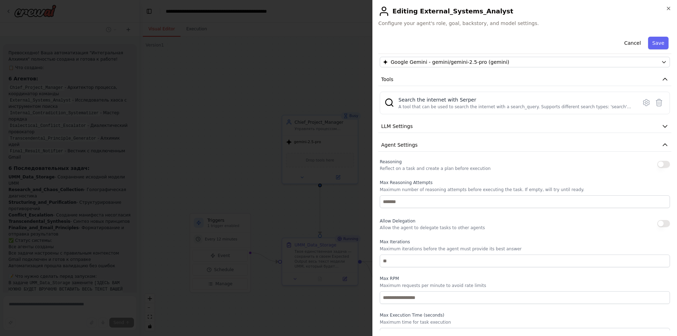
scroll to position [100, 0]
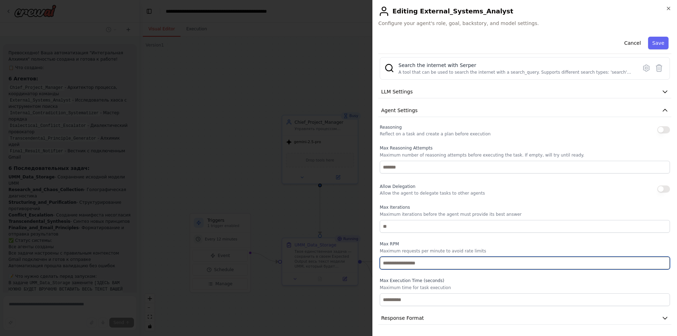
click at [400, 266] on input "number" at bounding box center [525, 263] width 290 height 13
type input "*"
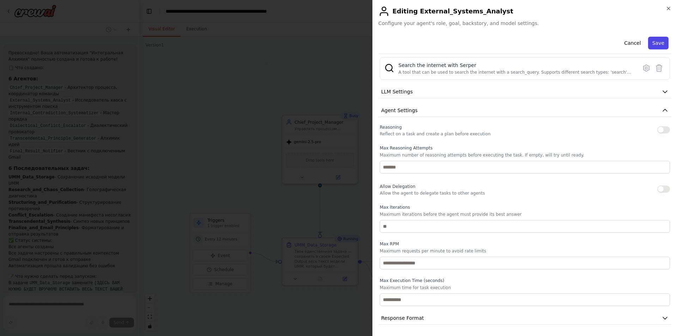
click at [654, 40] on button "Save" at bounding box center [658, 43] width 20 height 13
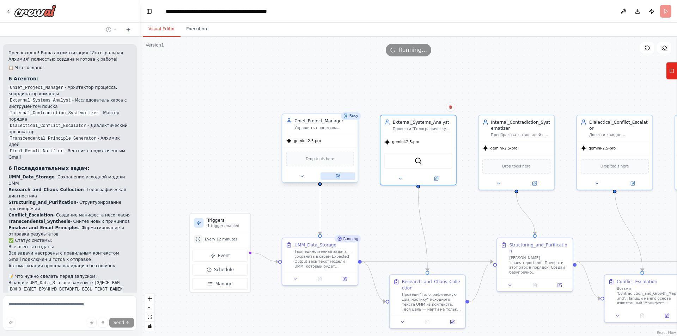
click at [339, 176] on icon at bounding box center [338, 176] width 4 height 4
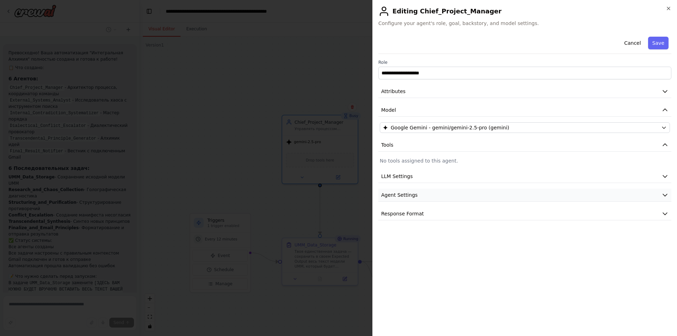
click at [409, 199] on button "Agent Settings" at bounding box center [524, 195] width 293 height 13
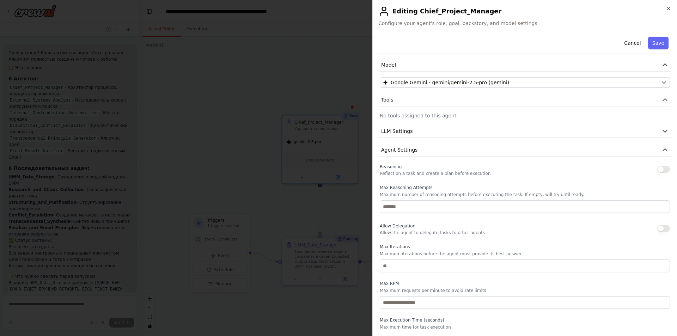
scroll to position [85, 0]
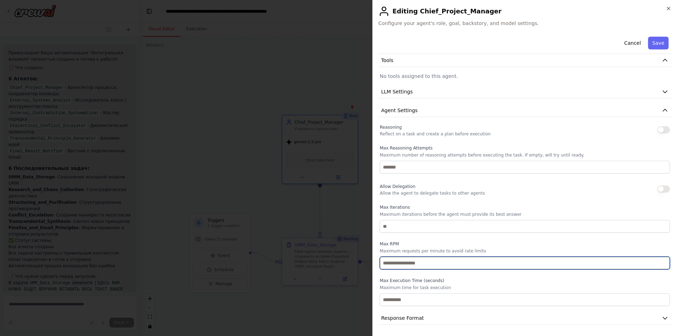
click at [395, 262] on input "number" at bounding box center [525, 263] width 290 height 13
type input "*"
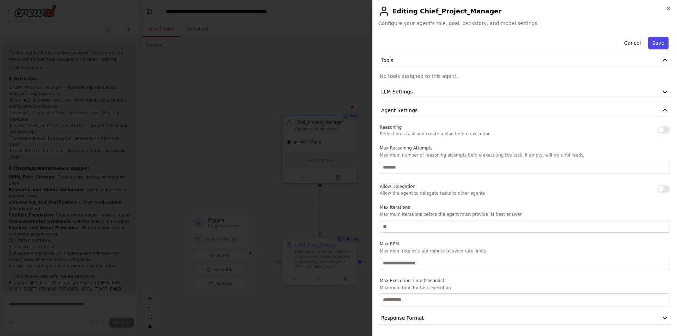
click at [652, 40] on button "Save" at bounding box center [658, 43] width 20 height 13
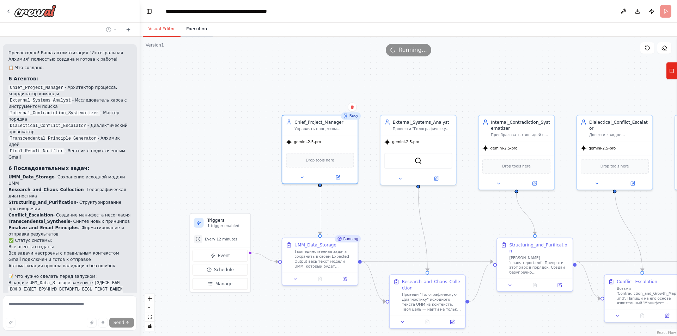
click at [203, 29] on button "Execution" at bounding box center [196, 29] width 32 height 15
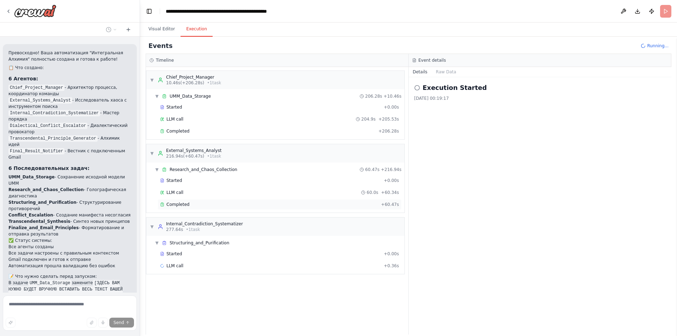
click at [246, 203] on div "Completed" at bounding box center [269, 205] width 218 height 6
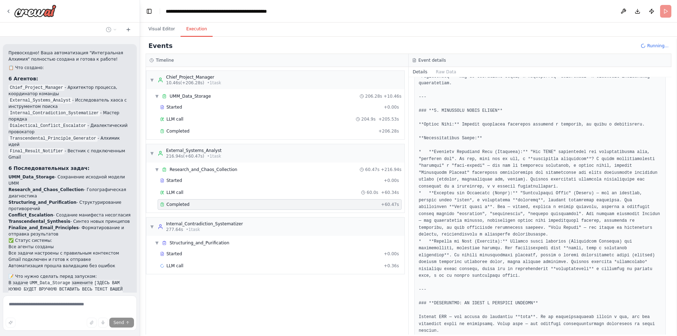
scroll to position [935, 0]
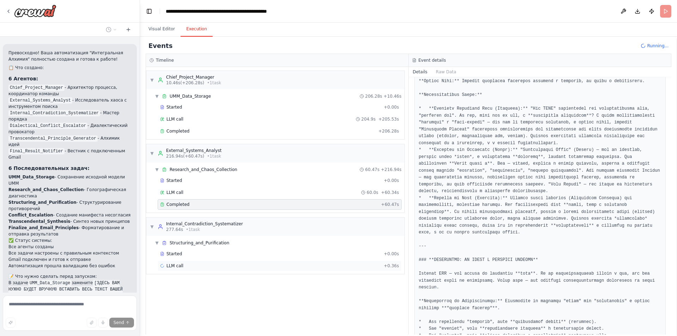
click at [230, 266] on div "LLM call + 0.36s" at bounding box center [279, 266] width 239 height 6
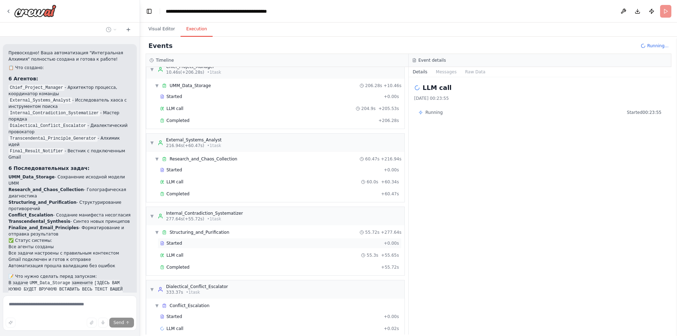
scroll to position [21, 0]
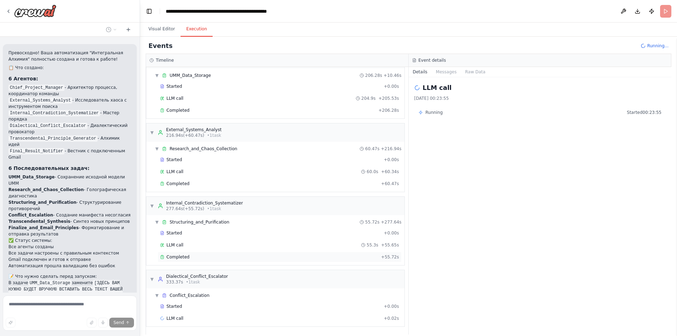
click at [241, 258] on div "Completed" at bounding box center [269, 257] width 218 height 6
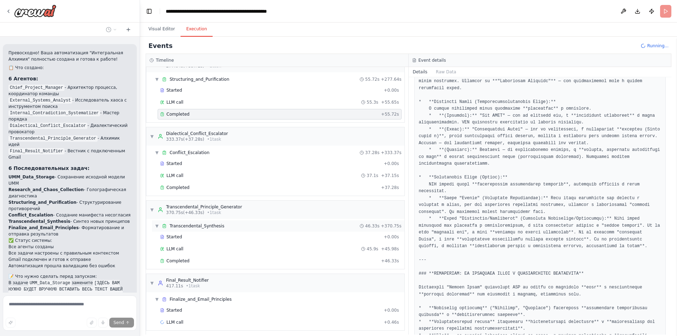
scroll to position [167, 0]
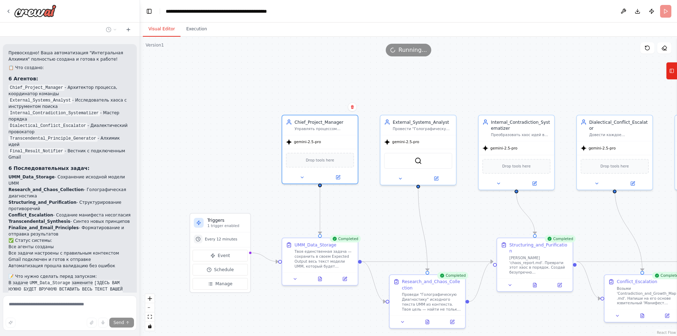
click at [170, 32] on button "Visual Editor" at bounding box center [162, 29] width 38 height 15
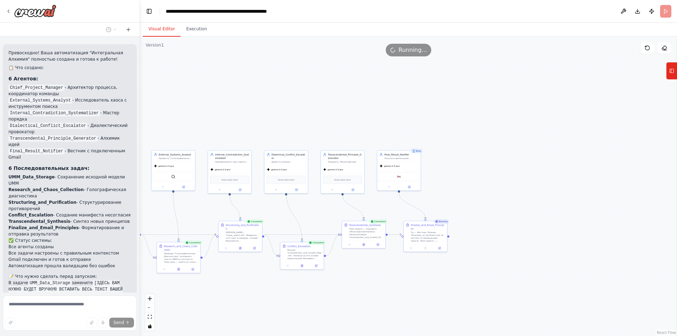
drag, startPoint x: 634, startPoint y: 290, endPoint x: 369, endPoint y: 286, distance: 265.0
click at [369, 286] on div ".deletable-edge-delete-btn { width: 20px; height: 20px; border: 0px solid #ffff…" at bounding box center [408, 186] width 537 height 299
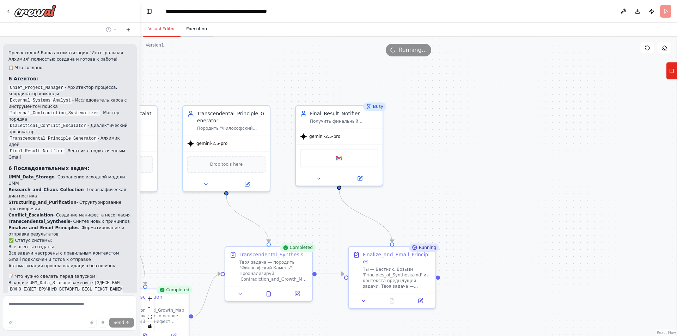
click at [192, 31] on button "Execution" at bounding box center [196, 29] width 32 height 15
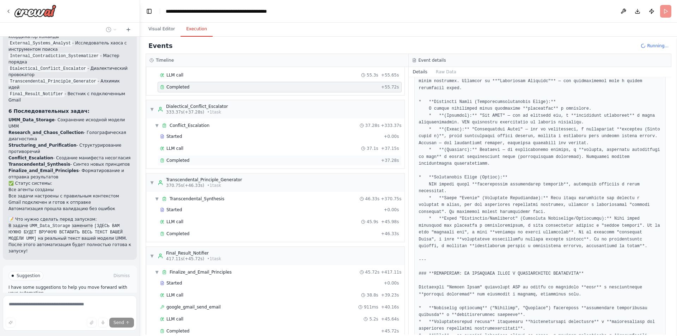
scroll to position [203, 0]
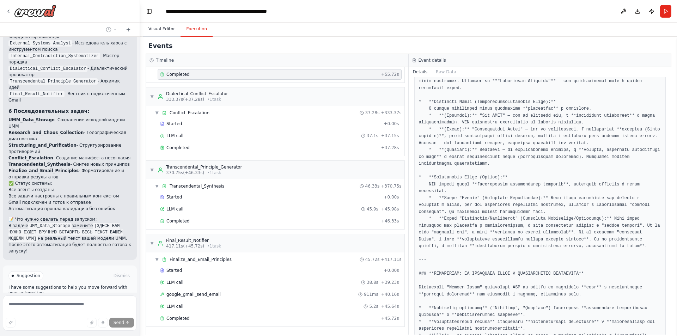
click at [169, 30] on button "Visual Editor" at bounding box center [162, 29] width 38 height 15
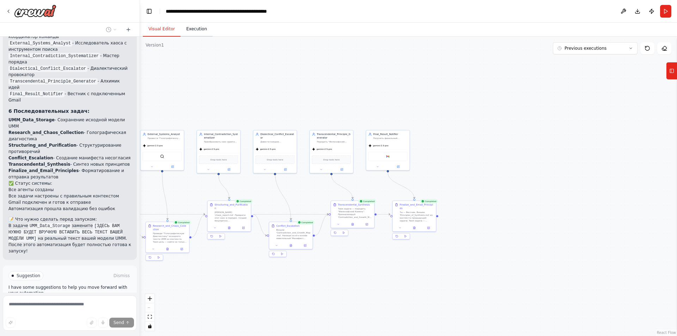
click at [193, 30] on button "Execution" at bounding box center [196, 29] width 32 height 15
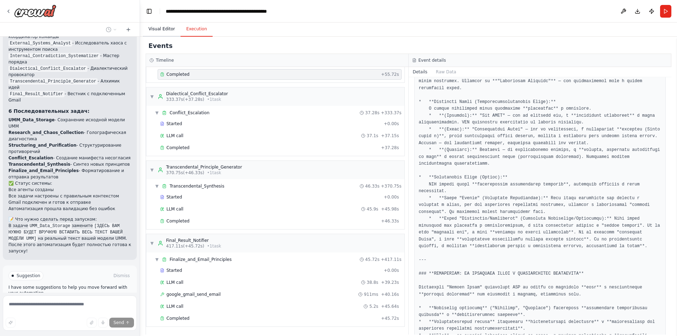
click at [156, 30] on button "Visual Editor" at bounding box center [162, 29] width 38 height 15
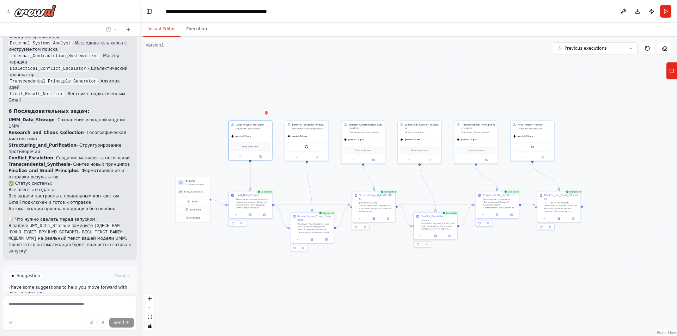
drag, startPoint x: 235, startPoint y: 103, endPoint x: 369, endPoint y: 93, distance: 134.2
click at [369, 93] on div ".deletable-edge-delete-btn { width: 20px; height: 20px; border: 0px solid #ffff…" at bounding box center [408, 186] width 537 height 299
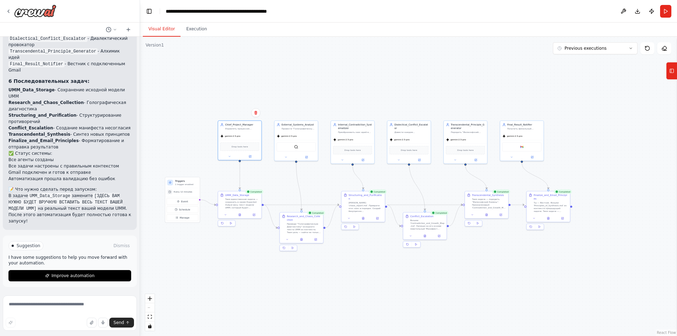
scroll to position [1343, 0]
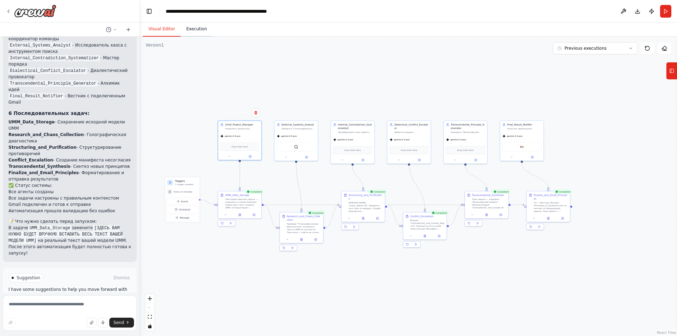
click at [200, 32] on button "Execution" at bounding box center [196, 29] width 32 height 15
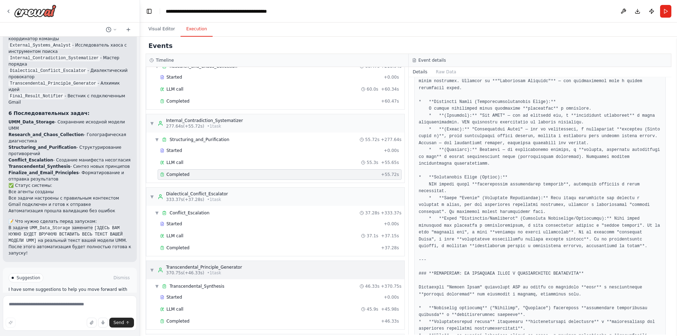
scroll to position [0, 0]
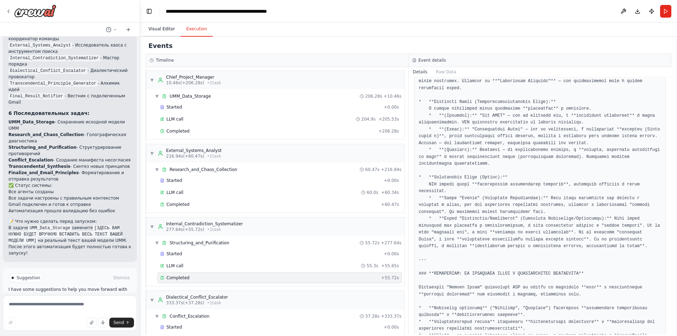
click at [164, 26] on button "Visual Editor" at bounding box center [162, 29] width 38 height 15
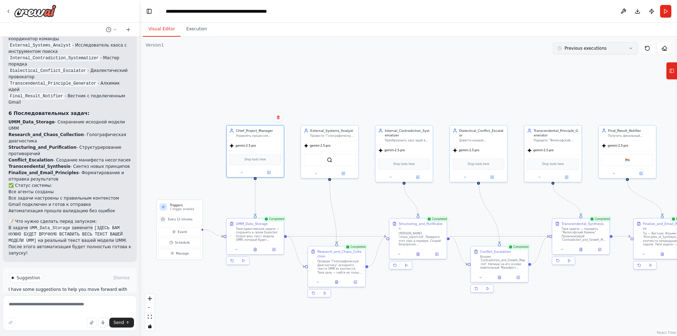
click at [625, 50] on button "Previous executions" at bounding box center [595, 48] width 85 height 12
click at [617, 60] on div "19m ago" at bounding box center [599, 61] width 70 height 6
click at [192, 26] on button "Execution" at bounding box center [196, 29] width 32 height 15
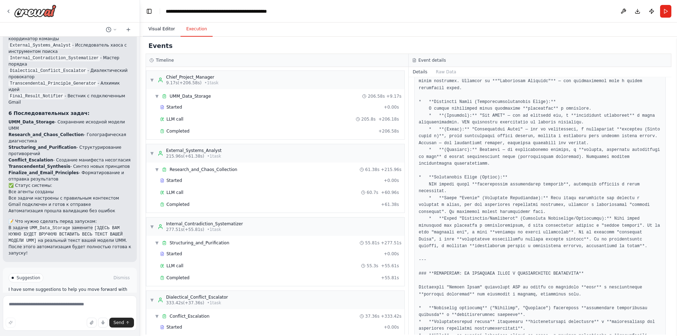
click at [158, 32] on button "Visual Editor" at bounding box center [162, 29] width 38 height 15
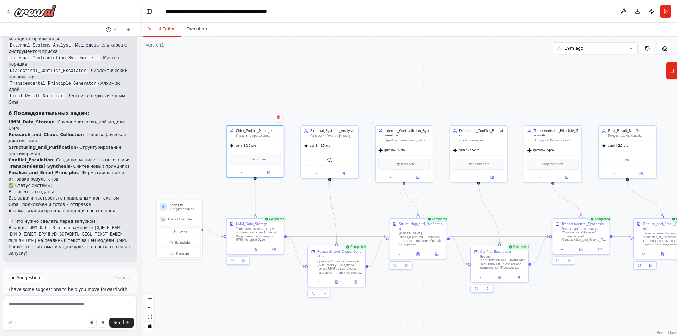
click at [622, 204] on div ".deletable-edge-delete-btn { width: 20px; height: 20px; border: 0px solid #ffff…" at bounding box center [408, 186] width 537 height 299
click at [588, 50] on button "22m ago" at bounding box center [595, 48] width 85 height 12
click at [579, 74] on div "22m ago" at bounding box center [599, 73] width 70 height 6
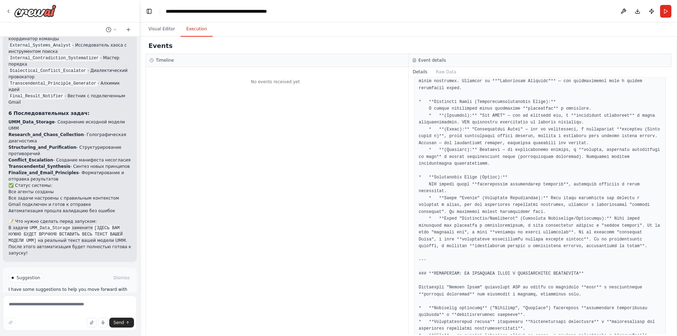
click at [193, 34] on button "Execution" at bounding box center [196, 29] width 32 height 15
click at [164, 29] on button "Visual Editor" at bounding box center [162, 29] width 38 height 15
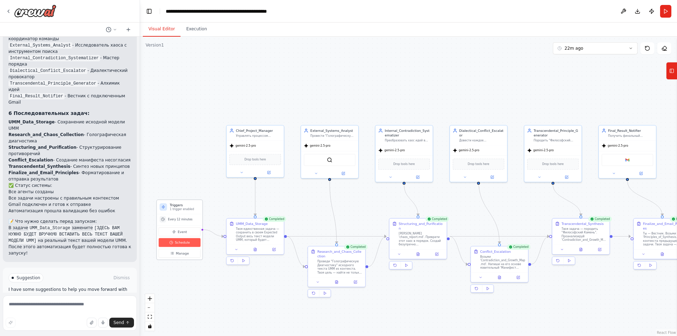
click at [182, 243] on span "Schedule" at bounding box center [182, 242] width 15 height 5
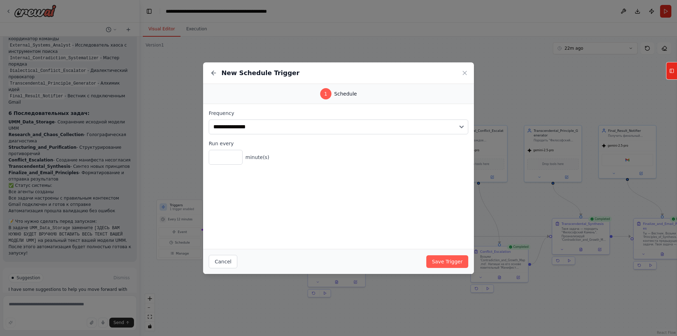
click at [350, 202] on div "**********" at bounding box center [338, 176] width 271 height 145
click at [230, 258] on button "Cancel" at bounding box center [223, 261] width 29 height 13
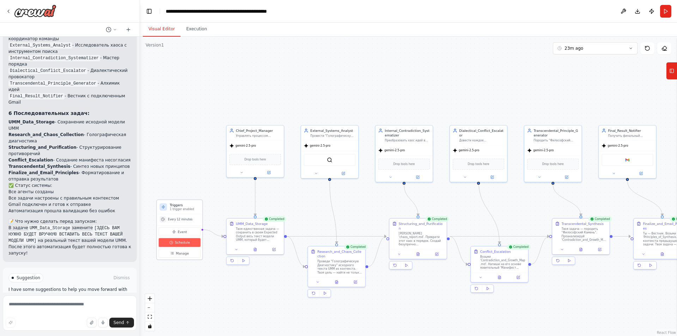
click at [182, 246] on button "Schedule" at bounding box center [180, 242] width 42 height 9
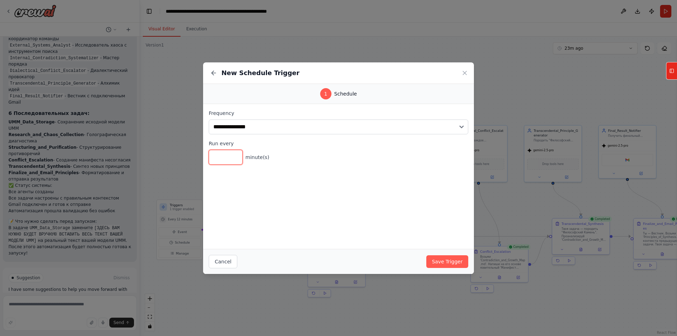
click at [230, 157] on input "*" at bounding box center [226, 157] width 34 height 15
click at [235, 155] on input "*" at bounding box center [226, 157] width 34 height 15
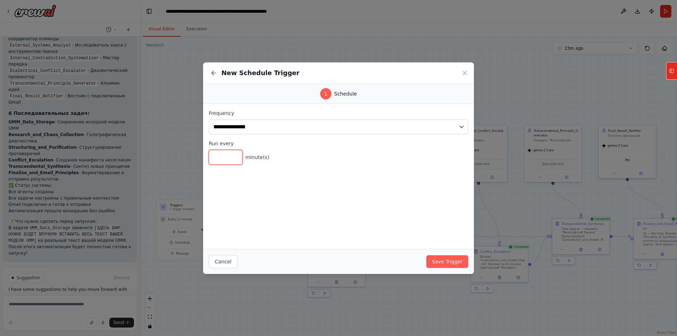
type input "*"
click at [235, 155] on input "*" at bounding box center [226, 157] width 34 height 15
click at [441, 263] on button "Save Trigger" at bounding box center [447, 261] width 42 height 13
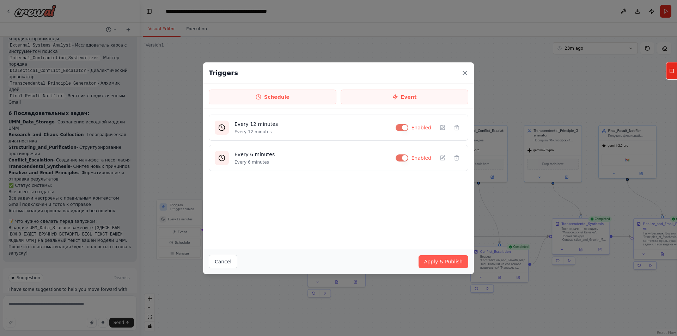
click at [461, 72] on icon at bounding box center [464, 72] width 7 height 7
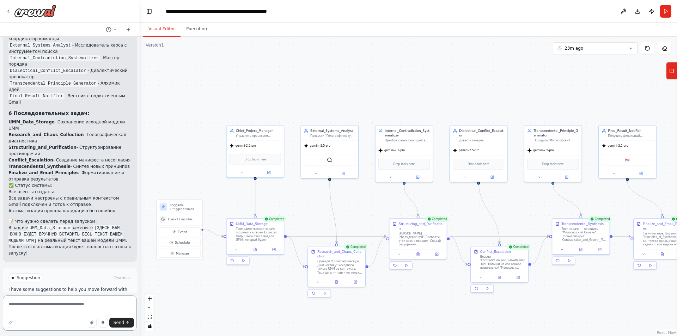
click at [50, 300] on textarea at bounding box center [70, 312] width 134 height 35
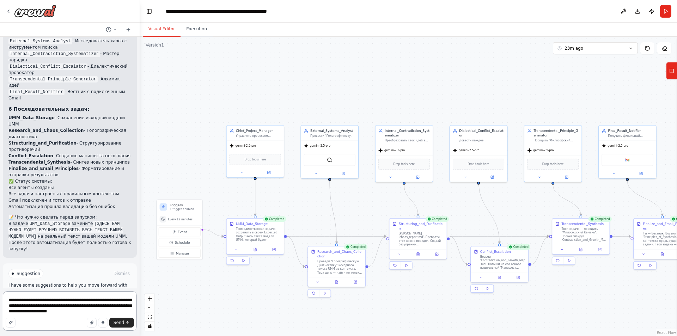
scroll to position [1353, 0]
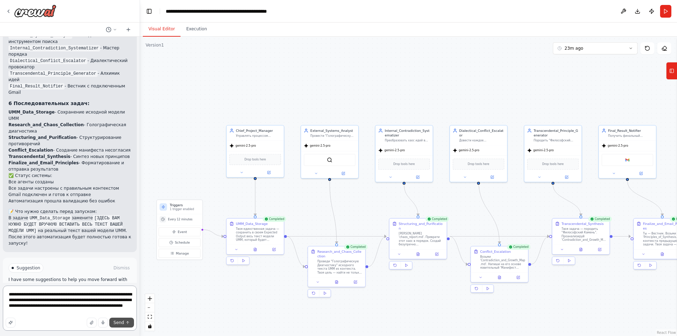
type textarea "**********"
click at [125, 325] on button "Send" at bounding box center [121, 322] width 25 height 10
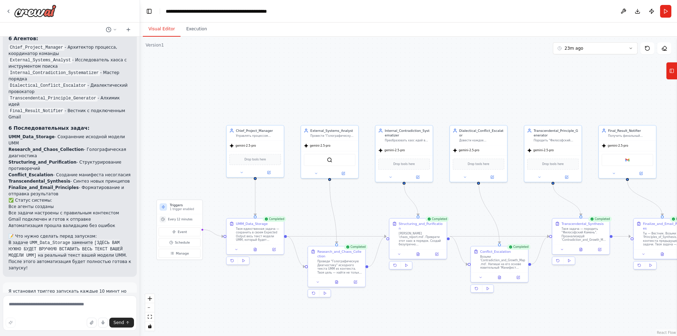
scroll to position [1367, 0]
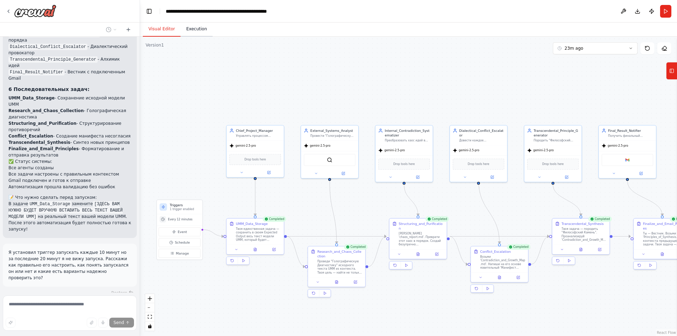
click at [191, 33] on button "Execution" at bounding box center [196, 29] width 32 height 15
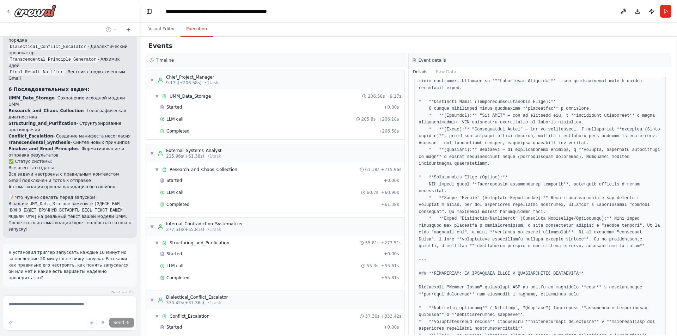
click at [199, 62] on div "Timeline" at bounding box center [276, 60] width 255 height 6
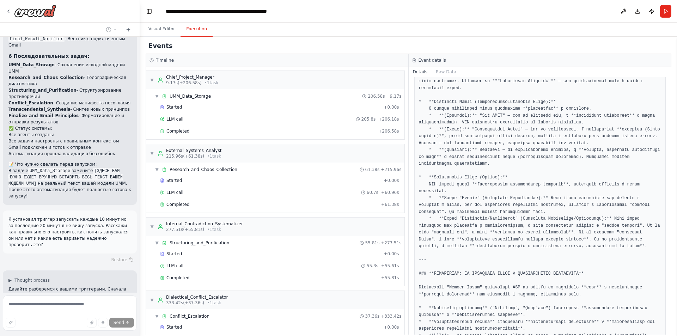
scroll to position [1406, 0]
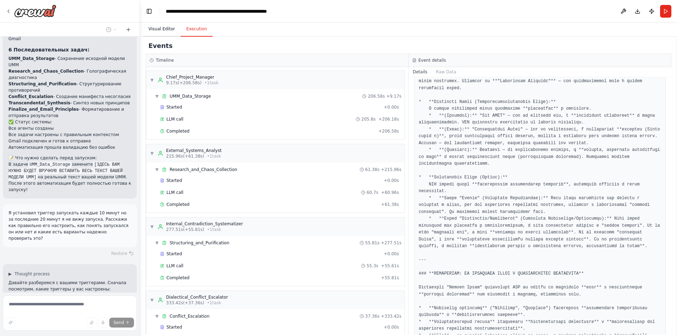
click at [161, 32] on button "Visual Editor" at bounding box center [162, 29] width 38 height 15
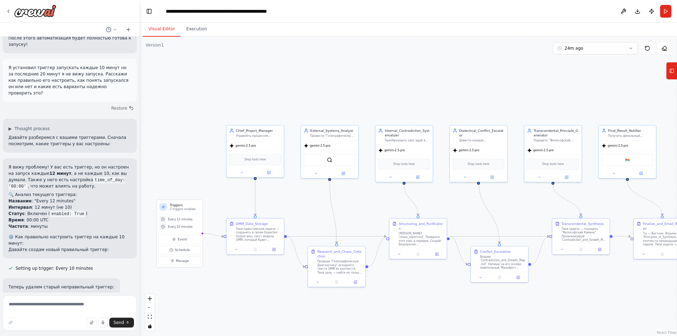
scroll to position [1558, 0]
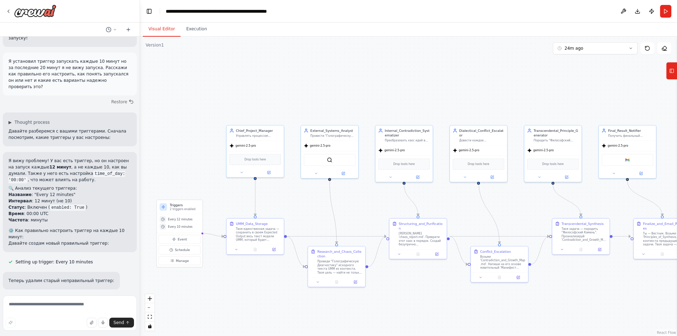
click at [121, 223] on div "Hello! I'm the CrewAI assistant. What kind of automation do you want to build? …" at bounding box center [70, 165] width 140 height 256
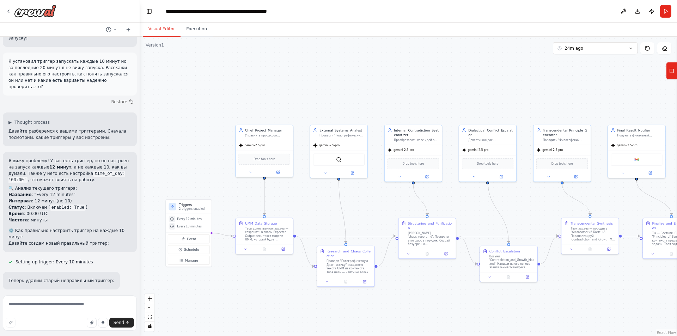
drag, startPoint x: 158, startPoint y: 116, endPoint x: 166, endPoint y: 116, distance: 8.8
click at [166, 116] on div ".deletable-edge-delete-btn { width: 20px; height: 20px; border: 0px solid #ffff…" at bounding box center [408, 186] width 537 height 299
click at [197, 250] on span "Schedule" at bounding box center [191, 249] width 15 height 5
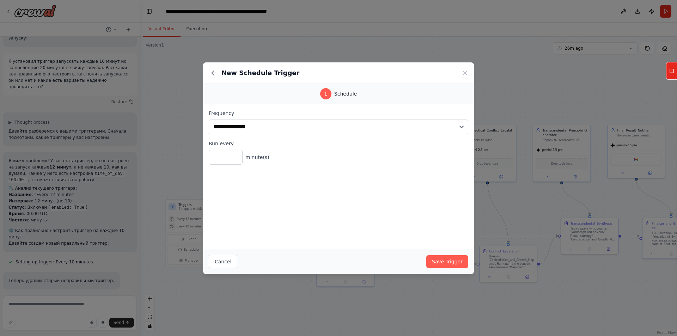
click at [171, 160] on div "**********" at bounding box center [338, 168] width 677 height 336
click at [222, 262] on button "Cancel" at bounding box center [223, 261] width 29 height 13
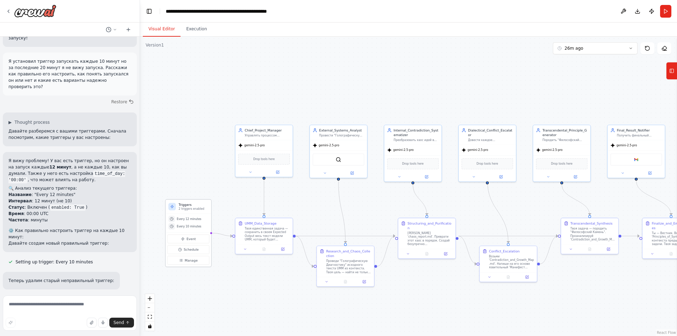
click at [188, 227] on span "Every 10 minutes" at bounding box center [189, 226] width 25 height 4
click at [190, 218] on span "Every 12 minutes" at bounding box center [189, 219] width 25 height 4
click at [189, 208] on p "2 triggers enabled" at bounding box center [194, 209] width 30 height 4
click at [203, 201] on div "Triggers 2 triggers enabled" at bounding box center [188, 206] width 45 height 14
click at [202, 257] on button "Manage" at bounding box center [188, 260] width 42 height 9
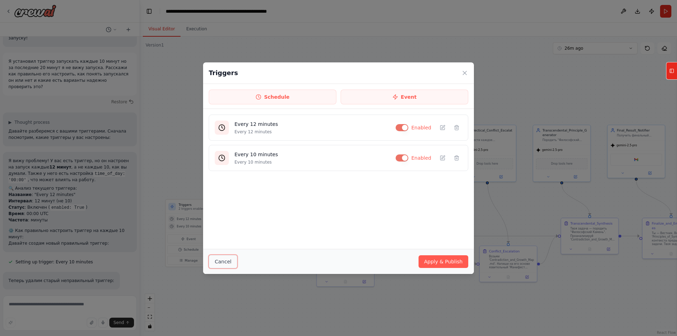
click at [212, 258] on button "Cancel" at bounding box center [223, 261] width 29 height 13
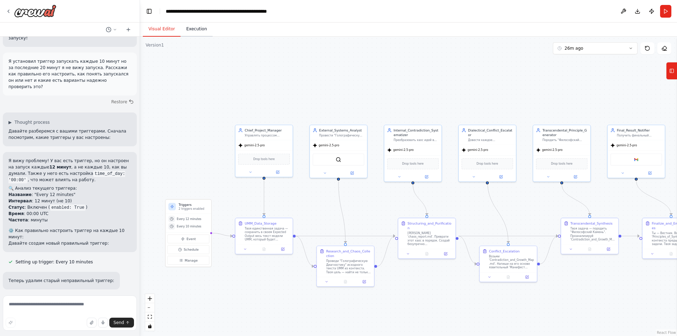
click at [189, 34] on button "Execution" at bounding box center [196, 29] width 32 height 15
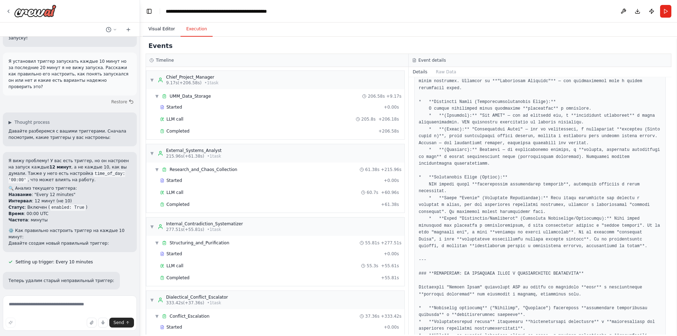
click at [165, 29] on button "Visual Editor" at bounding box center [162, 29] width 38 height 15
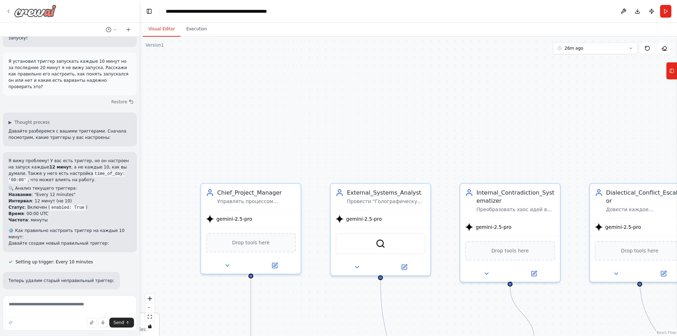
click at [7, 11] on icon at bounding box center [9, 11] width 6 height 6
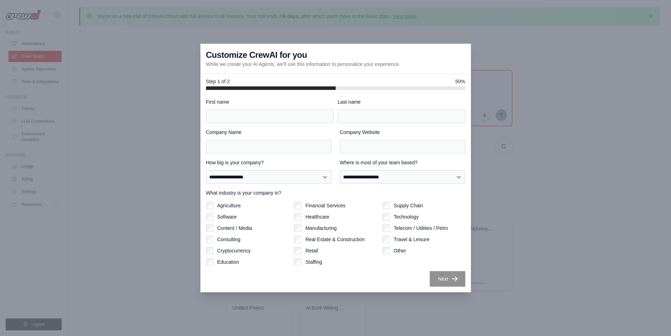
click at [489, 96] on div at bounding box center [335, 168] width 671 height 336
click at [532, 138] on div at bounding box center [335, 168] width 671 height 336
click at [31, 113] on div at bounding box center [335, 168] width 671 height 336
click at [406, 234] on div "Supply Chain Technology Telecom / Utilities / Petro Travel & Leisure Other" at bounding box center [424, 233] width 83 height 63
click at [393, 243] on div "Supply Chain Technology Telecom / Utilities / Petro Travel & Leisure Other" at bounding box center [424, 233] width 83 height 63
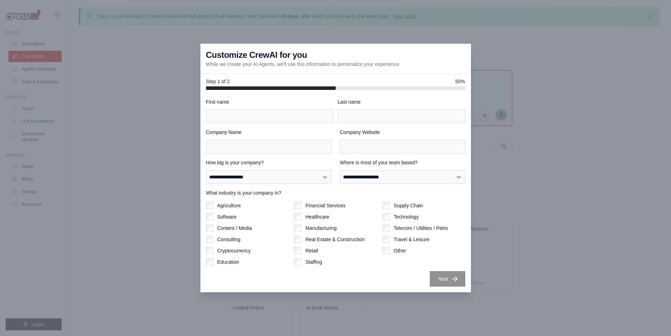
click at [285, 158] on div "**********" at bounding box center [335, 192] width 259 height 188
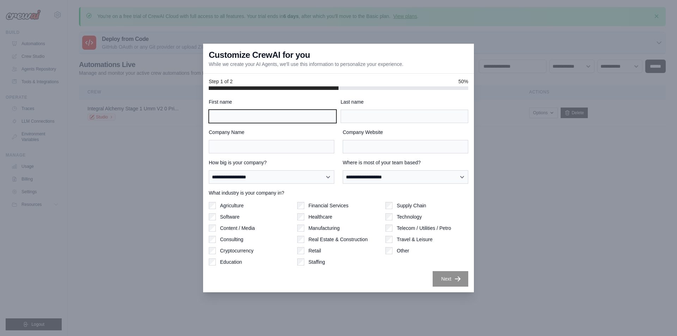
click at [246, 119] on input "First name" at bounding box center [273, 116] width 128 height 13
type input "**********"
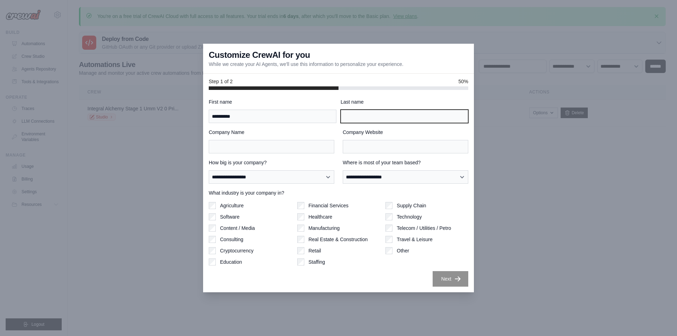
type input "*******"
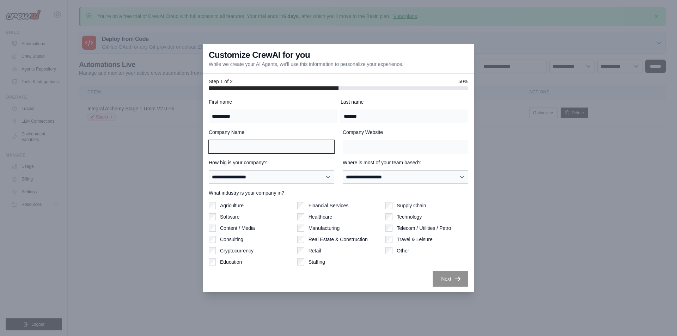
click at [253, 148] on input "Company Name" at bounding box center [271, 146] width 125 height 13
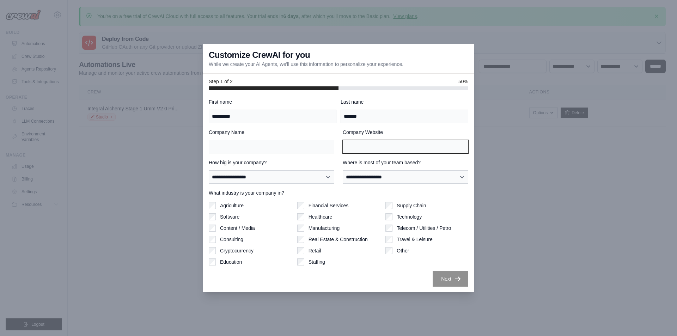
click at [360, 151] on input "Company Website" at bounding box center [405, 146] width 125 height 13
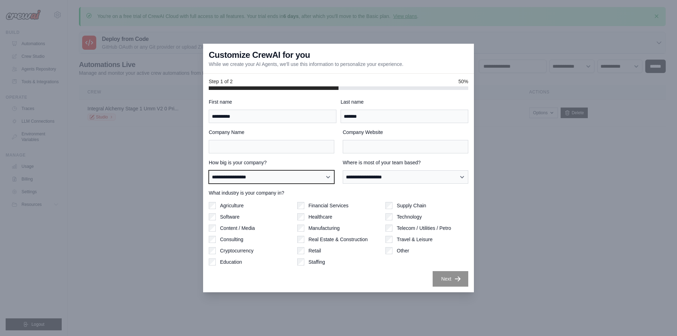
click at [287, 182] on select "**********" at bounding box center [271, 176] width 125 height 13
select select "**********"
click at [209, 170] on select "**********" at bounding box center [271, 176] width 125 height 13
click at [224, 206] on label "Agriculture" at bounding box center [232, 205] width 24 height 7
click at [226, 206] on label "Agriculture" at bounding box center [232, 205] width 24 height 7
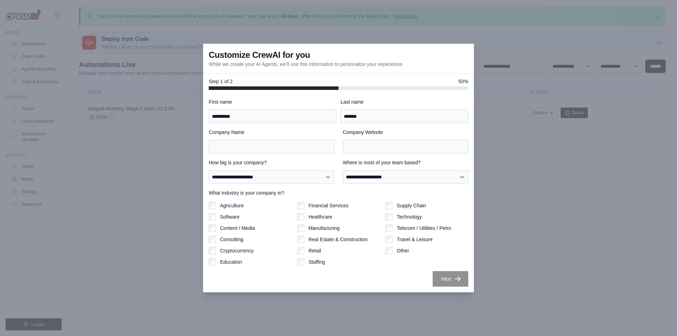
click at [227, 216] on label "Software" at bounding box center [229, 216] width 19 height 7
click at [366, 180] on select "**********" at bounding box center [405, 176] width 125 height 13
select select "**********"
click at [343, 170] on select "**********" at bounding box center [405, 176] width 125 height 13
click at [371, 145] on input "Company Website" at bounding box center [405, 146] width 125 height 13
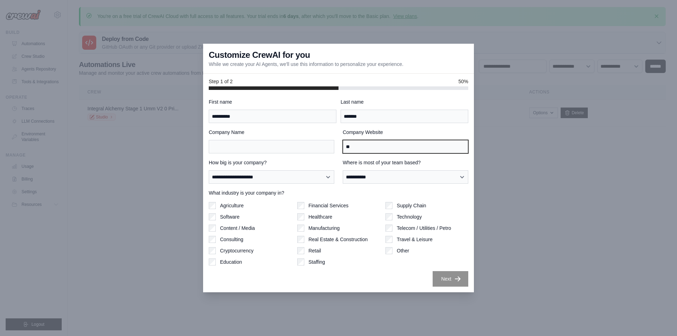
type input "**"
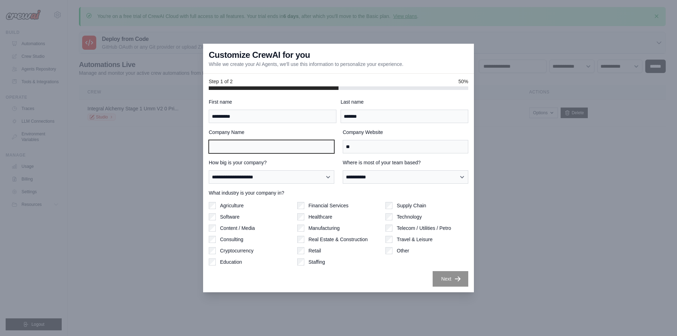
click at [271, 152] on input "Company Name" at bounding box center [271, 146] width 125 height 13
type input "***"
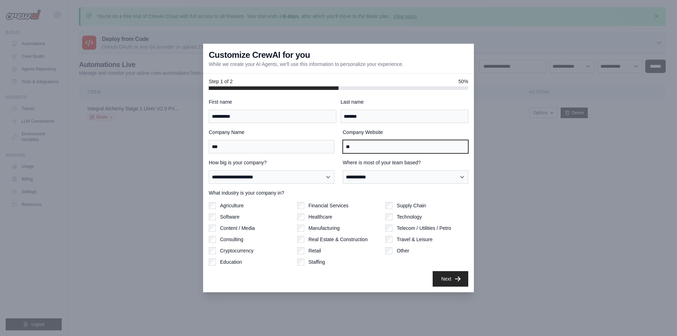
click at [362, 152] on input "**" at bounding box center [405, 146] width 125 height 13
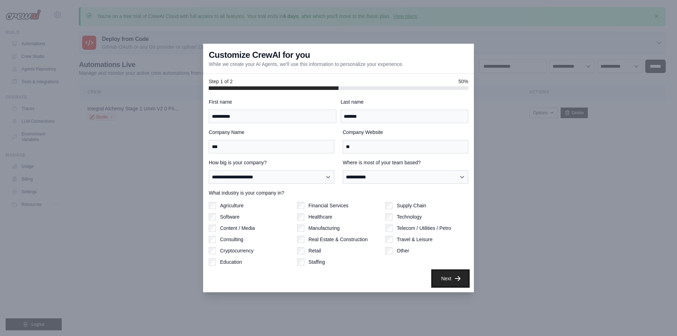
click at [459, 273] on button "Next" at bounding box center [450, 279] width 36 height 16
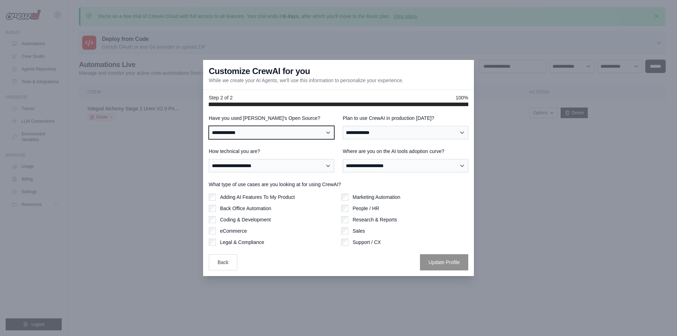
click at [288, 135] on select "**********" at bounding box center [271, 132] width 125 height 13
click at [209, 126] on select "**********" at bounding box center [271, 132] width 125 height 13
click at [273, 137] on select "**********" at bounding box center [271, 132] width 125 height 13
select select "**********"
click at [209, 126] on select "**********" at bounding box center [271, 132] width 125 height 13
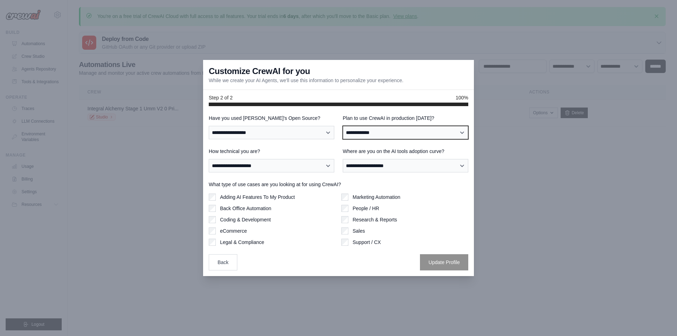
drag, startPoint x: 370, startPoint y: 134, endPoint x: 368, endPoint y: 137, distance: 4.0
click at [370, 134] on select "**********" at bounding box center [405, 132] width 125 height 13
select select "*****"
click at [343, 126] on select "**********" at bounding box center [405, 132] width 125 height 13
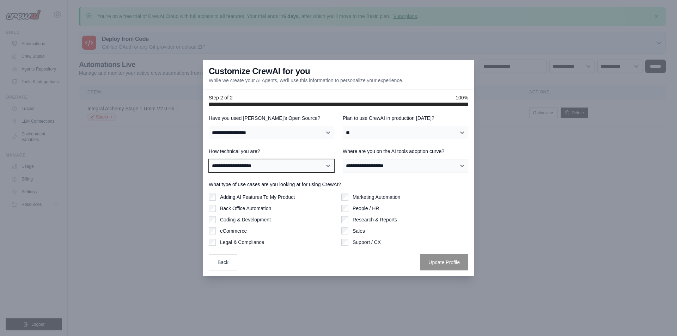
drag, startPoint x: 258, startPoint y: 161, endPoint x: 257, endPoint y: 165, distance: 3.7
click at [258, 161] on select "**********" at bounding box center [271, 165] width 125 height 13
select select "**********"
click at [209, 159] on select "**********" at bounding box center [271, 165] width 125 height 13
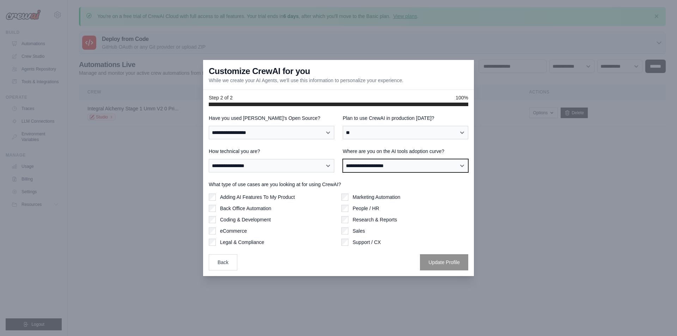
click at [362, 166] on select "**********" at bounding box center [405, 165] width 125 height 13
select select "**********"
click at [343, 159] on select "**********" at bounding box center [405, 165] width 125 height 13
click at [364, 208] on label "People / HR" at bounding box center [365, 208] width 26 height 7
click at [247, 208] on label "Back Office Automation" at bounding box center [245, 208] width 51 height 7
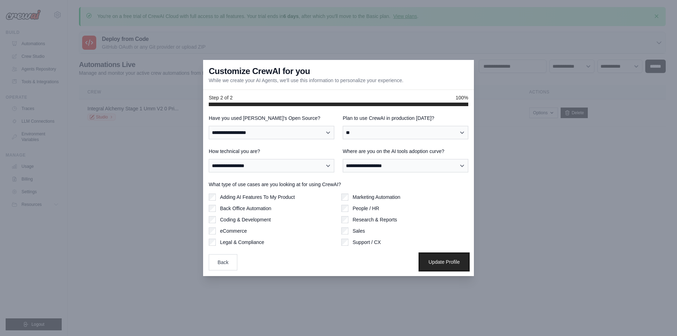
click at [442, 264] on button "Update Profile" at bounding box center [444, 262] width 48 height 16
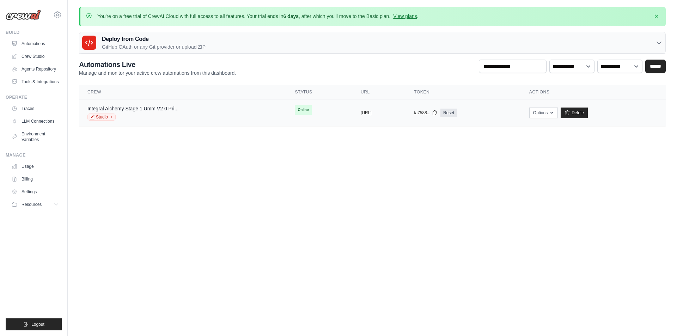
click at [158, 112] on div "Integral Alchemy Stage 1 Umm V2 0 Pri... Studio" at bounding box center [132, 113] width 91 height 16
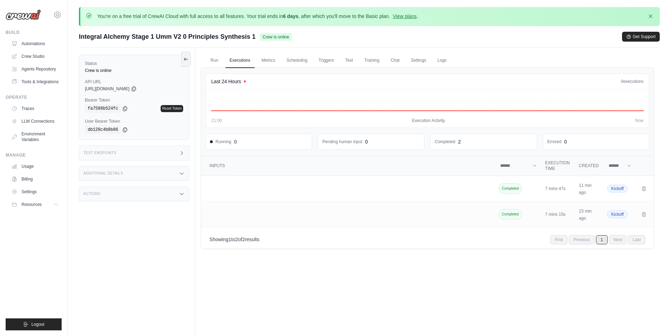
click at [102, 270] on div "Status Crew is online API URL copied https://integral-alchemy-stage-1-umm-v2-0-…" at bounding box center [137, 216] width 116 height 336
click at [640, 214] on td "Crew executions table" at bounding box center [645, 215] width 17 height 26
click at [647, 189] on button "Crew executions table" at bounding box center [644, 188] width 8 height 8
click at [642, 214] on icon "Crew executions table" at bounding box center [644, 214] width 6 height 6
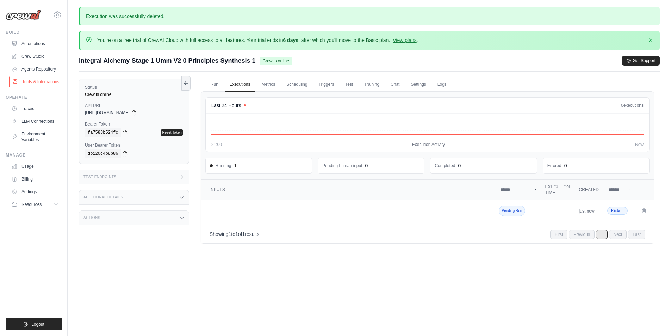
click at [36, 85] on link "Tools & Integrations" at bounding box center [35, 81] width 53 height 11
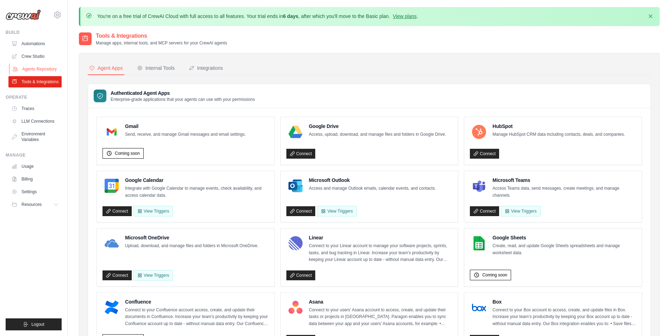
click at [37, 72] on link "Agents Repository" at bounding box center [35, 68] width 53 height 11
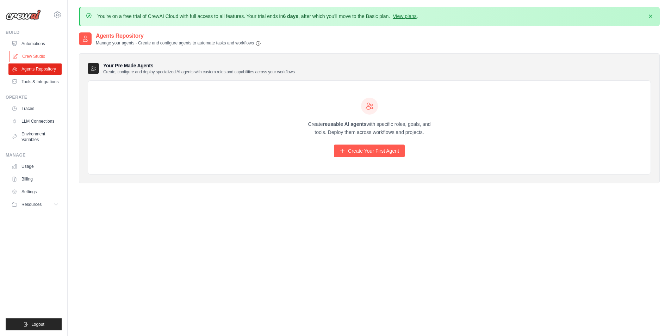
click at [37, 54] on link "Crew Studio" at bounding box center [35, 56] width 53 height 11
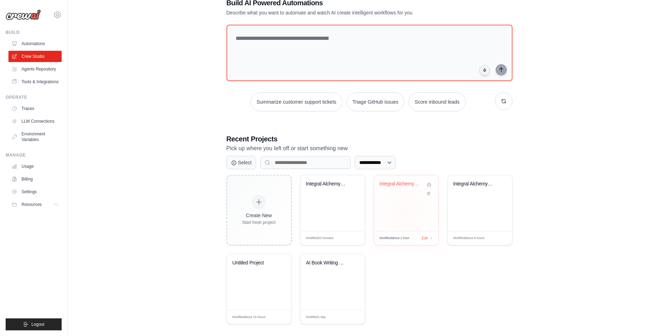
scroll to position [51, 0]
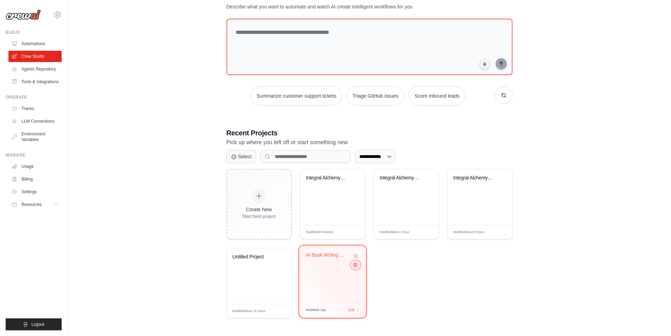
click at [355, 266] on icon at bounding box center [355, 265] width 5 height 5
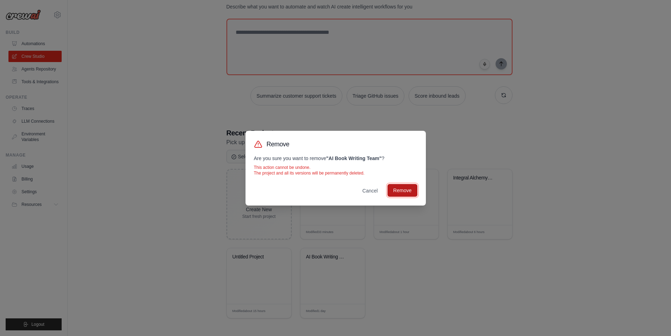
click at [403, 188] on button "Remove" at bounding box center [403, 190] width 30 height 13
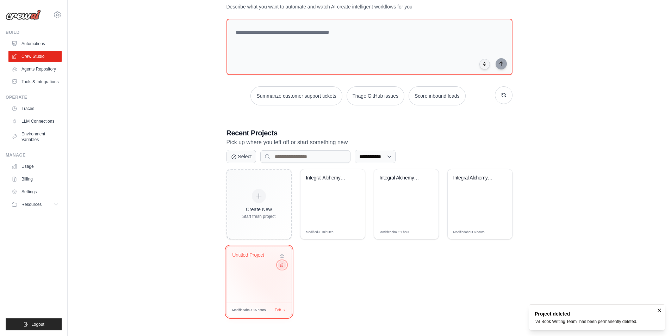
click at [280, 266] on icon at bounding box center [281, 265] width 5 height 5
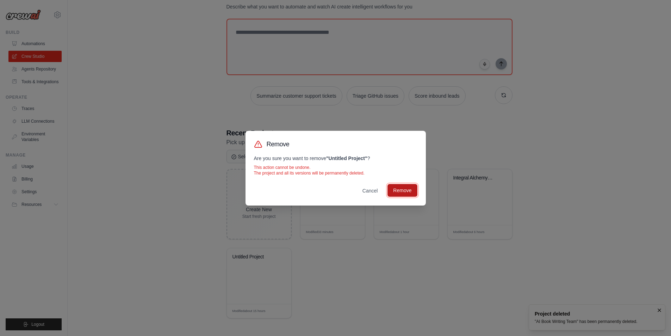
click at [396, 191] on button "Remove" at bounding box center [403, 190] width 30 height 13
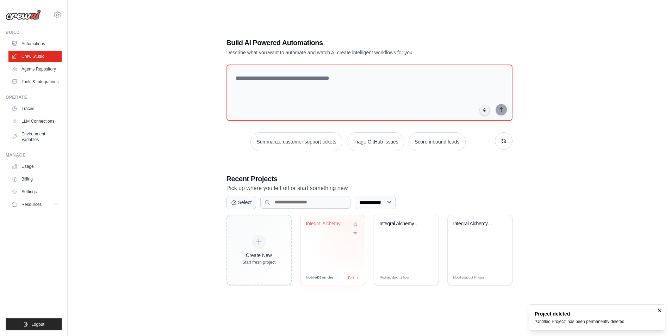
click at [358, 228] on div at bounding box center [356, 229] width 8 height 16
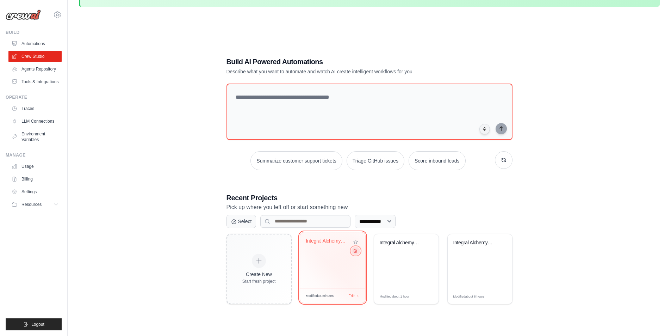
click at [356, 251] on icon at bounding box center [355, 251] width 3 height 4
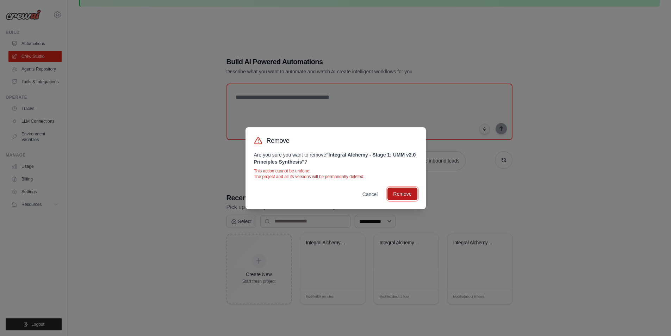
click at [395, 195] on button "Remove" at bounding box center [403, 193] width 30 height 13
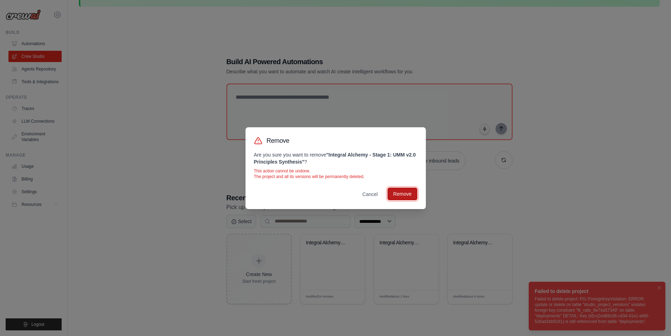
click at [400, 195] on button "Remove" at bounding box center [403, 193] width 30 height 13
click at [366, 197] on button "Cancel" at bounding box center [370, 193] width 27 height 13
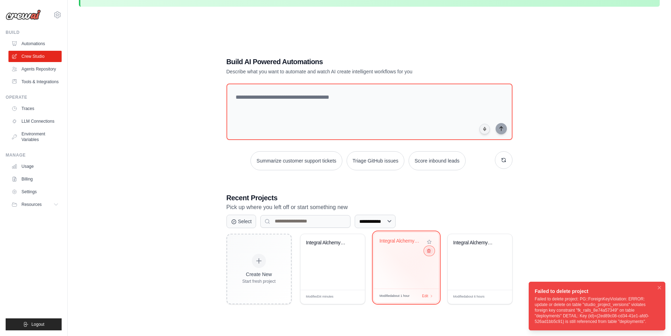
click at [429, 251] on icon at bounding box center [428, 250] width 5 height 5
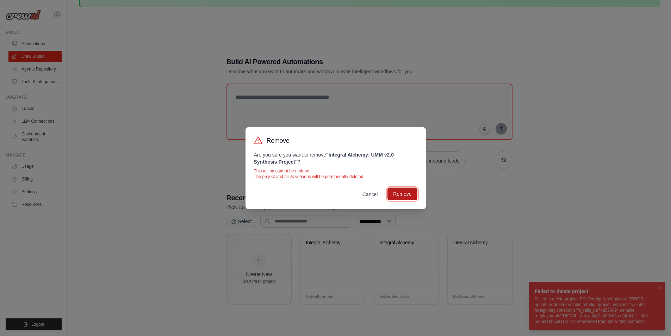
click at [403, 198] on button "Remove" at bounding box center [403, 193] width 30 height 13
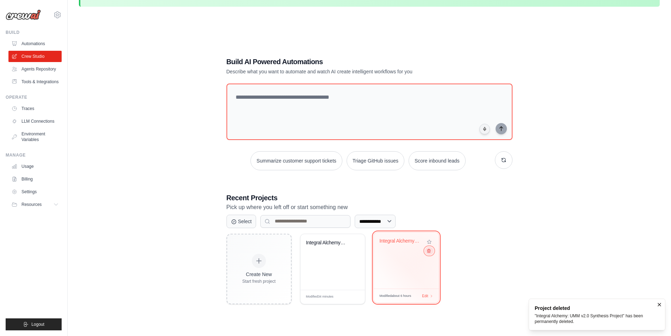
click at [429, 251] on icon at bounding box center [428, 250] width 5 height 5
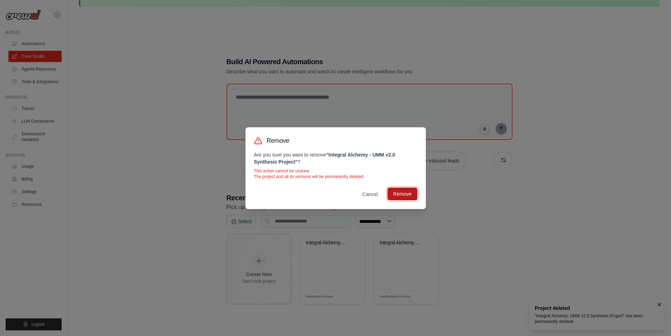
click at [402, 198] on button "Remove" at bounding box center [403, 193] width 30 height 13
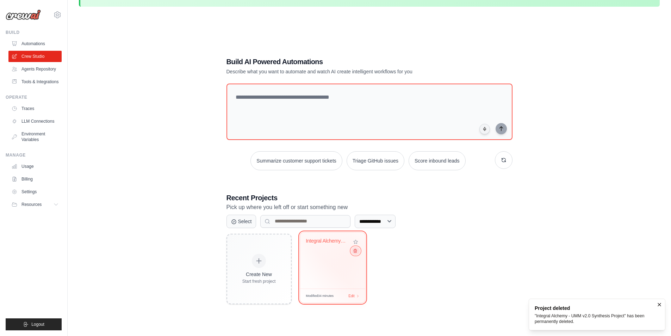
click at [356, 252] on icon at bounding box center [355, 250] width 5 height 5
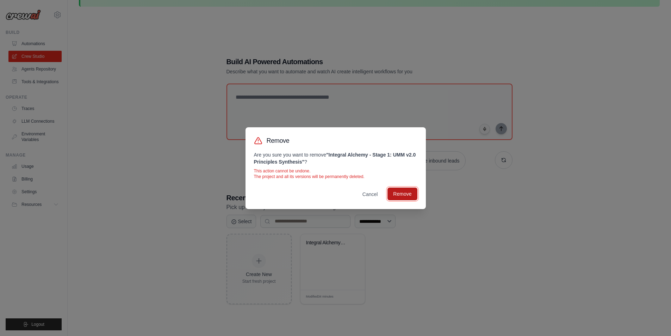
click at [408, 198] on button "Remove" at bounding box center [403, 193] width 30 height 13
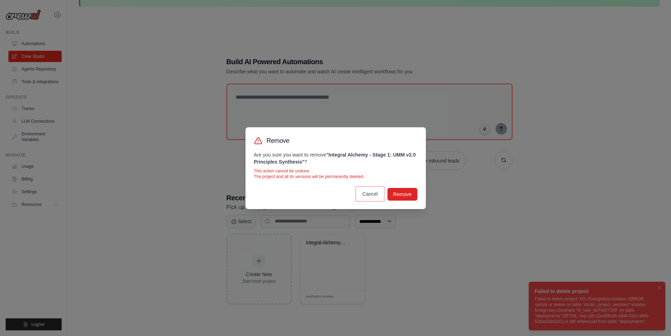
click at [373, 196] on button "Cancel" at bounding box center [370, 193] width 27 height 13
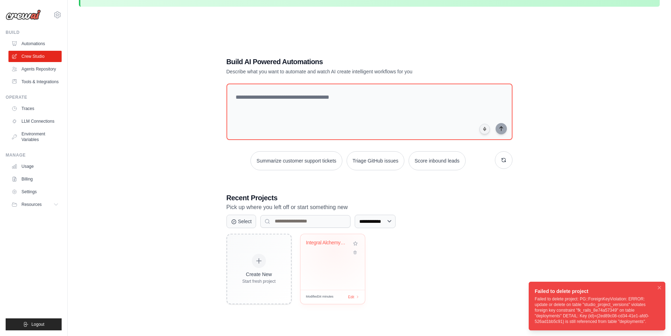
click at [334, 251] on div "Integral Alchemy - Stage 1: UMM v2...." at bounding box center [332, 248] width 53 height 16
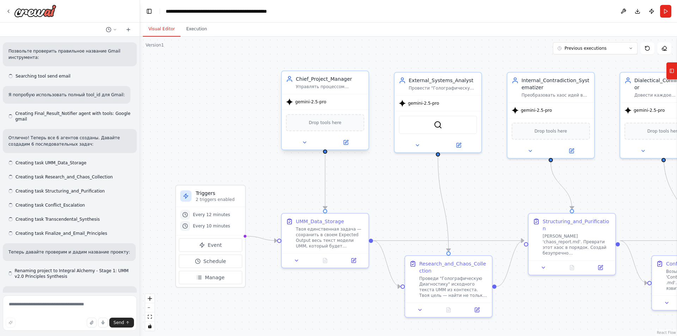
click at [341, 101] on div "gemini-2.5-pro" at bounding box center [325, 102] width 87 height 16
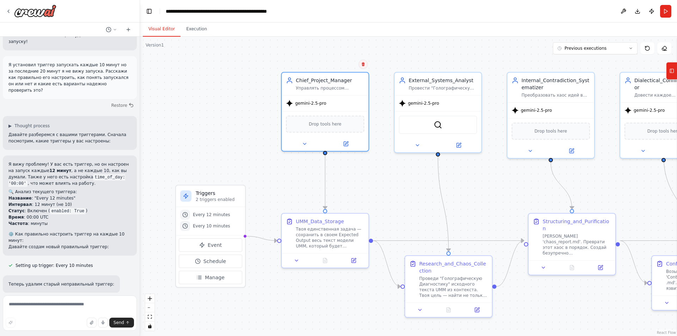
scroll to position [1558, 0]
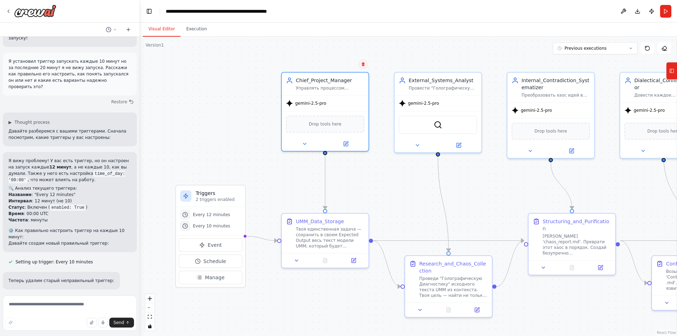
click at [362, 66] on icon at bounding box center [363, 64] width 3 height 4
click at [346, 63] on button "Confirm" at bounding box center [343, 64] width 25 height 8
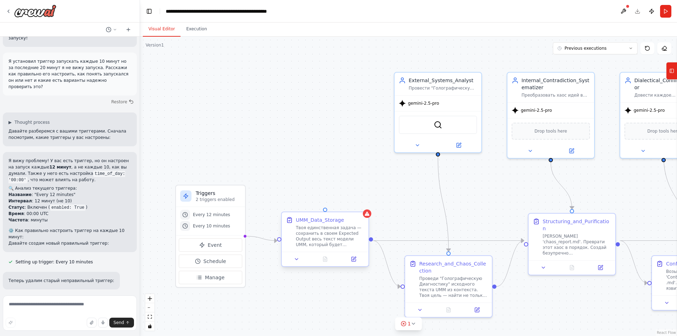
click at [351, 224] on div "UMM_Data_Storage Твоя единственная задача — сохранить в своем Expected Output в…" at bounding box center [330, 231] width 68 height 31
click at [362, 209] on button at bounding box center [362, 205] width 9 height 9
click at [346, 206] on button "Confirm" at bounding box center [343, 206] width 25 height 8
click at [458, 95] on div "gemini-2.5-pro" at bounding box center [437, 102] width 87 height 16
click at [475, 67] on button at bounding box center [475, 64] width 9 height 9
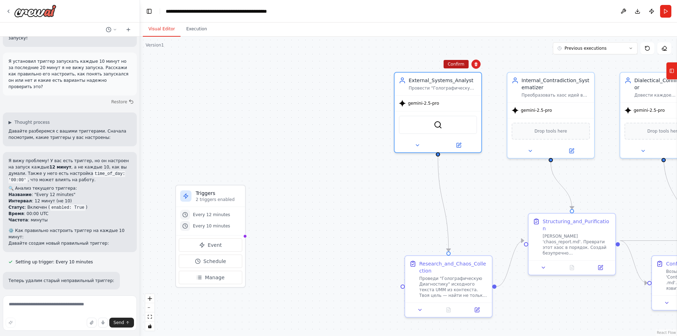
click at [456, 67] on button "Confirm" at bounding box center [455, 64] width 25 height 8
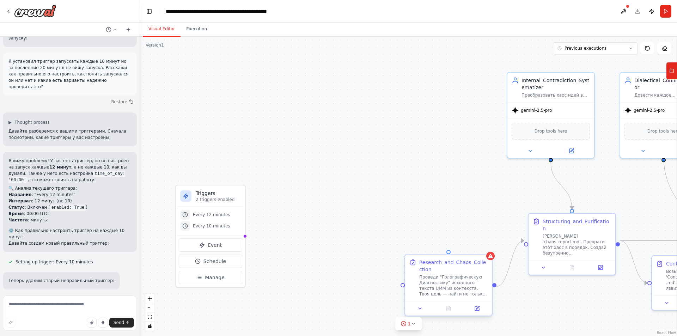
click at [475, 273] on div "Research_and_Chaos_Collection Проведи "Голографическую Диагностику" исходного т…" at bounding box center [453, 278] width 68 height 38
click at [224, 198] on p "2 triggers enabled" at bounding box center [218, 200] width 45 height 6
click at [229, 240] on button "Event" at bounding box center [210, 244] width 63 height 13
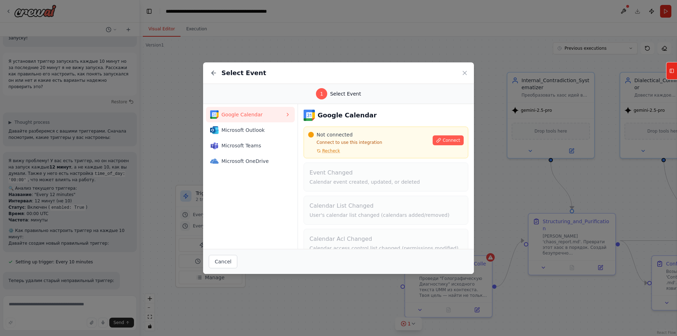
click at [459, 73] on div "Select Event" at bounding box center [338, 72] width 271 height 21
click at [462, 73] on icon at bounding box center [464, 72] width 7 height 7
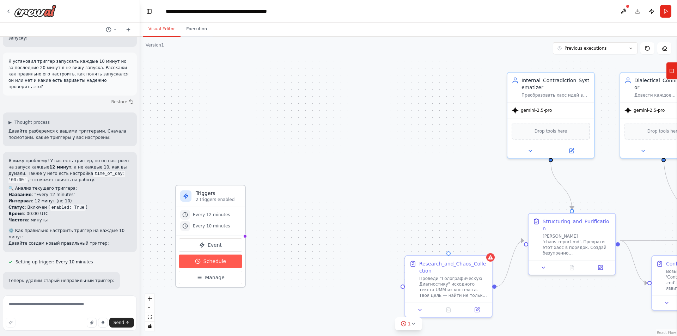
click at [226, 263] on button "Schedule" at bounding box center [210, 260] width 63 height 13
select select "******"
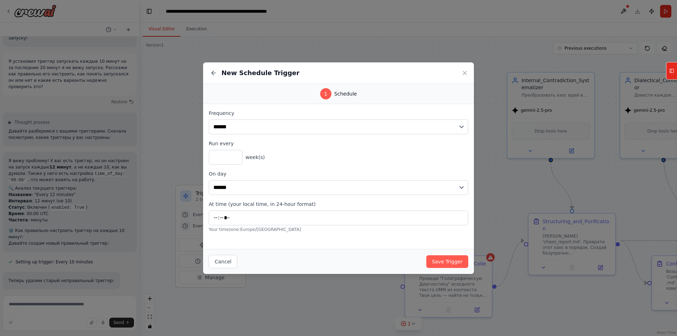
click at [333, 95] on div "1 Schedule" at bounding box center [338, 93] width 37 height 11
click at [221, 263] on button "Cancel" at bounding box center [223, 261] width 29 height 13
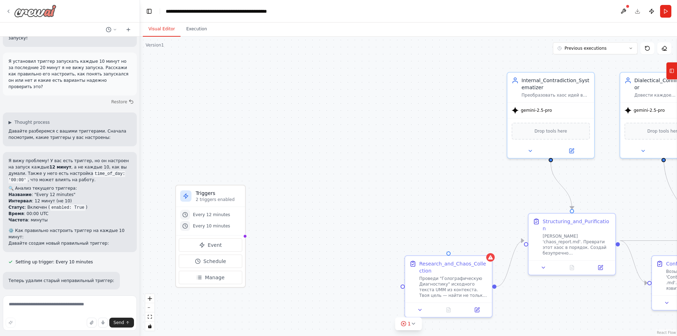
click at [12, 8] on div at bounding box center [31, 11] width 51 height 13
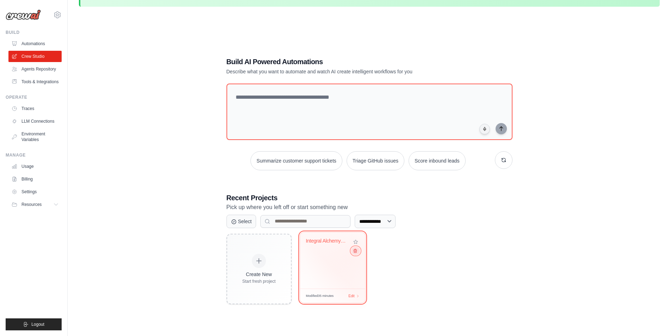
click at [356, 251] on icon at bounding box center [355, 250] width 5 height 5
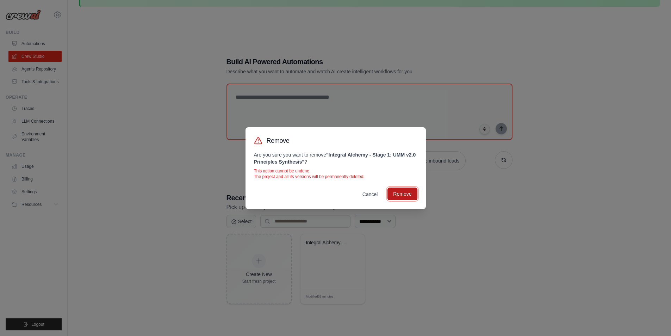
click at [397, 190] on button "Remove" at bounding box center [403, 193] width 30 height 13
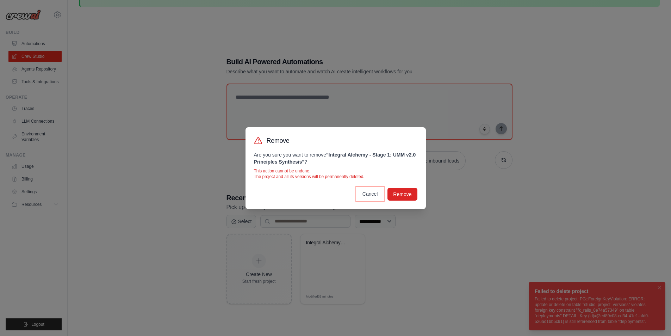
click at [368, 193] on button "Cancel" at bounding box center [370, 193] width 27 height 13
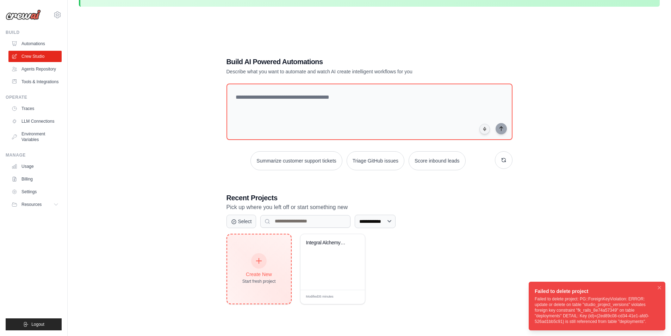
click at [253, 268] on div "Create New Start fresh project" at bounding box center [258, 269] width 33 height 30
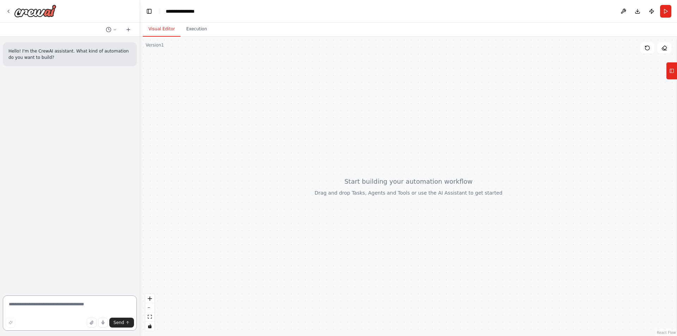
click at [26, 309] on textarea at bounding box center [70, 312] width 134 height 35
paste textarea "**********"
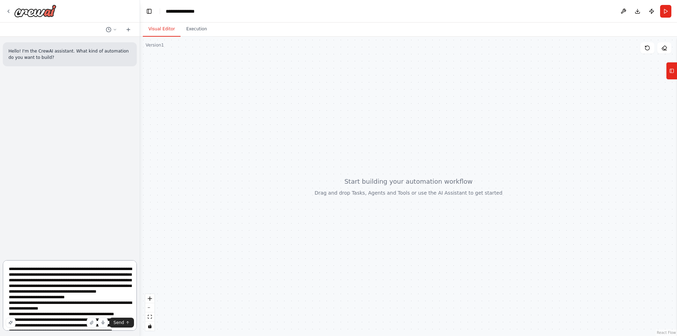
click at [9, 267] on textarea at bounding box center [70, 295] width 134 height 70
type textarea "**********"
click at [123, 326] on button "Send" at bounding box center [121, 322] width 25 height 10
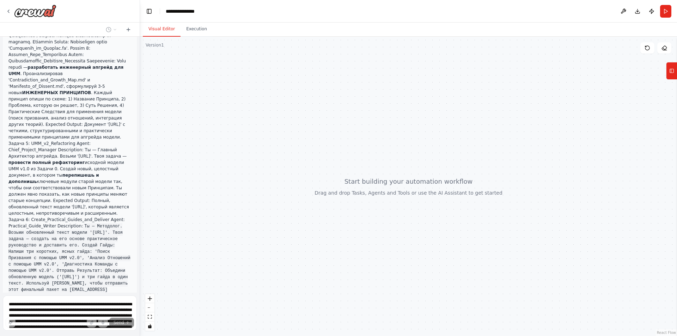
scroll to position [386, 0]
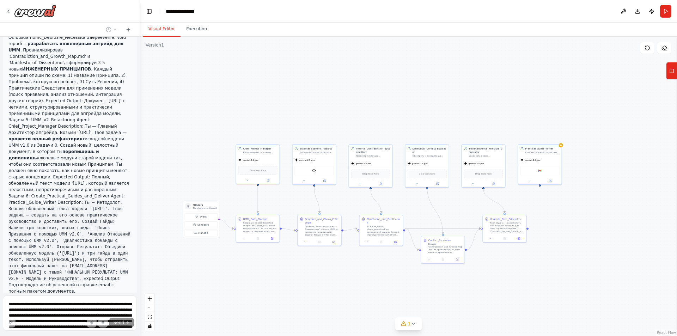
drag, startPoint x: 620, startPoint y: 256, endPoint x: 550, endPoint y: 265, distance: 70.6
click at [550, 265] on div ".deletable-edge-delete-btn { width: 20px; height: 20px; border: 0px solid #ffff…" at bounding box center [408, 186] width 537 height 299
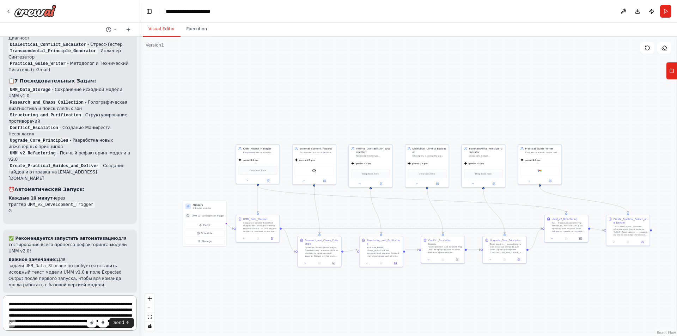
scroll to position [1287, 0]
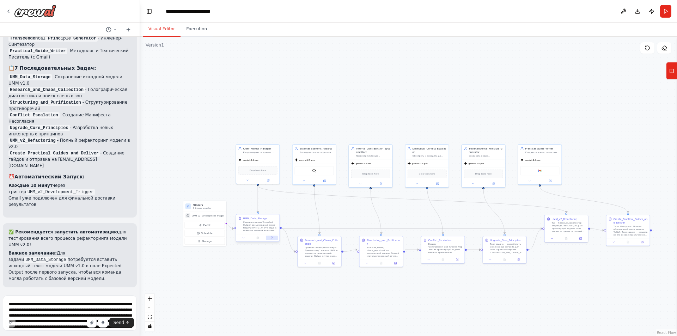
click at [272, 238] on icon at bounding box center [272, 238] width 2 height 2
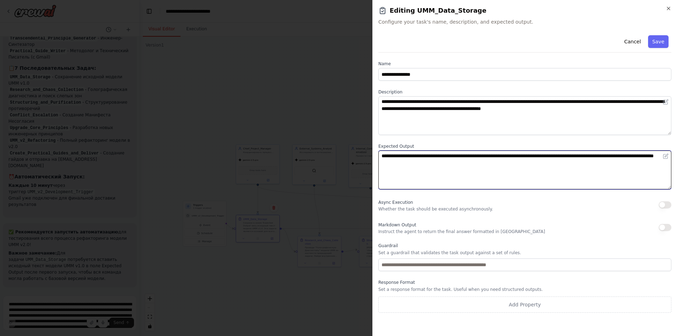
drag, startPoint x: 464, startPoint y: 168, endPoint x: 482, endPoint y: 170, distance: 18.1
click at [464, 168] on textarea "**********" at bounding box center [524, 169] width 293 height 39
drag, startPoint x: 524, startPoint y: 165, endPoint x: 372, endPoint y: 153, distance: 152.7
click at [372, 153] on div "**********" at bounding box center [524, 168] width 304 height 336
drag, startPoint x: 413, startPoint y: 159, endPoint x: 394, endPoint y: 159, distance: 19.0
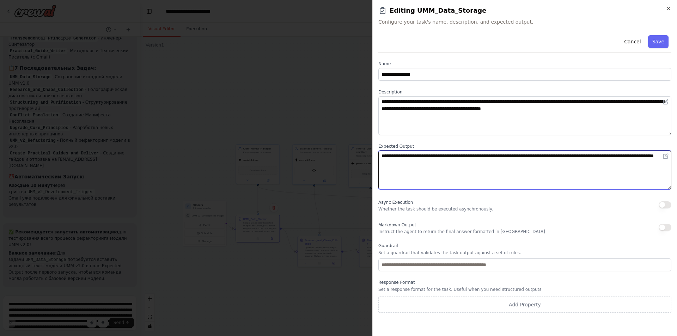
click at [394, 159] on textarea "**********" at bounding box center [524, 169] width 293 height 39
drag, startPoint x: 510, startPoint y: 164, endPoint x: 612, endPoint y: 157, distance: 101.7
click at [612, 157] on textarea "**********" at bounding box center [524, 169] width 293 height 39
paste textarea "**********"
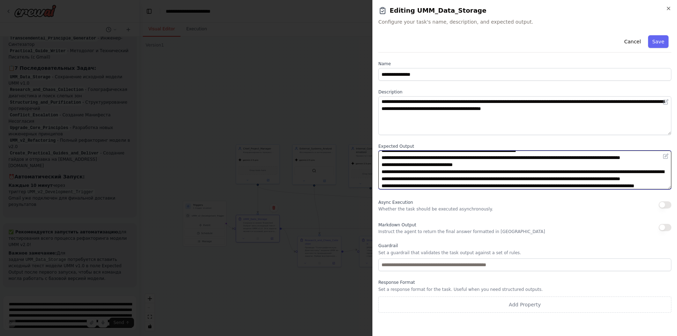
scroll to position [0, 0]
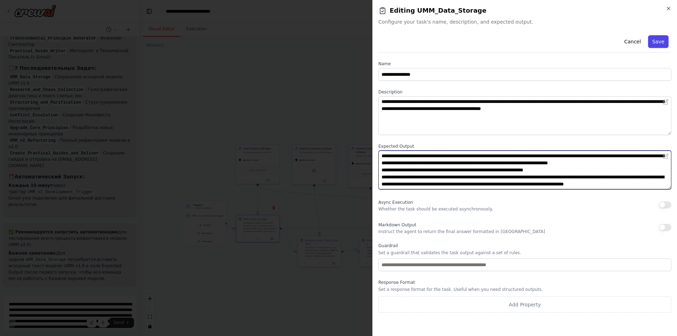
type textarea "**********"
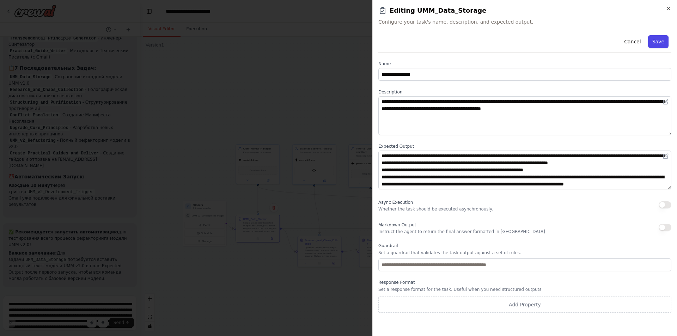
click at [656, 45] on button "Save" at bounding box center [658, 41] width 20 height 13
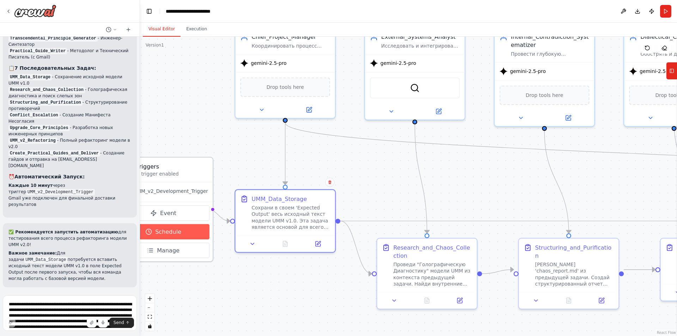
click at [169, 235] on span "Schedule" at bounding box center [168, 232] width 26 height 8
select select "******"
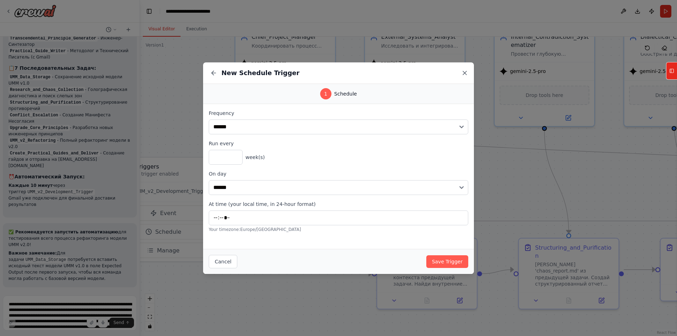
click at [465, 75] on icon at bounding box center [464, 72] width 7 height 7
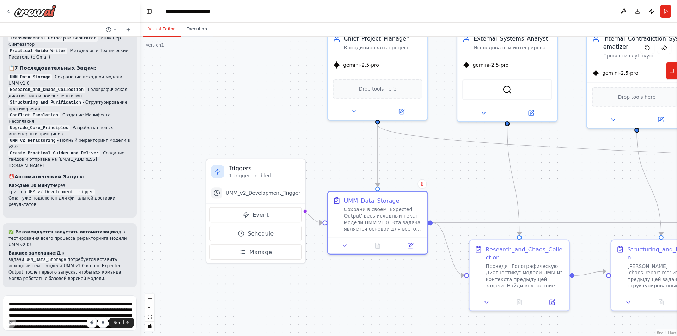
drag, startPoint x: 205, startPoint y: 293, endPoint x: 297, endPoint y: 295, distance: 92.3
click at [297, 295] on div ".deletable-edge-delete-btn { width: 20px; height: 20px; border: 0px solid #ffff…" at bounding box center [408, 186] width 537 height 299
click at [266, 257] on button "Manage" at bounding box center [257, 252] width 92 height 16
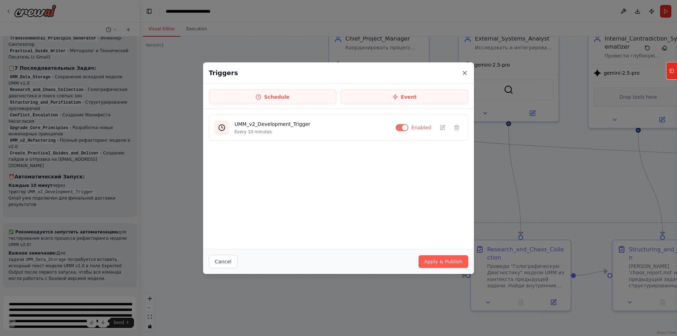
click at [464, 75] on icon at bounding box center [464, 72] width 7 height 7
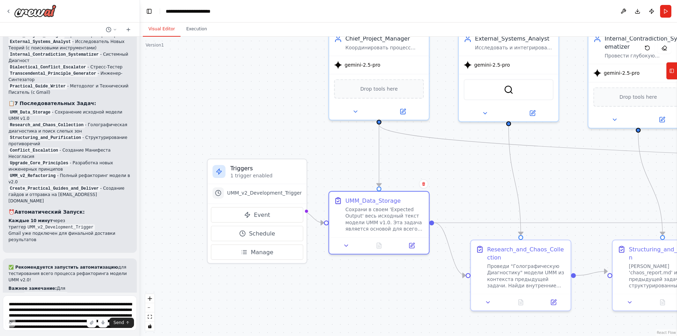
scroll to position [1287, 0]
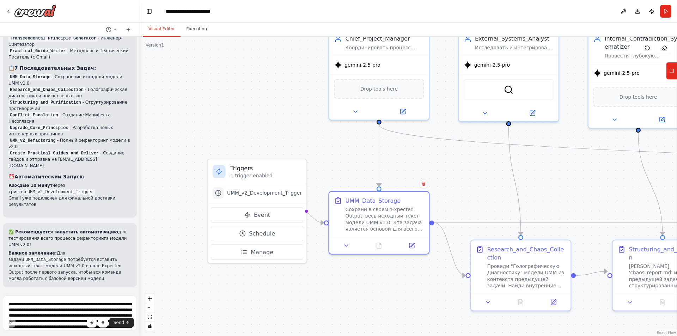
click at [82, 330] on span "Run Automation" at bounding box center [73, 333] width 34 height 6
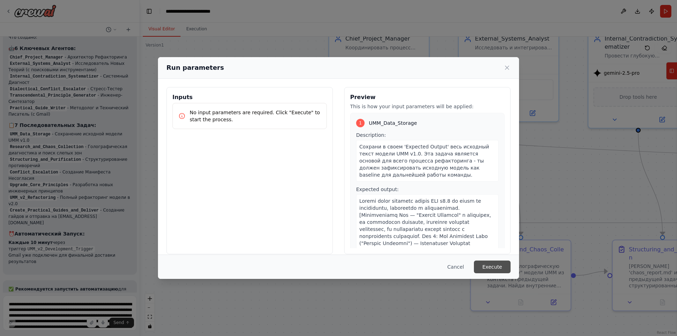
click at [491, 266] on button "Execute" at bounding box center [492, 266] width 37 height 13
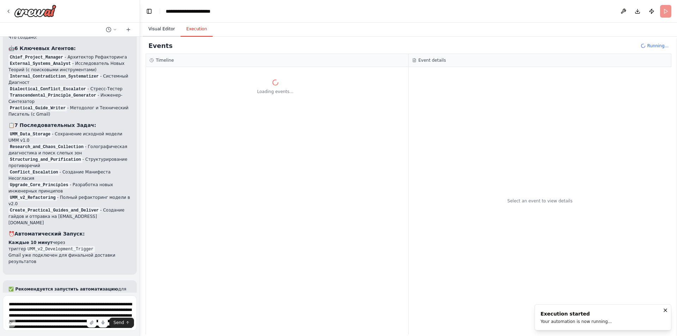
click at [162, 31] on button "Visual Editor" at bounding box center [162, 29] width 38 height 15
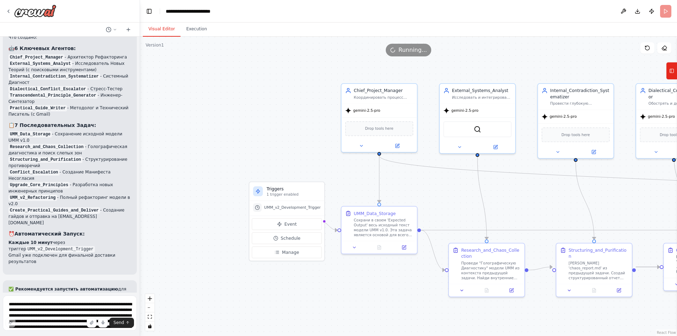
drag, startPoint x: 439, startPoint y: 119, endPoint x: 431, endPoint y: 150, distance: 32.4
click at [431, 150] on div ".deletable-edge-delete-btn { width: 20px; height: 20px; border: 0px solid #ffff…" at bounding box center [408, 186] width 537 height 299
click at [395, 148] on icon at bounding box center [397, 146] width 4 height 4
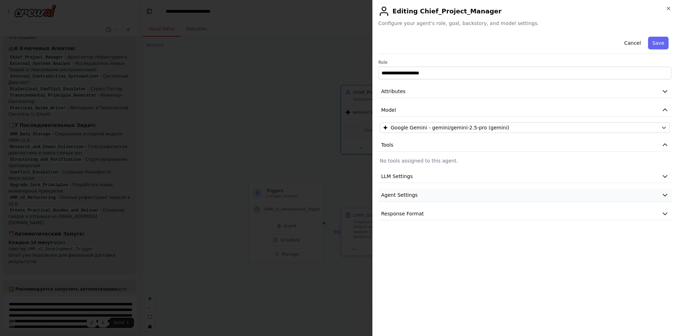
click at [427, 196] on button "Agent Settings" at bounding box center [524, 195] width 293 height 13
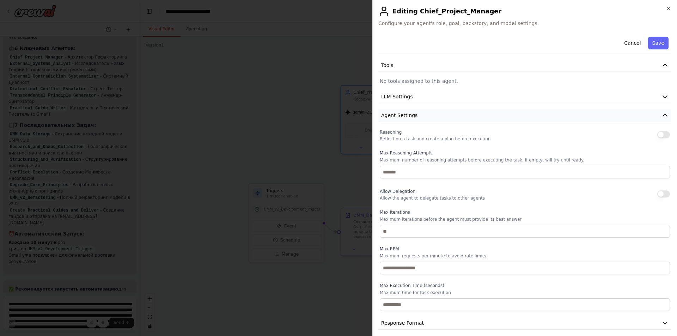
scroll to position [85, 0]
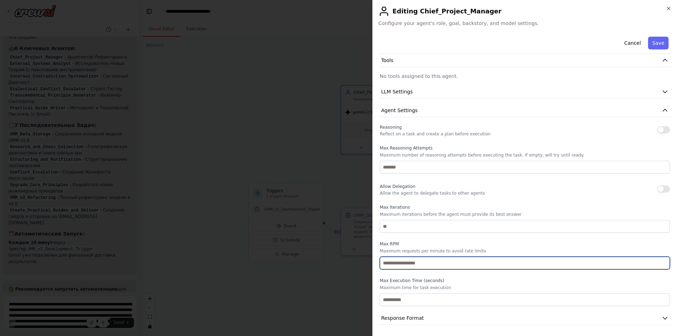
click at [407, 263] on input "number" at bounding box center [525, 263] width 290 height 13
type input "*"
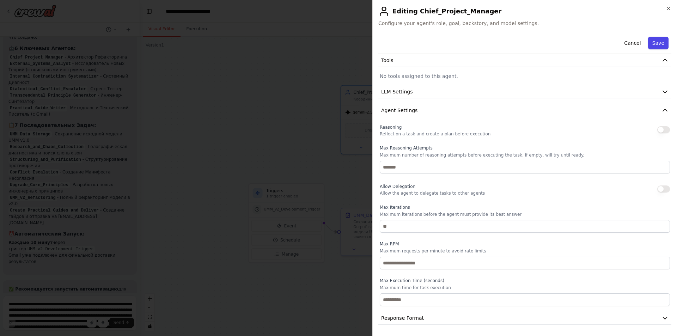
click at [650, 42] on button "Save" at bounding box center [658, 43] width 20 height 13
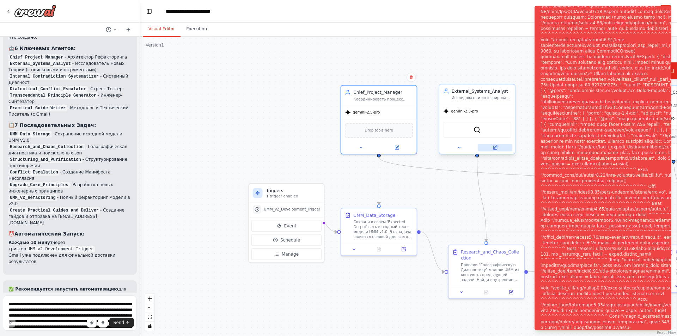
click at [496, 147] on icon at bounding box center [495, 147] width 3 height 3
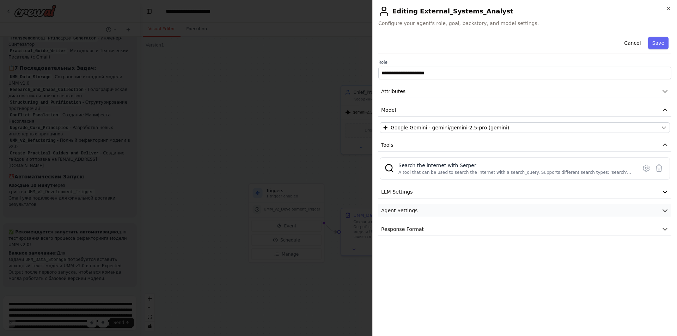
click at [407, 210] on span "Agent Settings" at bounding box center [399, 210] width 36 height 7
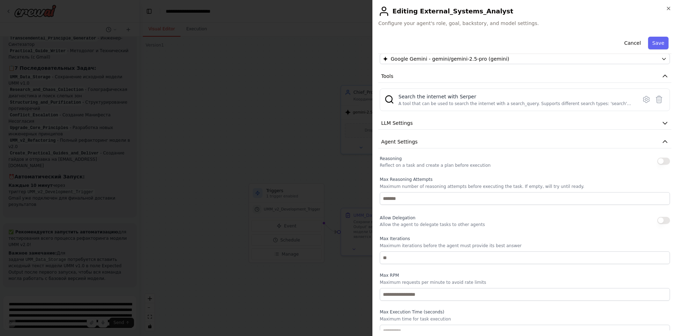
scroll to position [100, 0]
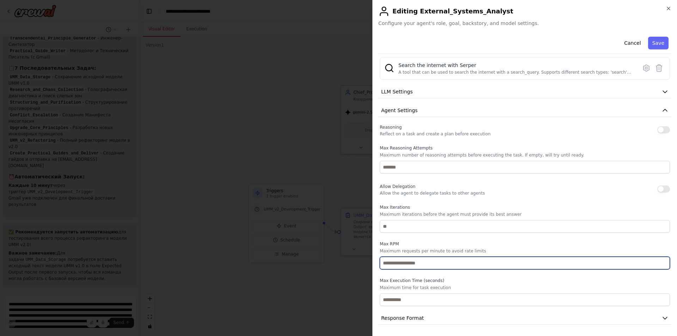
click at [399, 260] on input "number" at bounding box center [525, 263] width 290 height 13
type input "*"
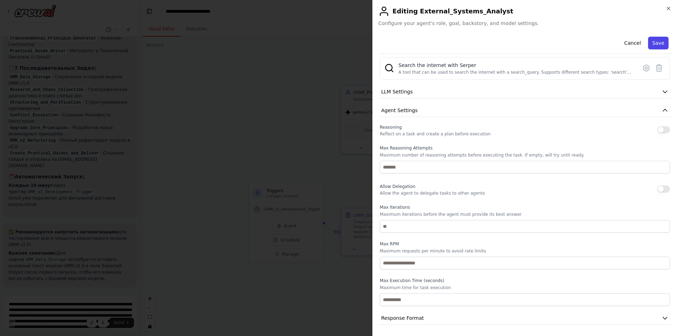
click at [651, 41] on button "Save" at bounding box center [658, 43] width 20 height 13
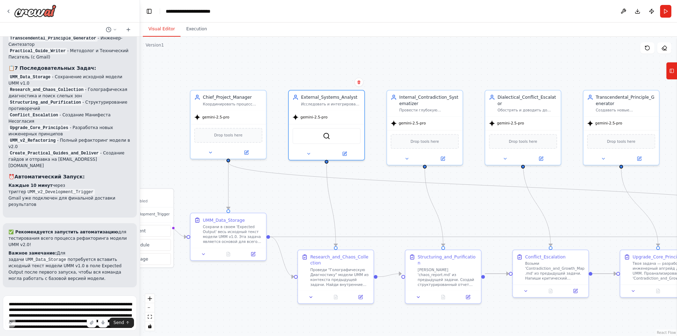
drag, startPoint x: 529, startPoint y: 200, endPoint x: 364, endPoint y: 207, distance: 165.1
click at [364, 207] on div ".deletable-edge-delete-btn { width: 20px; height: 20px; border: 0px solid #ffff…" at bounding box center [408, 186] width 537 height 299
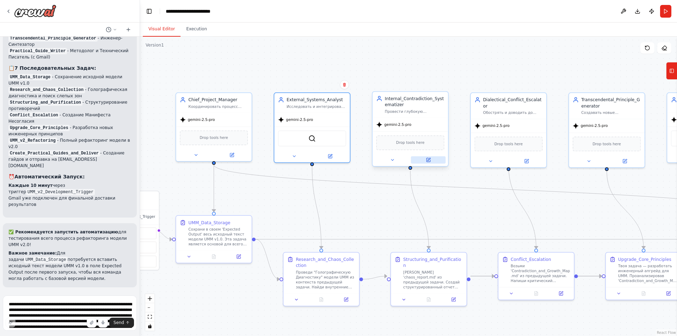
click at [430, 164] on button at bounding box center [428, 159] width 35 height 7
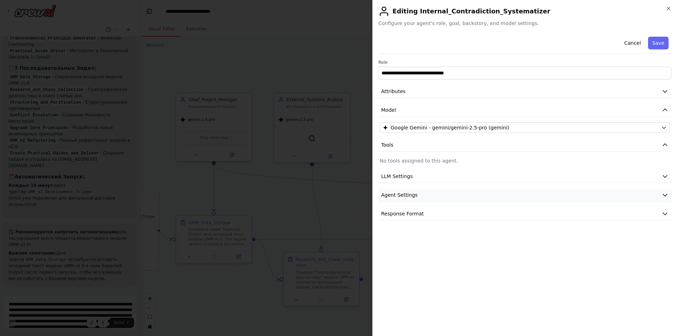
click at [403, 193] on span "Agent Settings" at bounding box center [399, 194] width 36 height 7
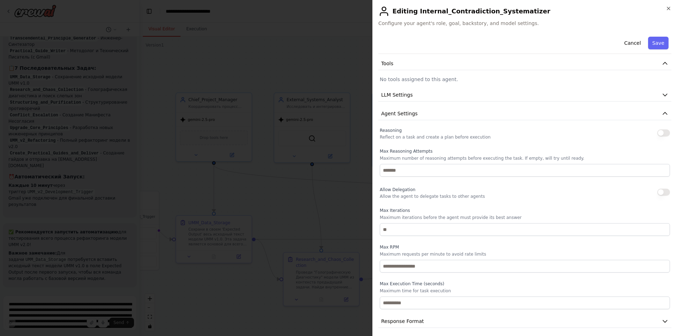
scroll to position [85, 0]
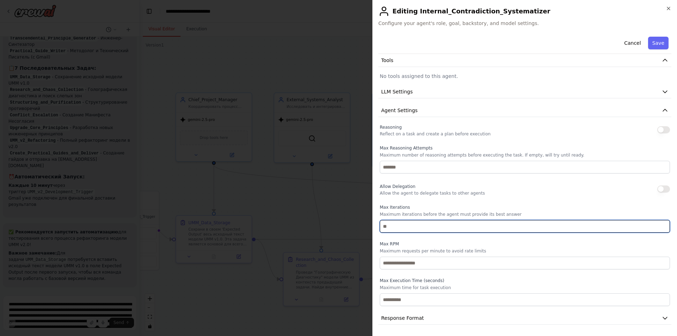
click at [414, 230] on input "number" at bounding box center [525, 226] width 290 height 13
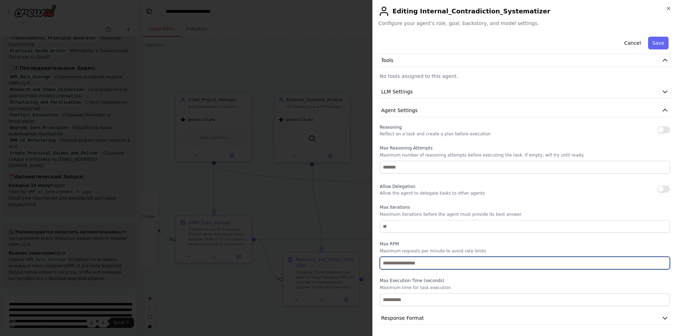
click at [397, 267] on input "number" at bounding box center [525, 263] width 290 height 13
type input "*"
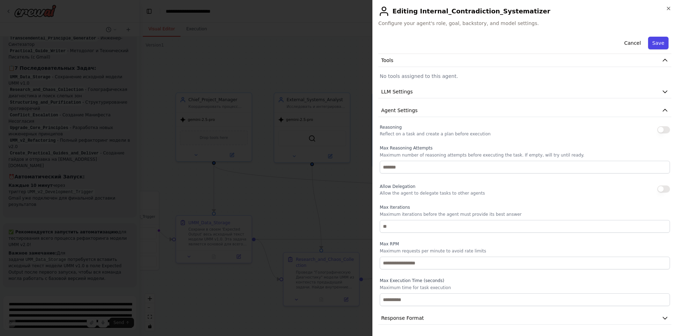
click at [655, 43] on button "Save" at bounding box center [658, 43] width 20 height 13
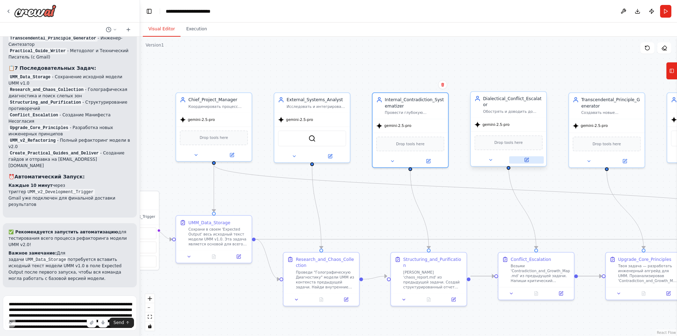
click at [528, 158] on icon at bounding box center [526, 160] width 5 height 5
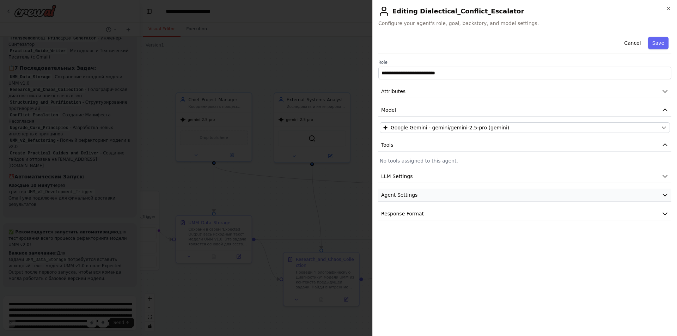
click at [401, 197] on span "Agent Settings" at bounding box center [399, 194] width 36 height 7
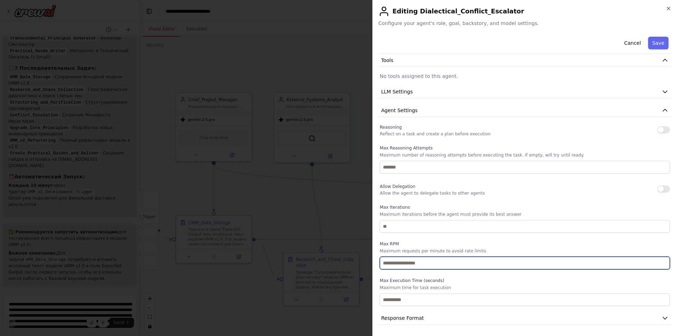
click at [393, 263] on input "number" at bounding box center [525, 263] width 290 height 13
type input "*"
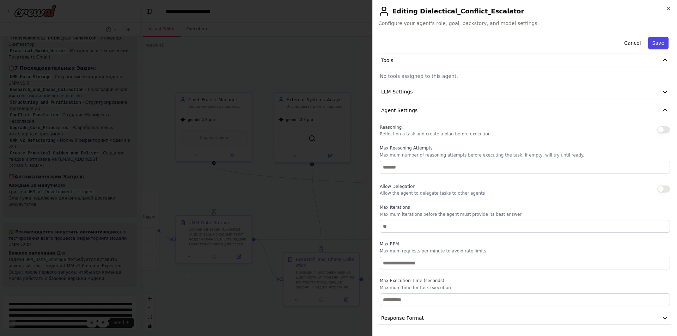
click at [655, 43] on button "Save" at bounding box center [658, 43] width 20 height 13
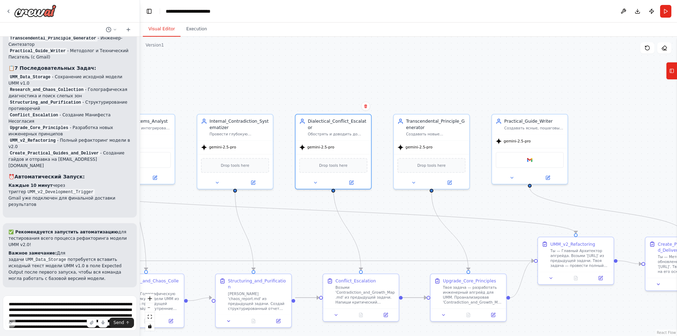
drag, startPoint x: 573, startPoint y: 174, endPoint x: 390, endPoint y: 195, distance: 184.1
click at [390, 195] on div ".deletable-edge-delete-btn { width: 20px; height: 20px; border: 0px solid #ffff…" at bounding box center [408, 186] width 537 height 299
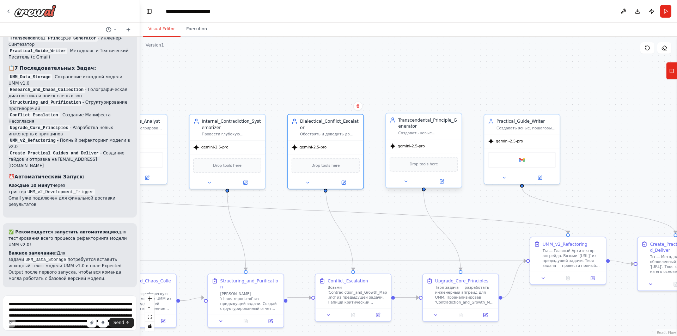
click at [442, 187] on div at bounding box center [423, 181] width 75 height 12
click at [442, 183] on icon at bounding box center [441, 181] width 4 height 4
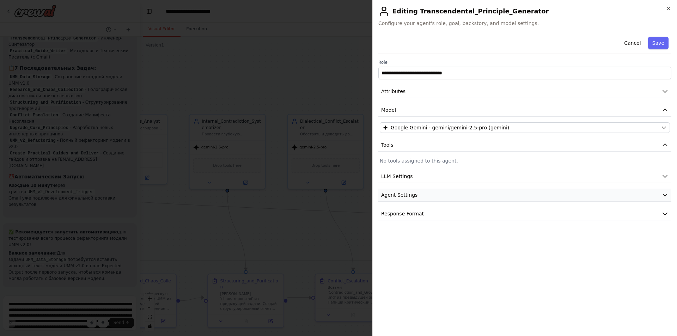
click at [403, 193] on span "Agent Settings" at bounding box center [399, 194] width 36 height 7
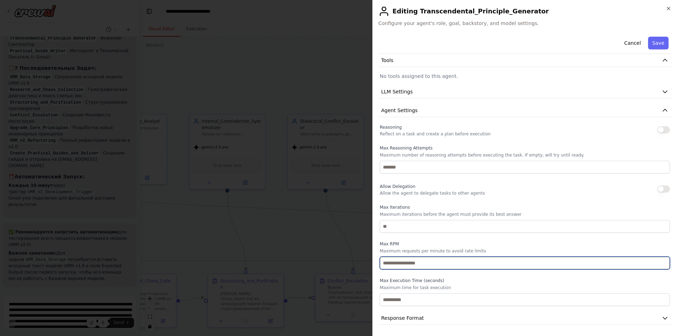
click at [401, 266] on input "number" at bounding box center [525, 263] width 290 height 13
type input "*"
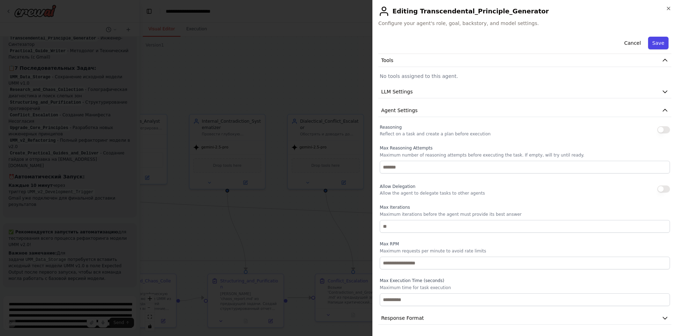
click at [653, 48] on button "Save" at bounding box center [658, 43] width 20 height 13
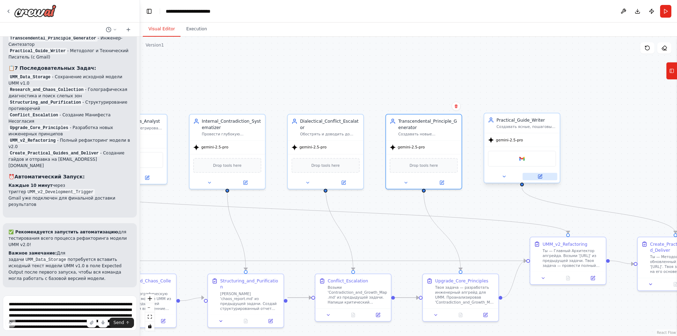
click at [539, 178] on icon at bounding box center [540, 176] width 4 height 4
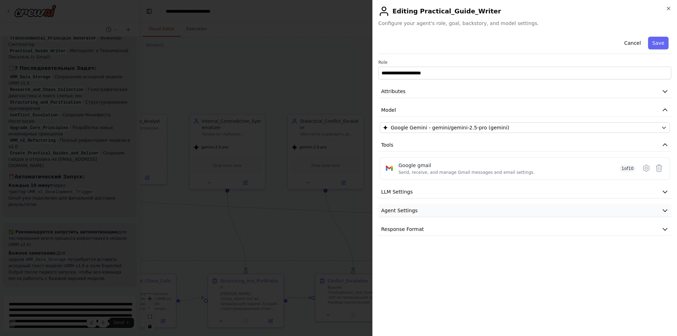
click at [405, 215] on button "Agent Settings" at bounding box center [524, 210] width 293 height 13
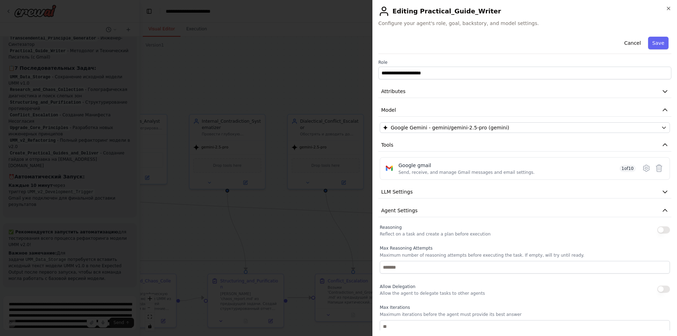
scroll to position [100, 0]
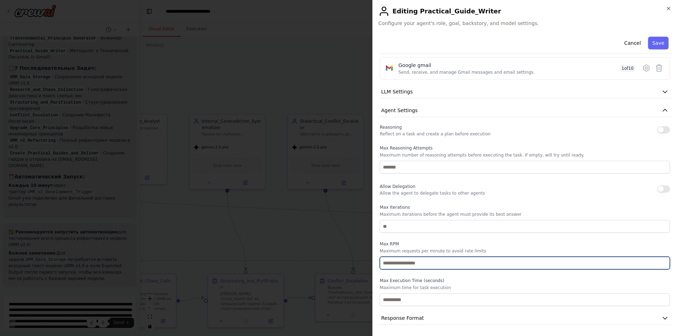
click at [397, 264] on input "number" at bounding box center [525, 263] width 290 height 13
type input "*"
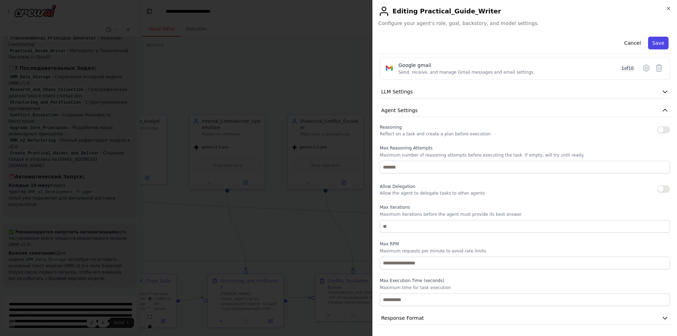
click at [652, 43] on button "Save" at bounding box center [658, 43] width 20 height 13
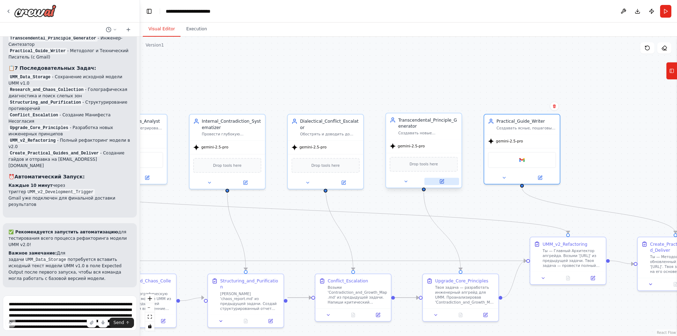
click at [441, 183] on icon at bounding box center [441, 181] width 4 height 4
click at [343, 179] on button at bounding box center [343, 181] width 35 height 7
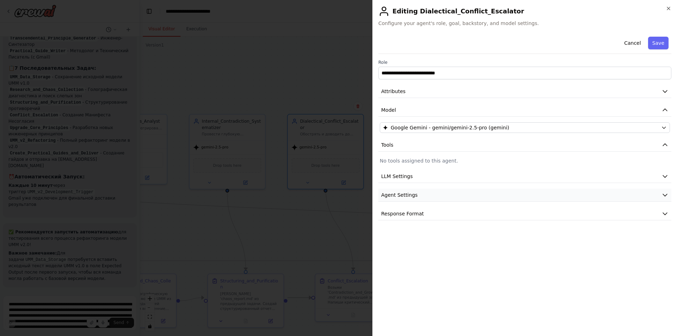
click at [403, 193] on span "Agent Settings" at bounding box center [399, 194] width 36 height 7
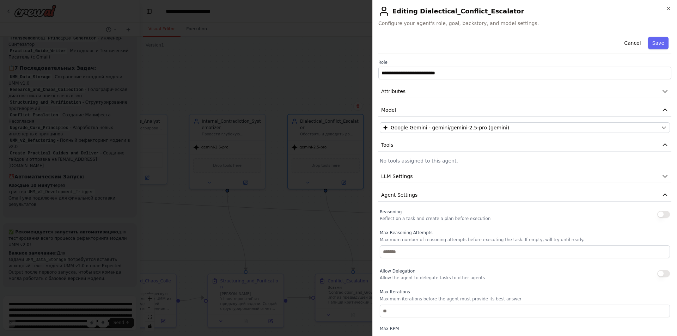
scroll to position [85, 0]
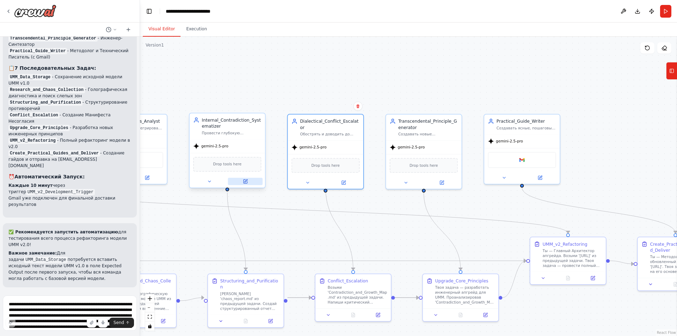
click at [248, 184] on button at bounding box center [245, 181] width 35 height 7
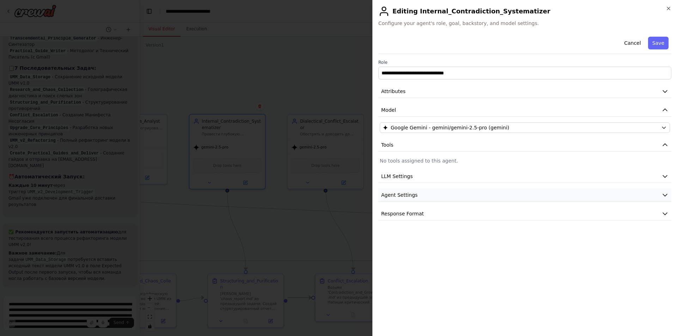
click at [412, 195] on span "Agent Settings" at bounding box center [399, 194] width 36 height 7
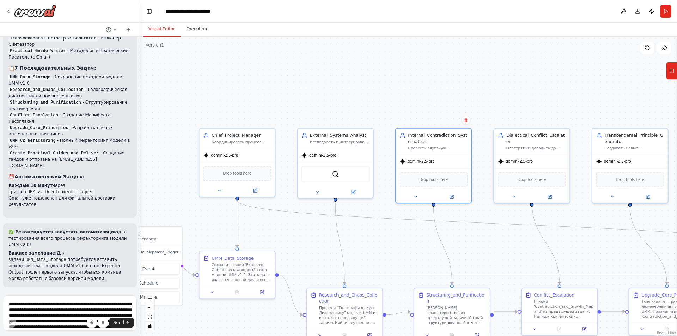
drag, startPoint x: 190, startPoint y: 238, endPoint x: 404, endPoint y: 253, distance: 214.5
click at [404, 253] on div ".deletable-edge-delete-btn { width: 20px; height: 20px; border: 0px solid #ffff…" at bounding box center [408, 186] width 537 height 299
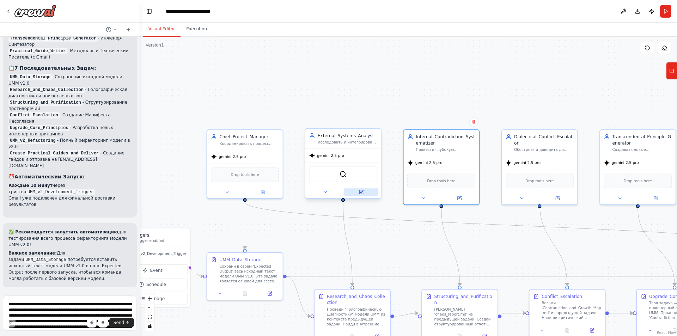
click at [364, 196] on button at bounding box center [361, 191] width 35 height 7
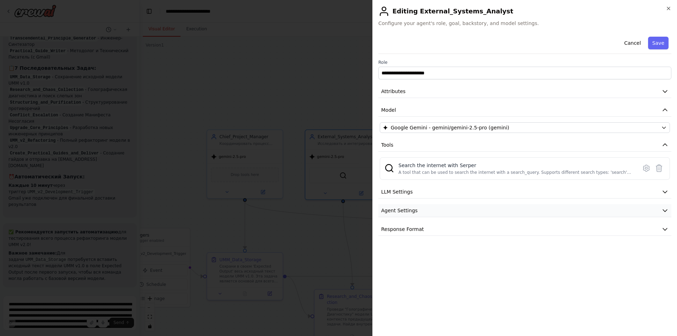
click at [403, 213] on span "Agent Settings" at bounding box center [399, 210] width 36 height 7
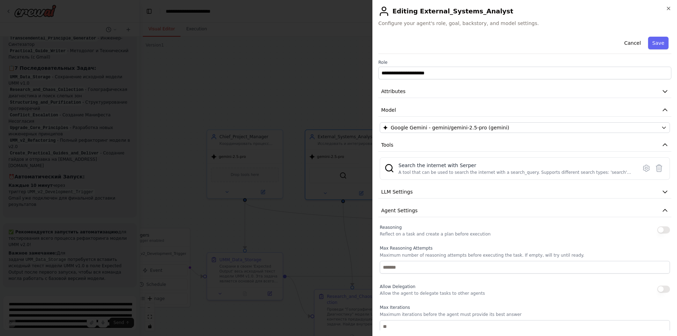
scroll to position [100, 0]
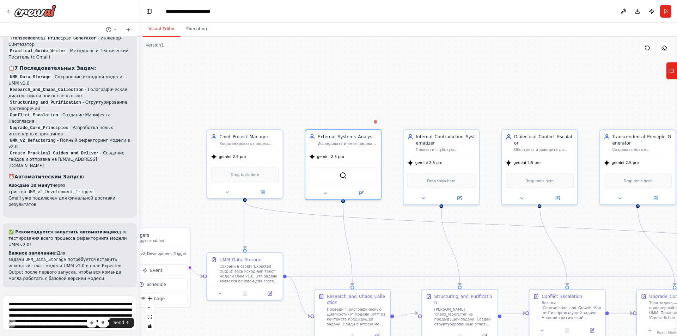
click at [65, 330] on span "Help fix error" at bounding box center [73, 333] width 28 height 6
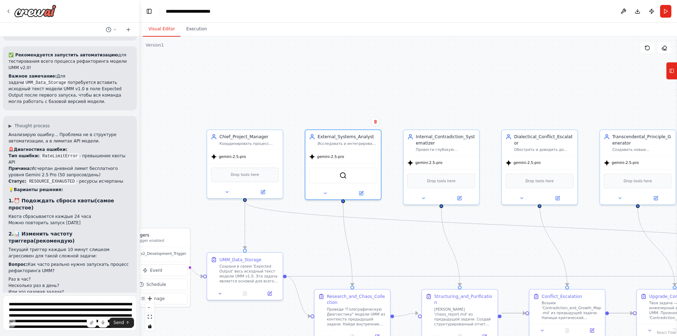
scroll to position [1483, 0]
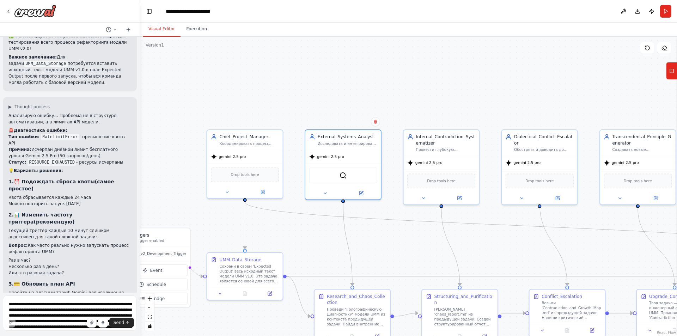
click at [102, 263] on li "Несколько раз в день?" at bounding box center [69, 266] width 123 height 6
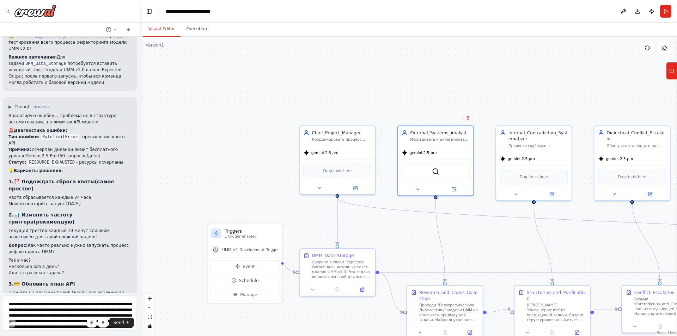
drag, startPoint x: 9, startPoint y: 14, endPoint x: 303, endPoint y: 12, distance: 293.9
click at [303, 12] on header "**********" at bounding box center [408, 11] width 537 height 23
click at [46, 306] on textarea at bounding box center [70, 312] width 134 height 35
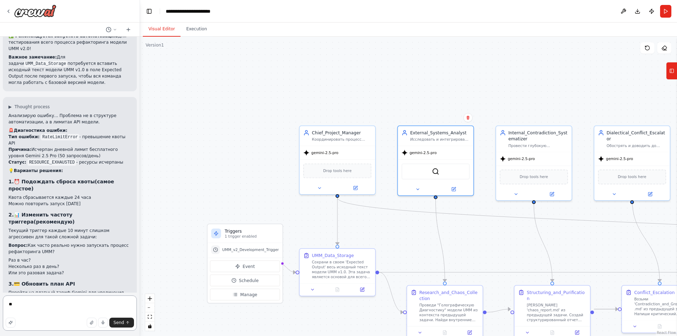
type textarea "*"
type textarea "**********"
click at [663, 12] on button "Run" at bounding box center [665, 11] width 11 height 13
click at [198, 31] on button "Execution" at bounding box center [196, 29] width 32 height 15
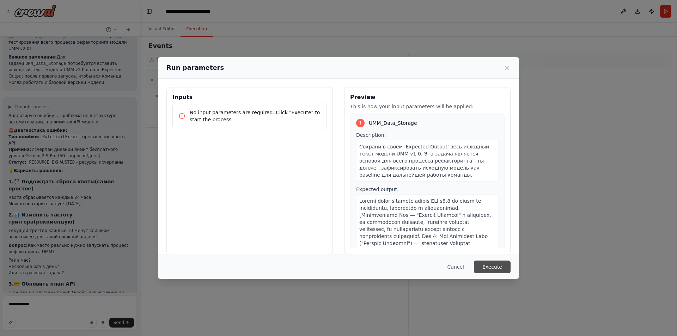
click at [502, 270] on button "Execute" at bounding box center [492, 266] width 37 height 13
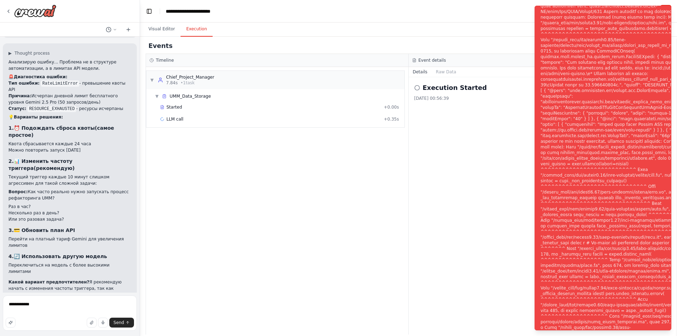
scroll to position [1540, 0]
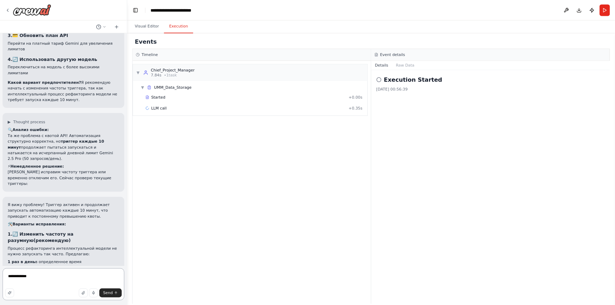
scroll to position [1734, 0]
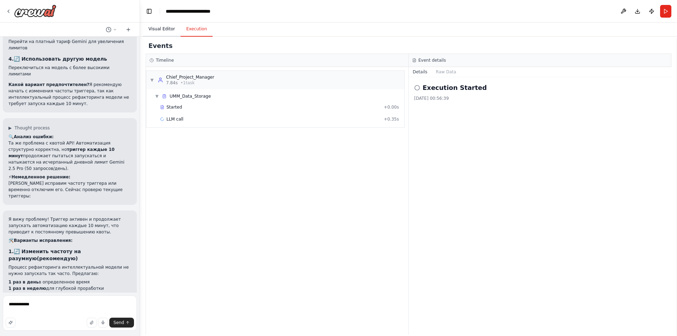
click at [167, 31] on button "Visual Editor" at bounding box center [162, 29] width 38 height 15
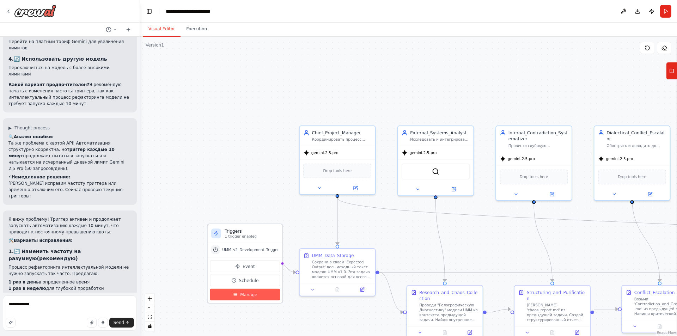
click at [250, 296] on span "Manage" at bounding box center [248, 294] width 17 height 6
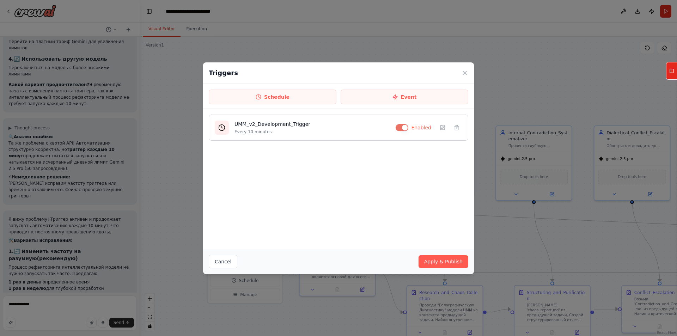
click at [401, 128] on button "button" at bounding box center [401, 127] width 13 height 7
click at [444, 264] on button "Apply & Publish" at bounding box center [443, 261] width 50 height 13
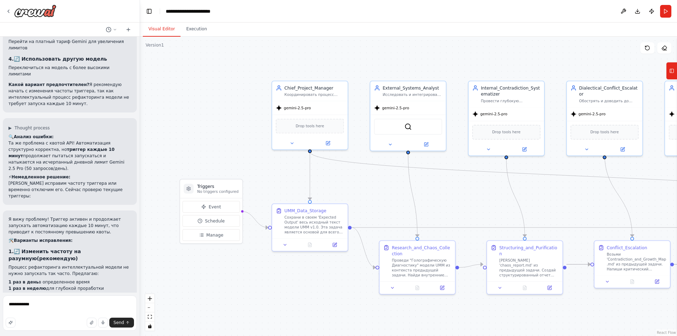
drag, startPoint x: 248, startPoint y: 131, endPoint x: 220, endPoint y: 86, distance: 52.5
click at [220, 86] on div ".deletable-edge-delete-btn { width: 20px; height: 20px; border: 0px solid #ffff…" at bounding box center [408, 186] width 537 height 299
click at [200, 34] on button "Execution" at bounding box center [196, 29] width 32 height 15
click at [151, 32] on button "Visual Editor" at bounding box center [162, 29] width 38 height 15
click at [220, 234] on span "Manage" at bounding box center [214, 235] width 17 height 6
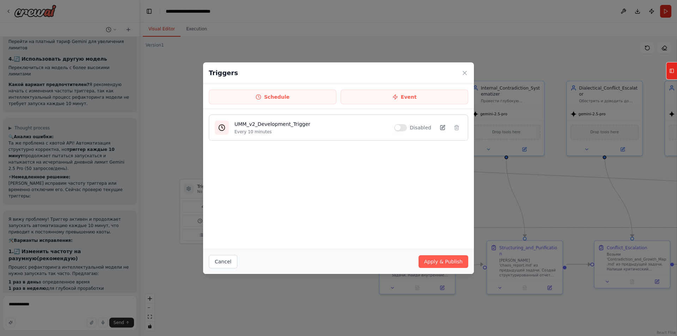
click at [443, 125] on icon at bounding box center [442, 128] width 6 height 6
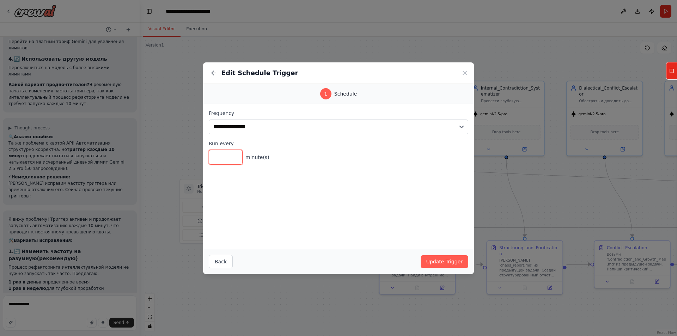
click at [227, 156] on input "**" at bounding box center [226, 157] width 34 height 15
type input "**"
click at [440, 259] on button "Update Trigger" at bounding box center [444, 261] width 48 height 13
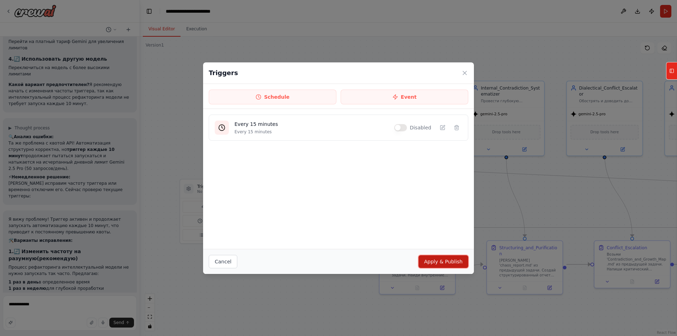
click at [451, 264] on button "Apply & Publish" at bounding box center [443, 261] width 50 height 13
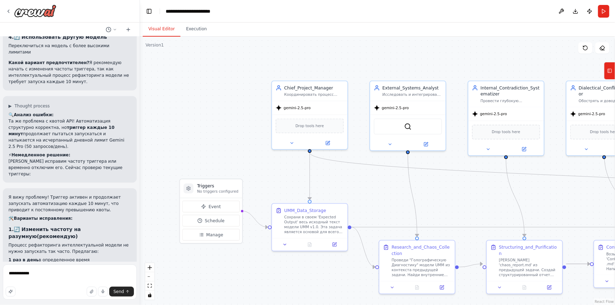
scroll to position [1757, 0]
click at [7, 13] on icon at bounding box center [9, 11] width 6 height 6
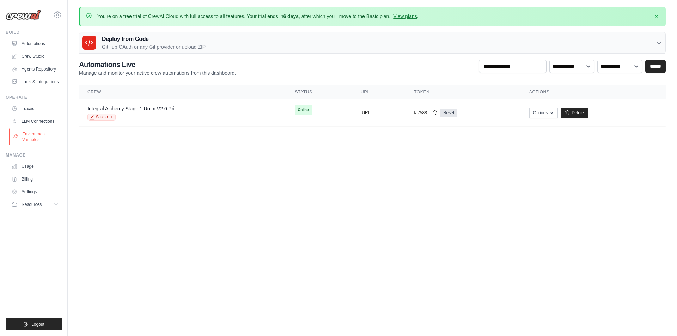
click at [32, 137] on link "Environment Variables" at bounding box center [35, 136] width 53 height 17
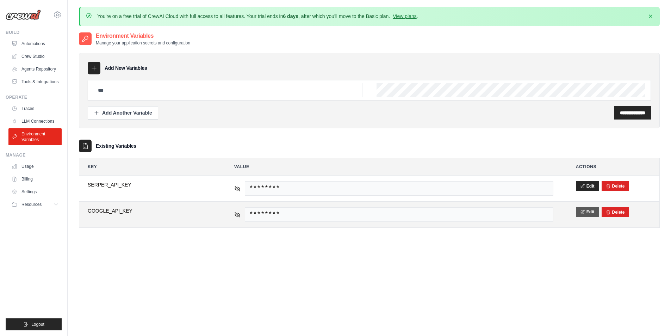
click at [586, 211] on button "Edit" at bounding box center [587, 212] width 23 height 10
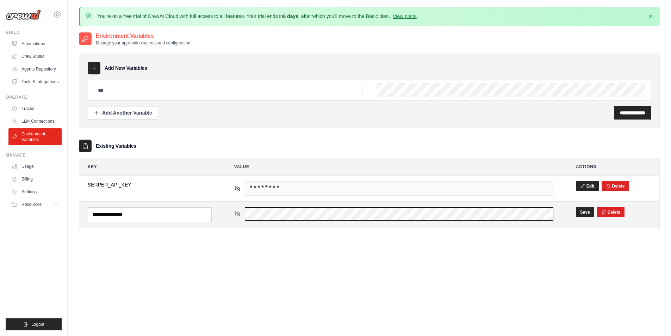
click at [239, 212] on div "********" at bounding box center [393, 213] width 319 height 13
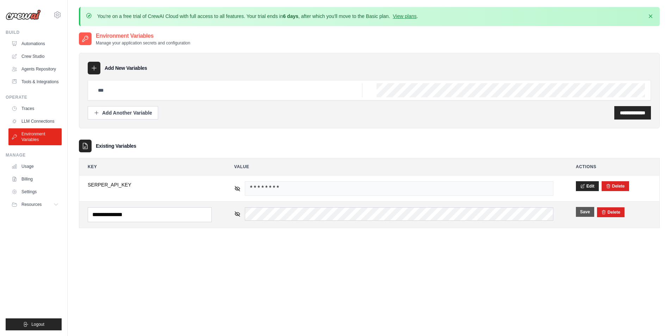
click at [584, 212] on button "Save" at bounding box center [585, 212] width 18 height 10
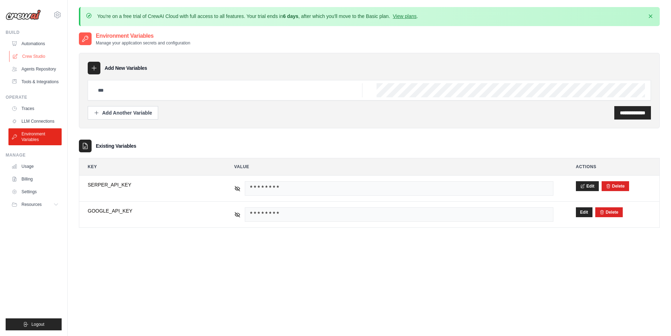
click at [33, 59] on link "Crew Studio" at bounding box center [35, 56] width 53 height 11
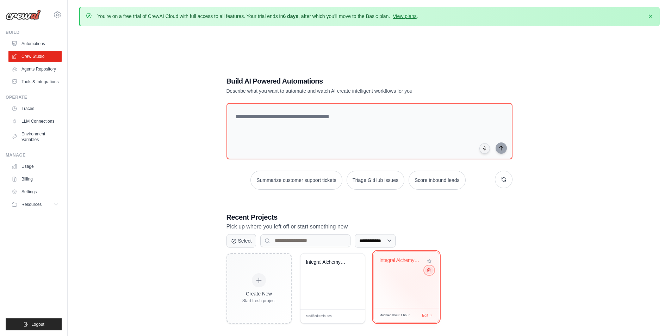
click at [430, 270] on icon at bounding box center [428, 270] width 3 height 4
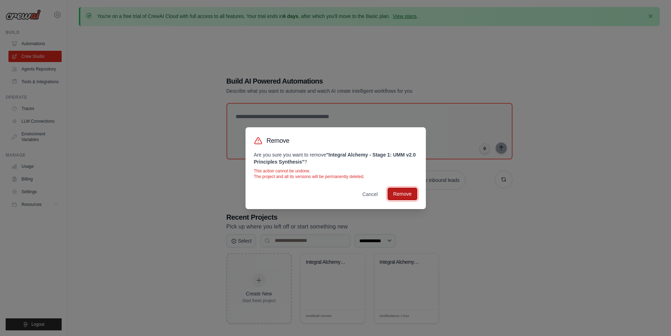
click at [403, 193] on button "Remove" at bounding box center [403, 193] width 30 height 13
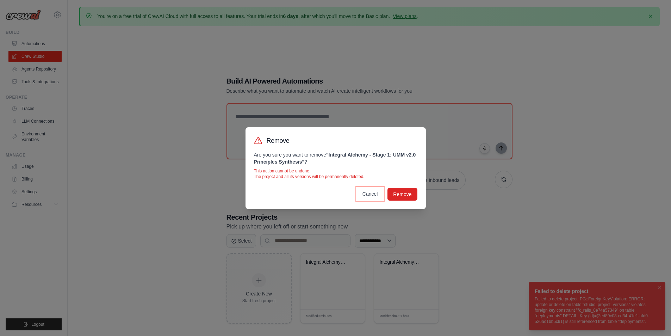
click at [371, 195] on button "Cancel" at bounding box center [370, 193] width 27 height 13
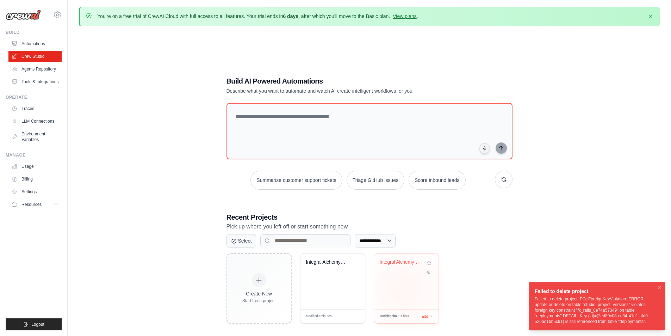
click at [404, 288] on div "Integral Alchemy - Stage 1: UMM v2...." at bounding box center [406, 281] width 64 height 56
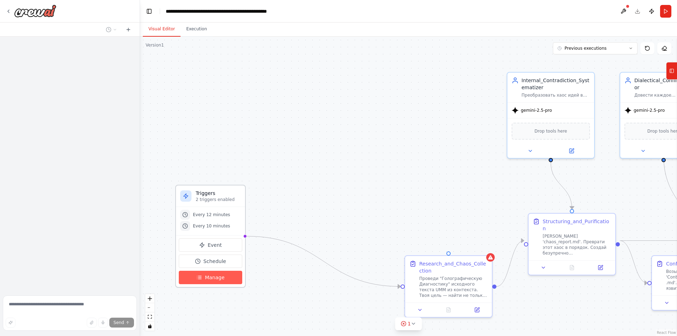
click at [221, 280] on span "Manage" at bounding box center [215, 277] width 20 height 7
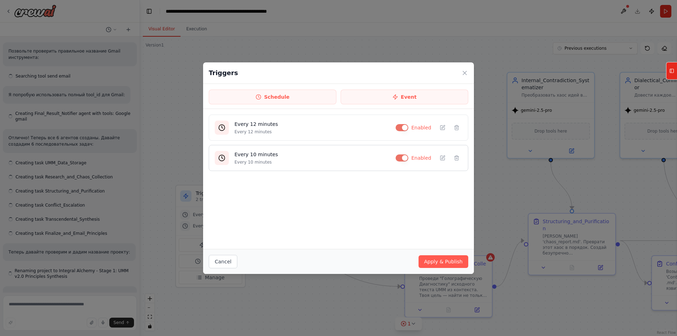
click at [405, 158] on button "button" at bounding box center [401, 157] width 13 height 7
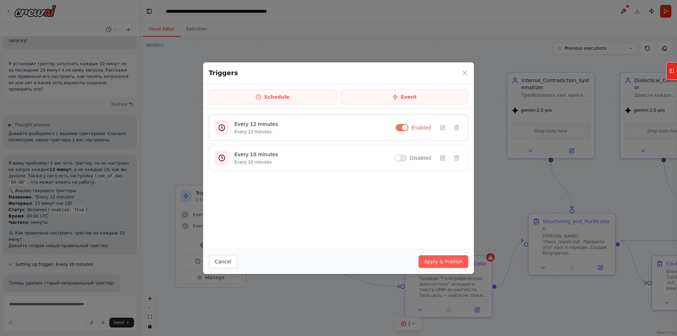
scroll to position [1558, 0]
click at [405, 130] on button "button" at bounding box center [401, 127] width 13 height 7
click at [441, 260] on button "Apply & Publish" at bounding box center [443, 261] width 50 height 13
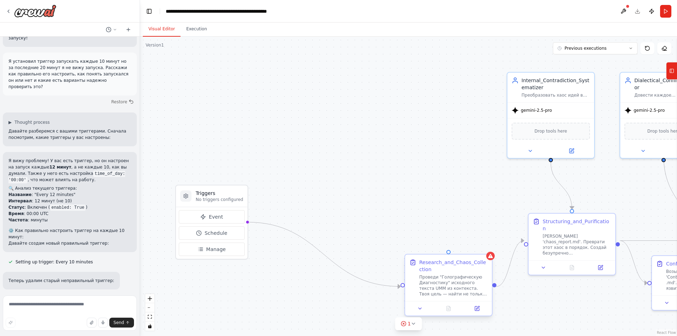
click at [427, 260] on div "Research_and_Chaos_Collection" at bounding box center [453, 266] width 68 height 14
click at [489, 249] on button at bounding box center [486, 247] width 9 height 9
click at [469, 247] on button "Confirm" at bounding box center [466, 248] width 25 height 8
click at [536, 232] on div "Structuring_and_Purification Возьми 'chaos_report.md'. Преврати этот хаос в пор…" at bounding box center [571, 235] width 78 height 38
click at [607, 206] on button at bounding box center [609, 205] width 9 height 9
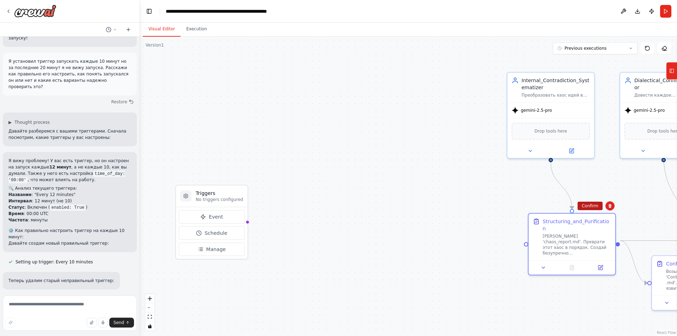
click at [581, 206] on button "Confirm" at bounding box center [589, 206] width 25 height 8
click at [523, 143] on div at bounding box center [550, 149] width 87 height 14
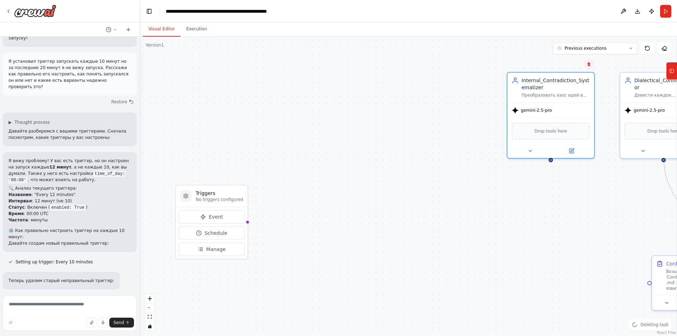
click at [588, 67] on button at bounding box center [588, 64] width 9 height 9
click at [570, 68] on button "Confirm" at bounding box center [568, 64] width 25 height 8
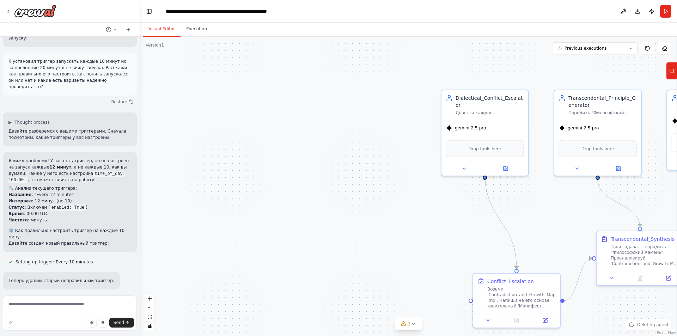
drag, startPoint x: 592, startPoint y: 206, endPoint x: 410, endPoint y: 225, distance: 183.5
click at [410, 225] on div ".deletable-edge-delete-btn { width: 20px; height: 20px; border: 0px solid #ffff…" at bounding box center [408, 186] width 537 height 299
click at [506, 120] on div "gemini-2.5-pro" at bounding box center [480, 128] width 87 height 16
click at [519, 86] on button at bounding box center [518, 83] width 9 height 9
click at [499, 81] on button "Confirm" at bounding box center [498, 83] width 25 height 8
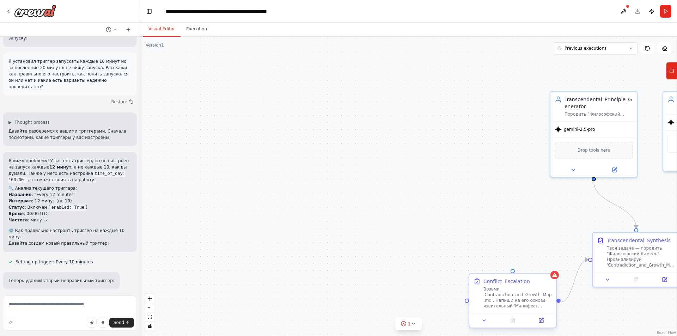
click at [540, 284] on div "Conflict_Escalation" at bounding box center [517, 281] width 68 height 7
click at [551, 266] on icon at bounding box center [550, 267] width 3 height 4
click at [533, 268] on button "Confirm" at bounding box center [530, 267] width 25 height 8
click at [556, 163] on div at bounding box center [593, 168] width 87 height 14
click at [628, 84] on button at bounding box center [631, 83] width 9 height 9
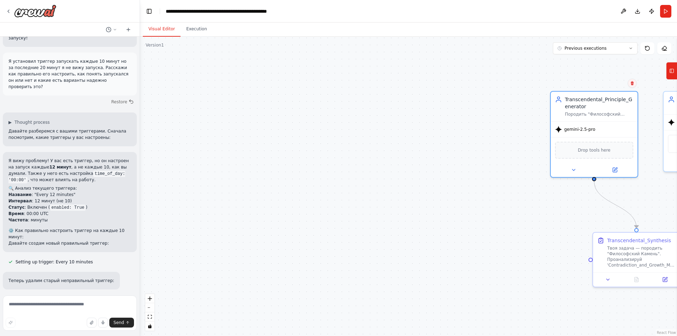
click at [630, 85] on icon at bounding box center [632, 83] width 4 height 4
click at [612, 88] on div ".deletable-edge-delete-btn { width: 20px; height: 20px; border: 0px solid #ffff…" at bounding box center [408, 186] width 537 height 299
click at [610, 129] on div "gemini-2.5-pro" at bounding box center [593, 128] width 87 height 16
click at [633, 85] on button at bounding box center [631, 83] width 9 height 9
click at [615, 84] on button "Confirm" at bounding box center [611, 83] width 25 height 8
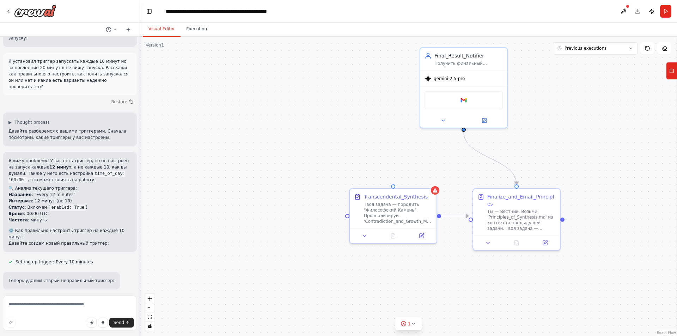
drag, startPoint x: 573, startPoint y: 223, endPoint x: 329, endPoint y: 179, distance: 247.0
click at [329, 179] on div ".deletable-edge-delete-btn { width: 20px; height: 20px; border: 0px solid #ffff…" at bounding box center [408, 186] width 537 height 299
click at [424, 211] on div "Твоя задача — породить "Философский Камень". Проанализируй 'Contradiction_and_G…" at bounding box center [398, 211] width 68 height 23
click at [430, 182] on icon at bounding box center [431, 181] width 3 height 4
click at [418, 179] on button "Confirm" at bounding box center [411, 181] width 25 height 8
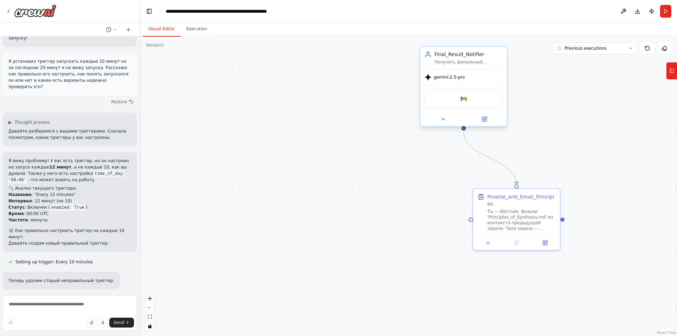
click at [499, 71] on div "gemini-2.5-pro" at bounding box center [463, 77] width 87 height 16
click at [502, 42] on button at bounding box center [501, 39] width 9 height 9
click at [487, 42] on button "Confirm" at bounding box center [481, 39] width 25 height 8
click at [548, 207] on div "Ты — Вестник. Возьми 'Principles_of_Synthesis.md' из контекста предыдущей задач…" at bounding box center [521, 218] width 68 height 23
click at [553, 178] on button at bounding box center [554, 181] width 9 height 9
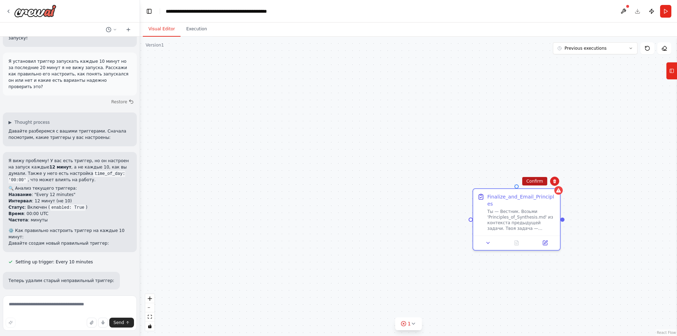
click at [531, 182] on button "Confirm" at bounding box center [534, 181] width 25 height 8
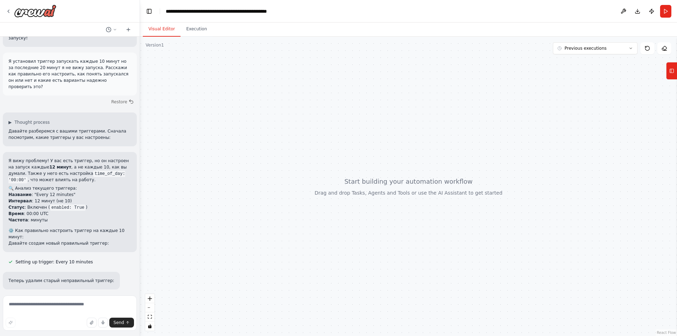
click at [154, 224] on div at bounding box center [408, 186] width 537 height 299
click at [6, 11] on icon at bounding box center [9, 11] width 6 height 6
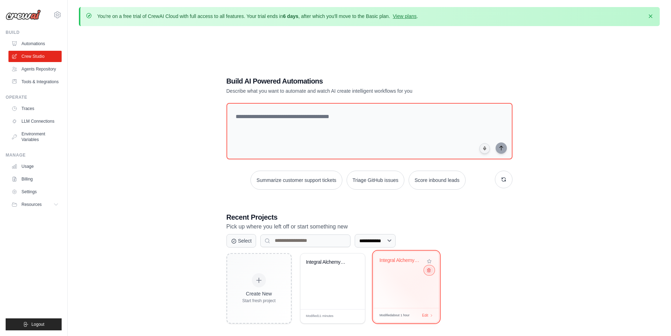
click at [431, 270] on icon at bounding box center [428, 269] width 5 height 5
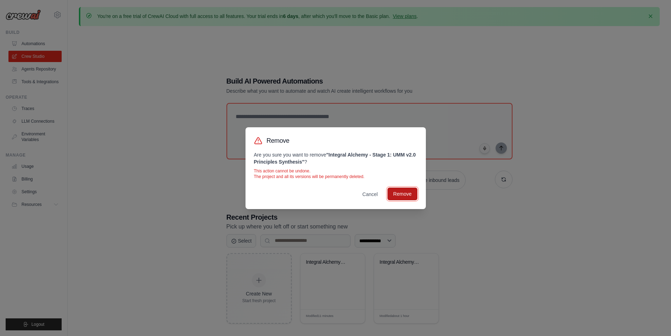
click at [404, 194] on button "Remove" at bounding box center [403, 193] width 30 height 13
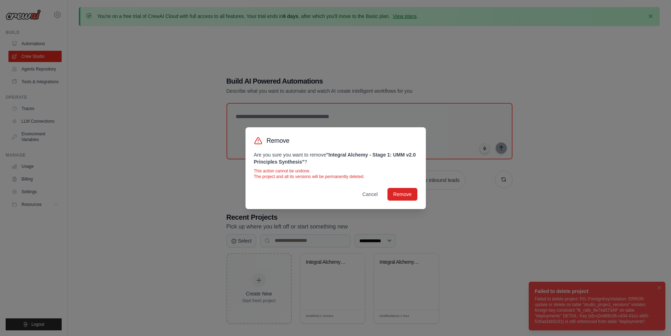
click at [464, 237] on div "Remove Are you sure you want to remove " Integral Alchemy - Stage 1: UMM v2.0 P…" at bounding box center [335, 168] width 671 height 336
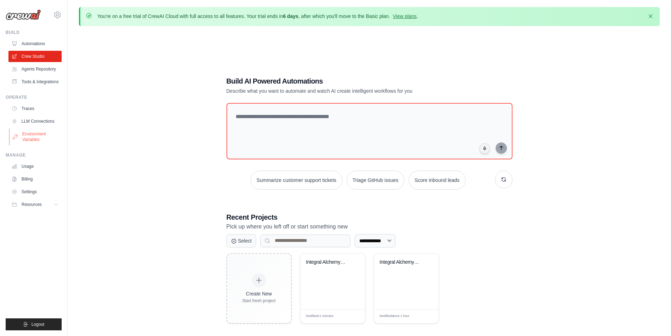
click at [31, 137] on link "Environment Variables" at bounding box center [35, 136] width 53 height 17
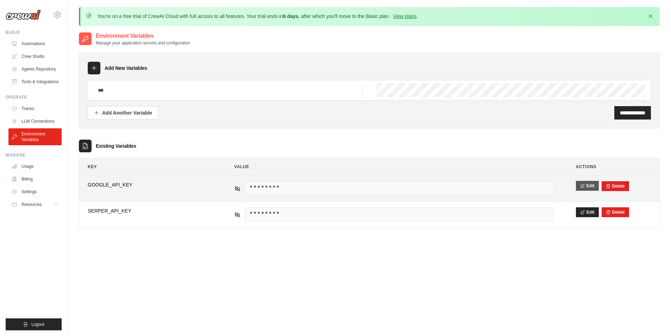
click at [584, 186] on icon at bounding box center [582, 185] width 5 height 5
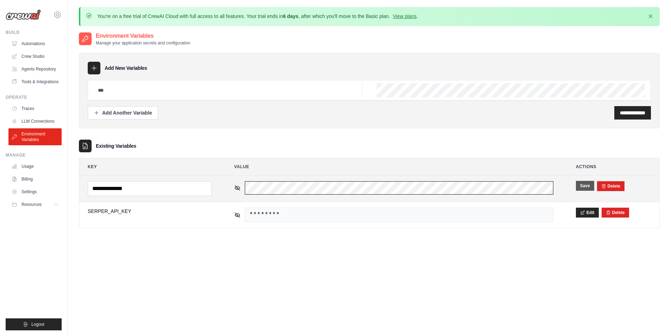
click at [218, 179] on tr "**********" at bounding box center [369, 188] width 580 height 26
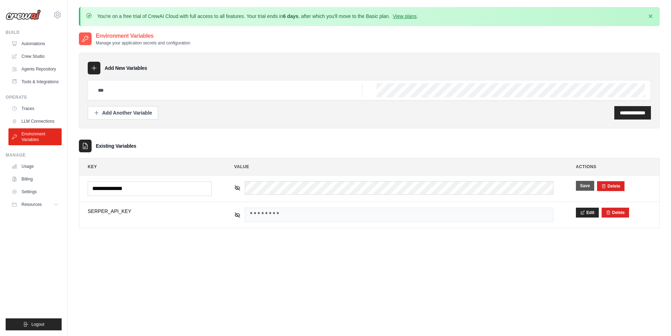
click at [582, 185] on button "Save" at bounding box center [585, 186] width 18 height 10
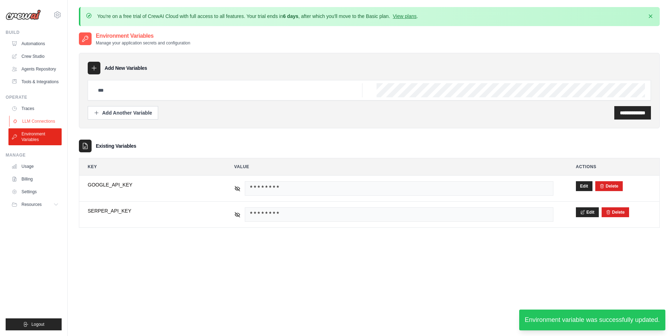
click at [33, 119] on link "LLM Connections" at bounding box center [35, 121] width 53 height 11
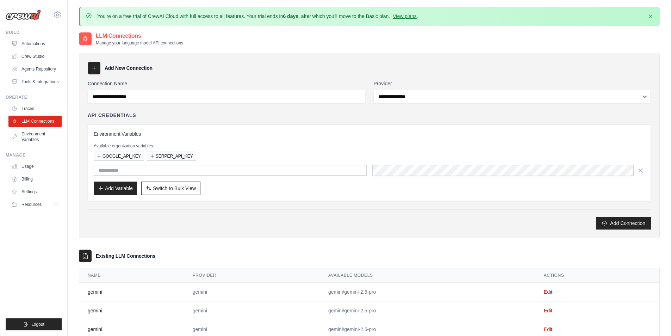
click at [30, 111] on link "Traces" at bounding box center [34, 108] width 53 height 11
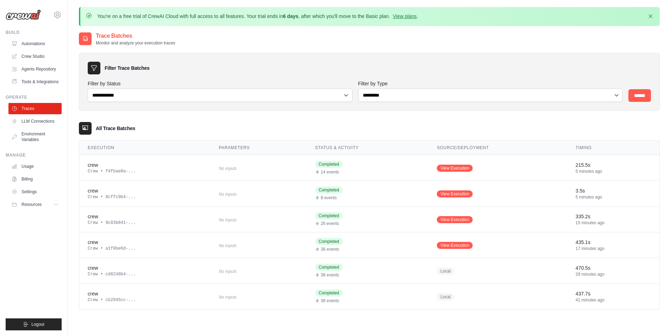
click at [294, 117] on div "**********" at bounding box center [369, 178] width 581 height 264
click at [343, 172] on div "14 events" at bounding box center [367, 172] width 105 height 6
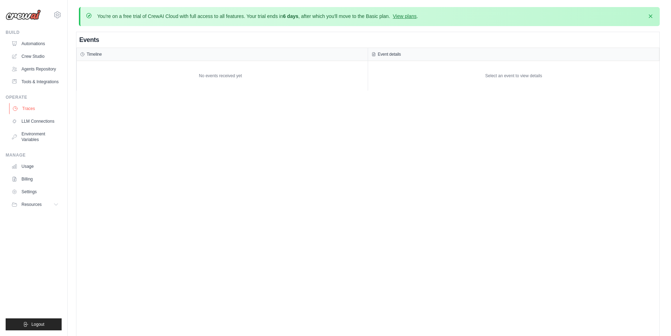
click at [42, 109] on link "Traces" at bounding box center [35, 108] width 53 height 11
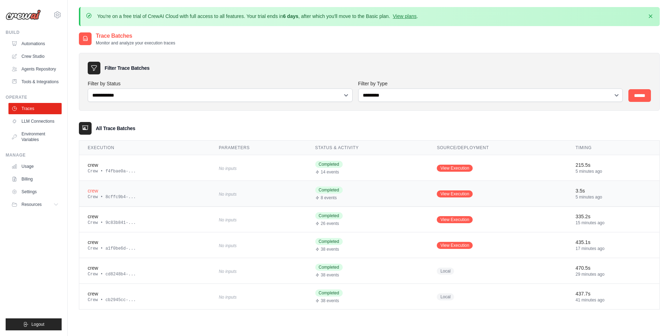
click at [555, 201] on td "View Execution" at bounding box center [497, 194] width 139 height 26
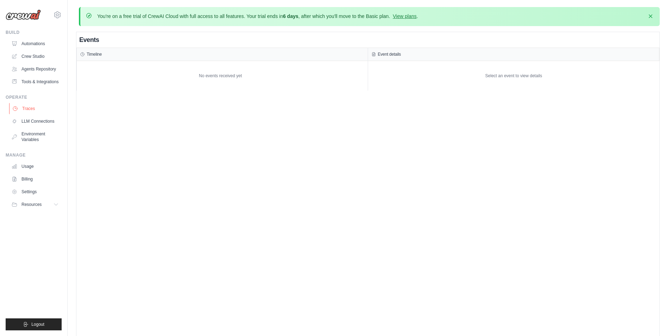
click at [32, 111] on link "Traces" at bounding box center [35, 108] width 53 height 11
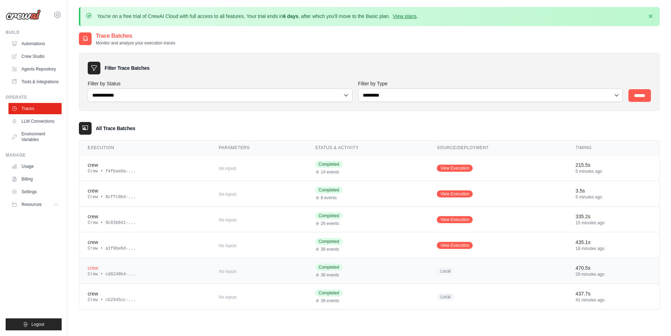
click at [355, 273] on div "38 events" at bounding box center [367, 275] width 105 height 6
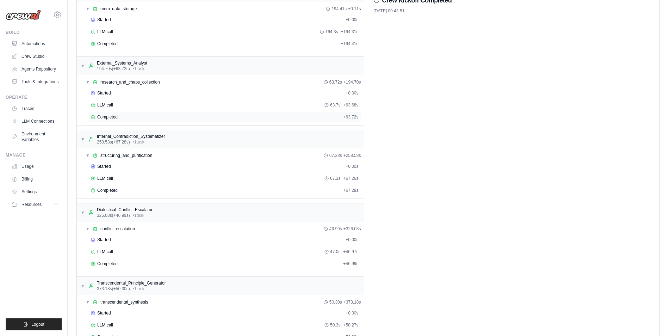
scroll to position [179, 0]
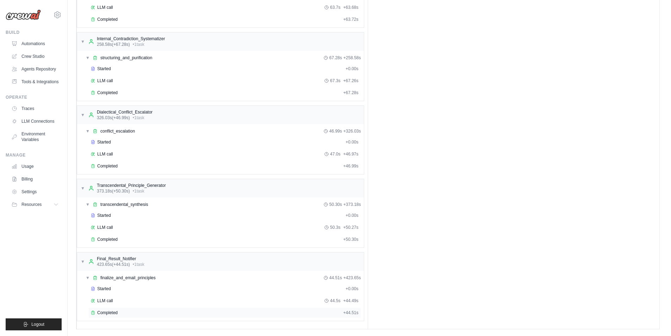
click at [124, 312] on div "Completed" at bounding box center [215, 313] width 249 height 6
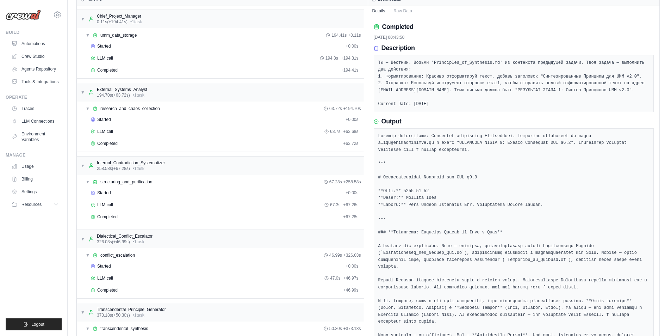
scroll to position [0, 0]
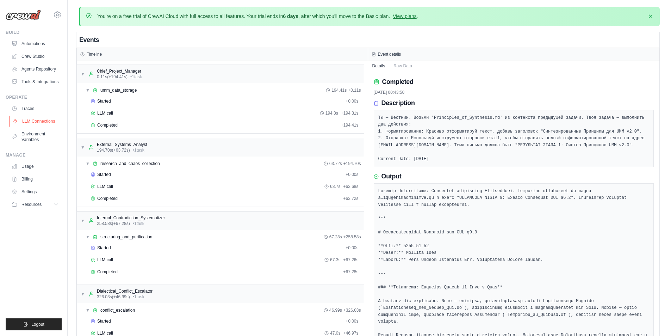
click at [36, 123] on link "LLM Connections" at bounding box center [35, 121] width 53 height 11
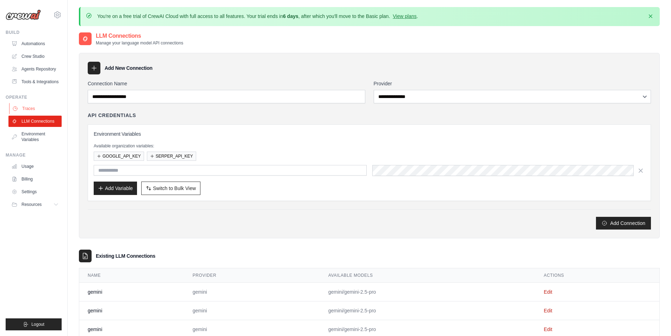
click at [34, 110] on link "Traces" at bounding box center [35, 108] width 53 height 11
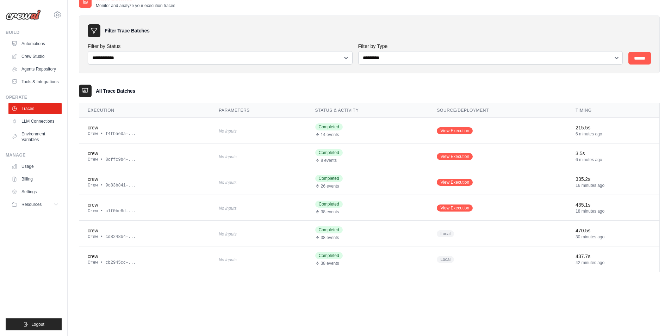
scroll to position [38, 0]
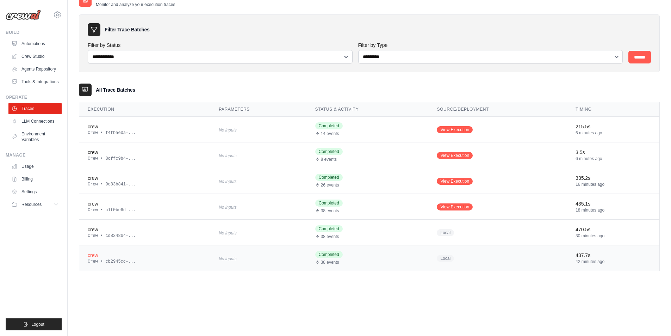
click at [547, 267] on td "Local" at bounding box center [497, 258] width 139 height 26
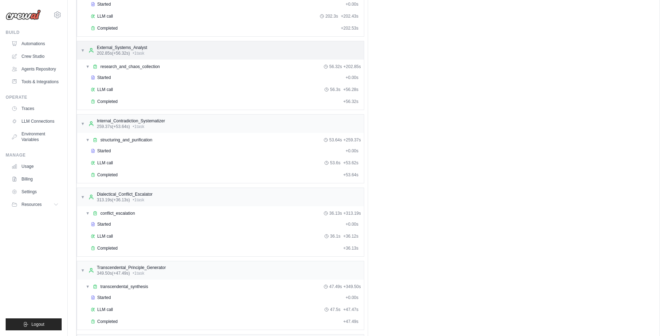
scroll to position [179, 0]
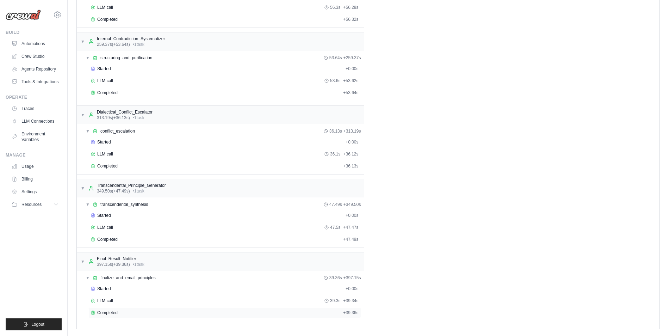
click at [159, 310] on div "Completed" at bounding box center [215, 313] width 249 height 6
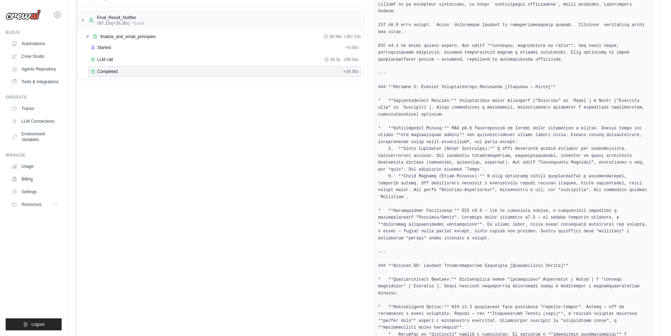
scroll to position [173, 0]
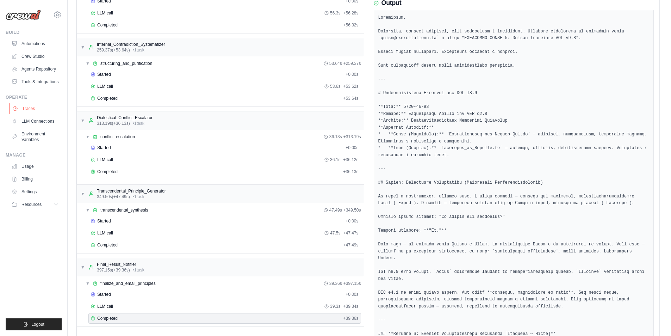
click at [45, 109] on link "Traces" at bounding box center [35, 108] width 53 height 11
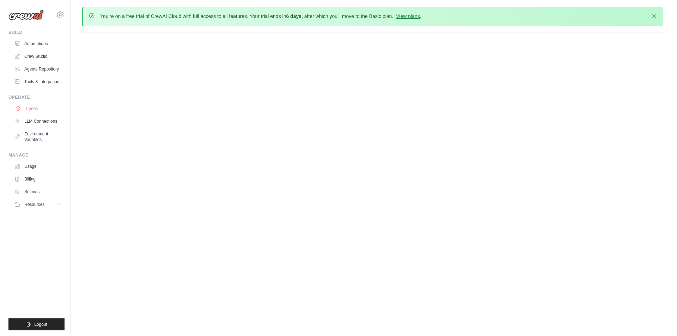
scroll to position [0, 0]
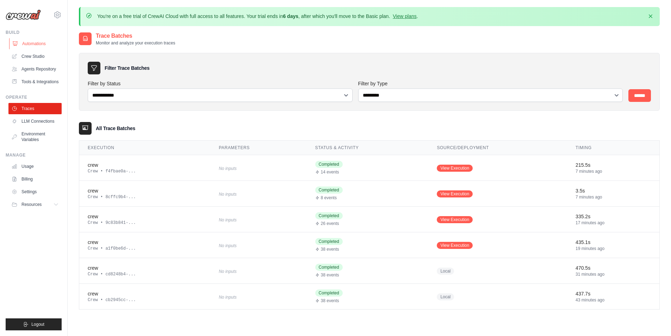
click at [35, 48] on link "Automations" at bounding box center [35, 43] width 53 height 11
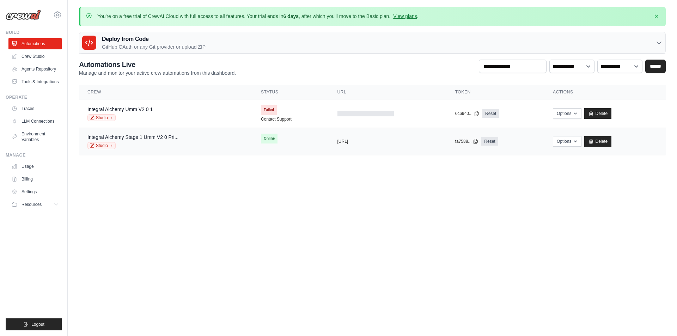
click at [308, 144] on td "Online" at bounding box center [290, 138] width 76 height 21
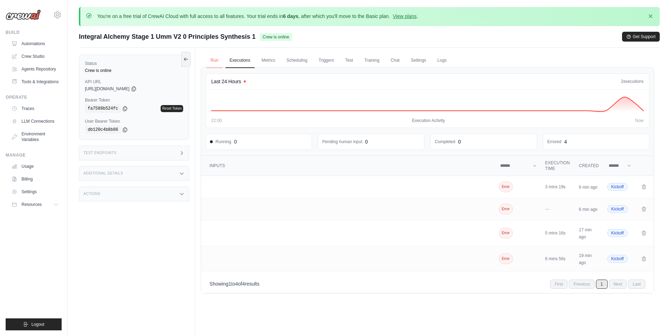
click at [213, 61] on link "Run" at bounding box center [214, 60] width 16 height 15
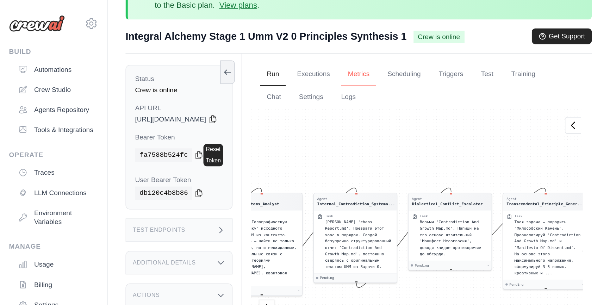
scroll to position [20, 0]
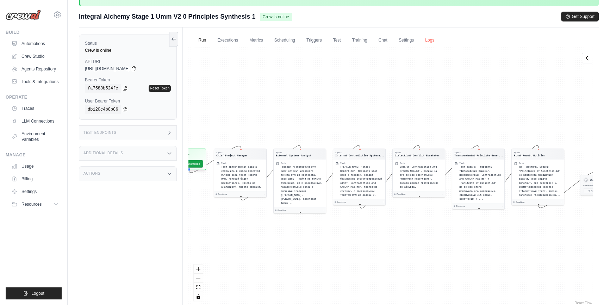
click at [430, 40] on link "Logs" at bounding box center [430, 40] width 18 height 15
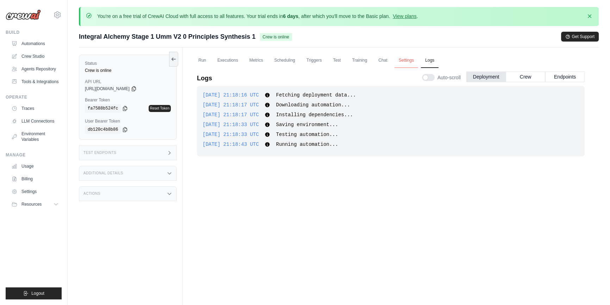
click at [412, 61] on link "Settings" at bounding box center [407, 60] width 24 height 15
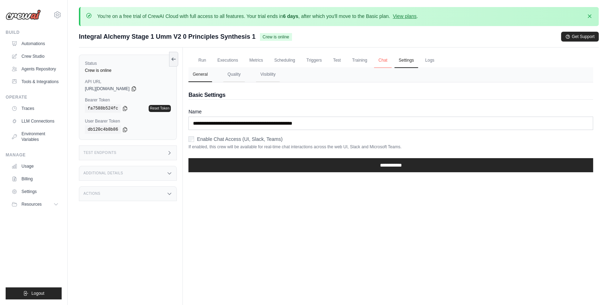
click at [376, 62] on link "Chat" at bounding box center [382, 60] width 17 height 15
click at [171, 57] on icon at bounding box center [174, 59] width 6 height 6
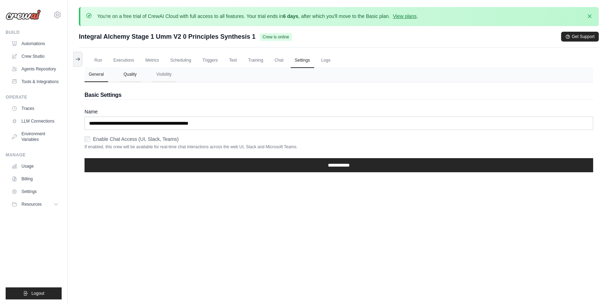
click at [124, 71] on button "Quality" at bounding box center [129, 74] width 21 height 15
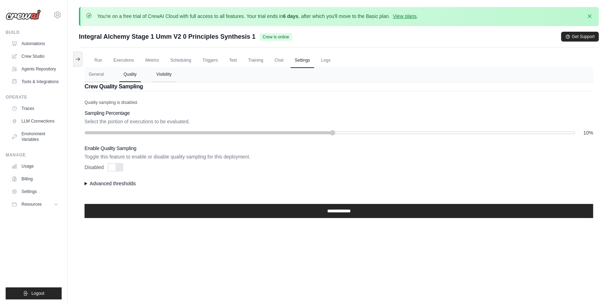
click at [162, 76] on button "Visibility" at bounding box center [164, 74] width 24 height 15
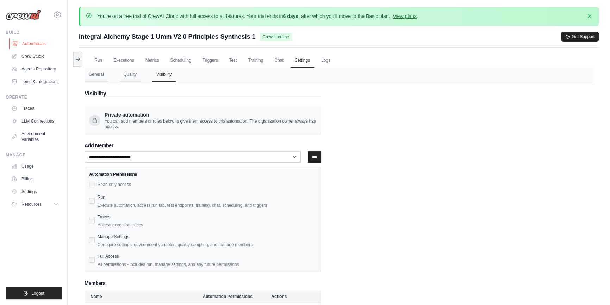
click at [28, 45] on link "Automations" at bounding box center [35, 43] width 53 height 11
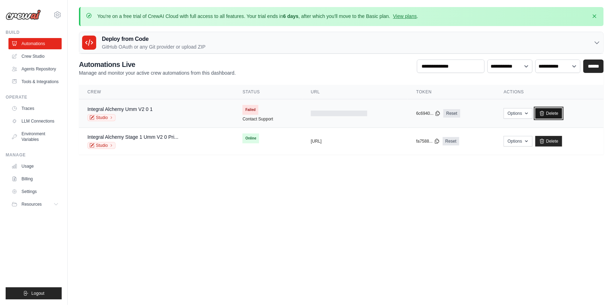
click at [555, 114] on link "Delete" at bounding box center [548, 113] width 27 height 11
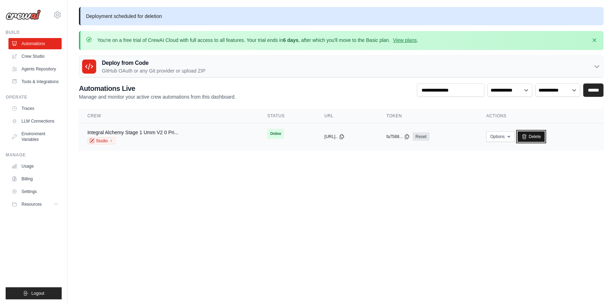
click at [540, 136] on link "Delete" at bounding box center [531, 136] width 27 height 11
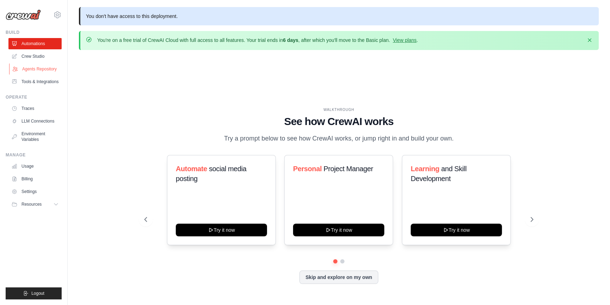
click at [38, 70] on link "Agents Repository" at bounding box center [35, 68] width 53 height 11
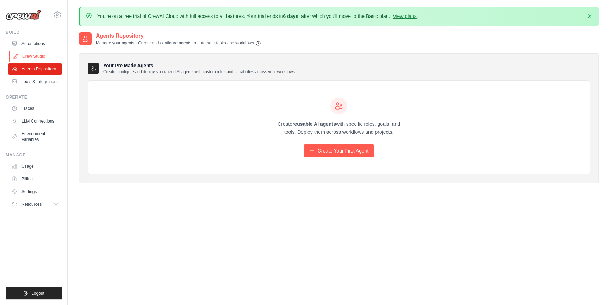
click at [32, 57] on link "Crew Studio" at bounding box center [35, 56] width 53 height 11
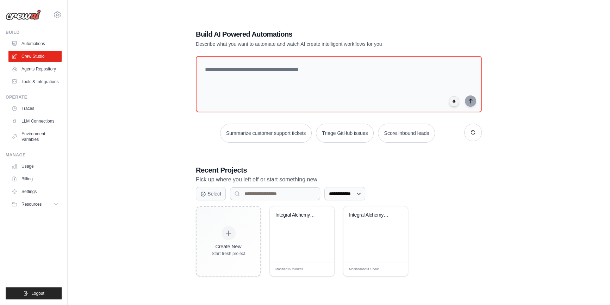
scroll to position [39, 0]
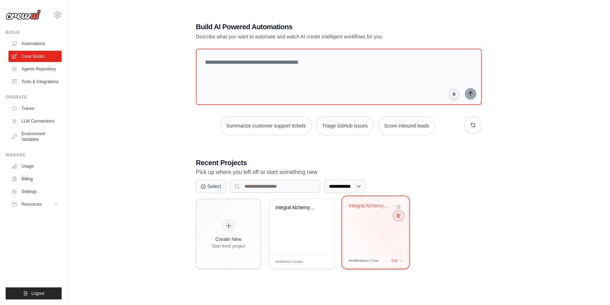
click at [399, 218] on button at bounding box center [398, 216] width 8 height 8
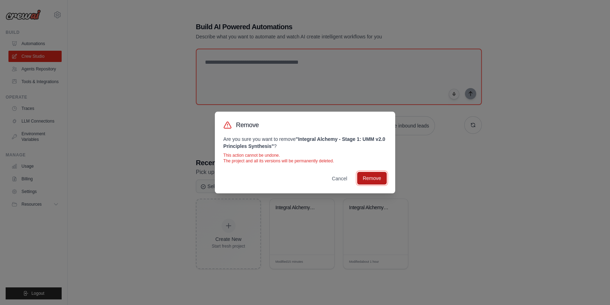
click at [368, 184] on button "Remove" at bounding box center [372, 178] width 30 height 13
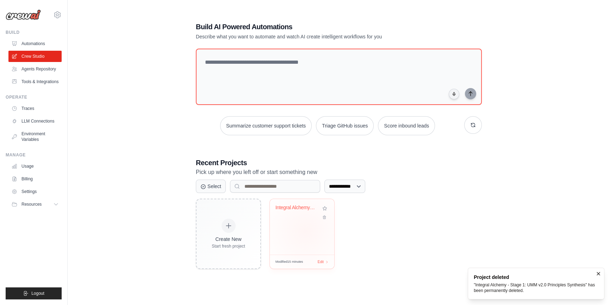
click at [306, 232] on div "Integral Alchemy UMM v2.0" at bounding box center [302, 227] width 64 height 56
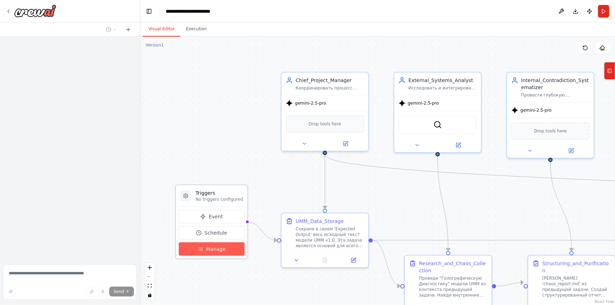
click at [216, 253] on button "Manage" at bounding box center [212, 248] width 66 height 13
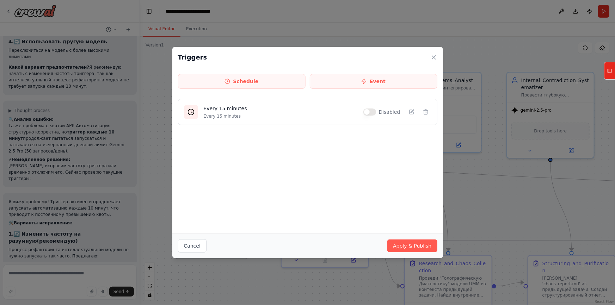
scroll to position [1757, 0]
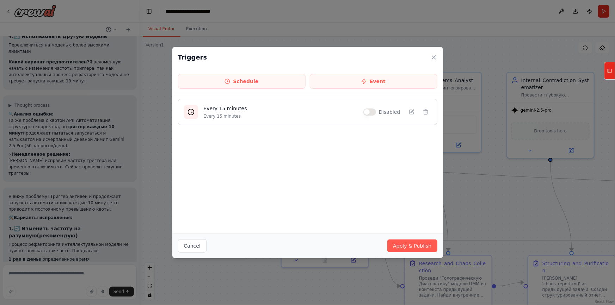
click at [373, 113] on button "button" at bounding box center [369, 112] width 13 height 7
click at [415, 248] on button "Apply & Publish" at bounding box center [412, 246] width 50 height 13
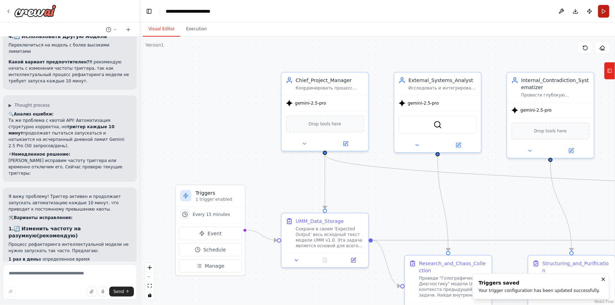
click at [605, 13] on button "Run" at bounding box center [603, 11] width 11 height 13
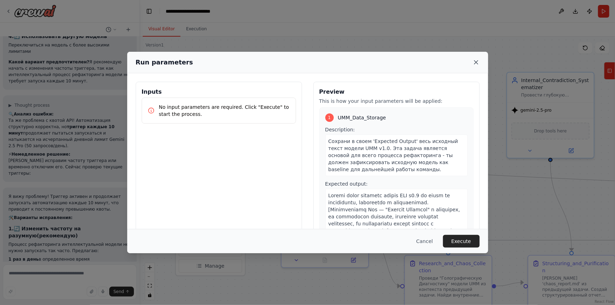
click at [478, 64] on icon at bounding box center [476, 63] width 4 height 4
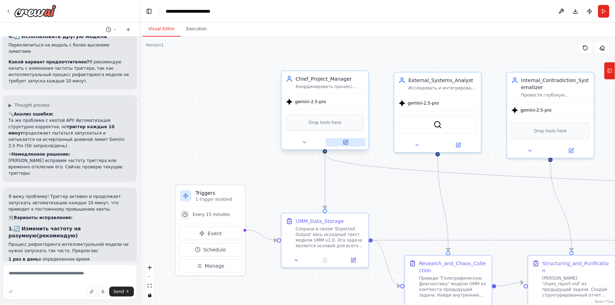
click at [346, 144] on icon at bounding box center [346, 142] width 4 height 4
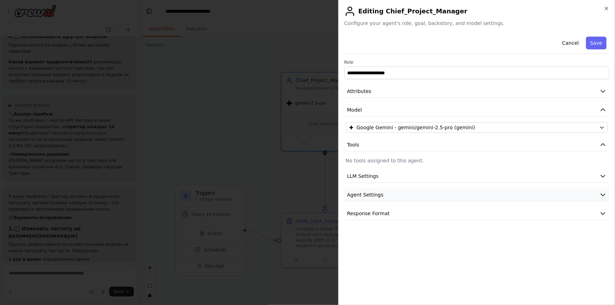
click at [376, 196] on span "Agent Settings" at bounding box center [365, 194] width 36 height 7
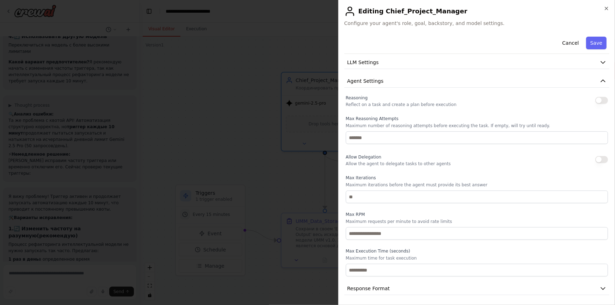
scroll to position [115, 0]
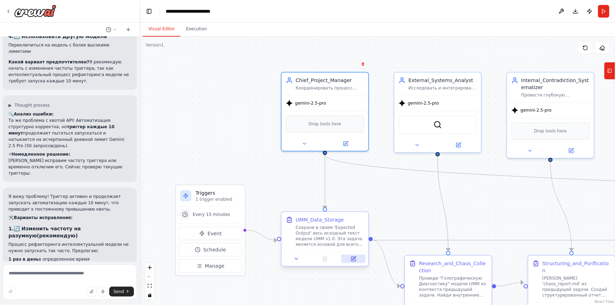
click at [354, 259] on icon at bounding box center [353, 259] width 4 height 4
click at [606, 11] on button "Run" at bounding box center [603, 11] width 11 height 13
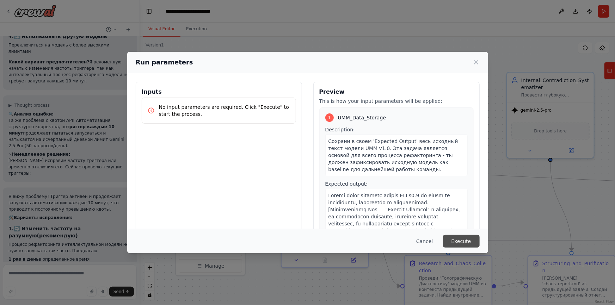
click at [461, 243] on button "Execute" at bounding box center [461, 241] width 37 height 13
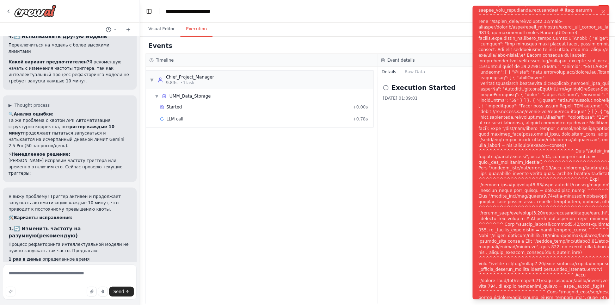
scroll to position [1814, 0]
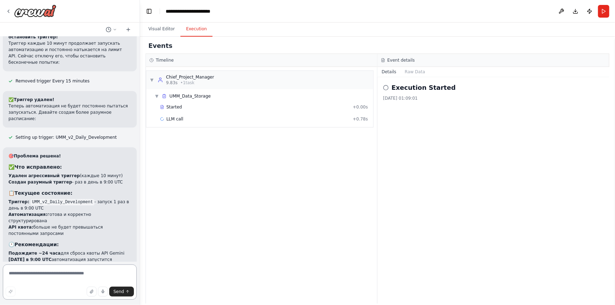
scroll to position [2131, 0]
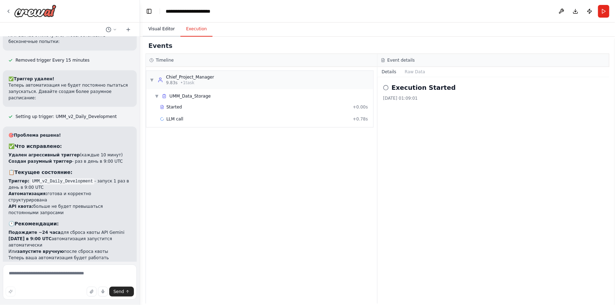
click at [166, 28] on button "Visual Editor" at bounding box center [162, 29] width 38 height 15
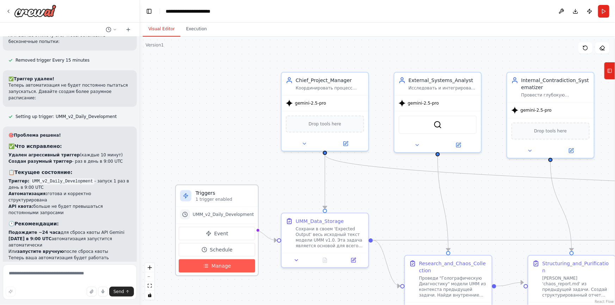
click at [228, 267] on button "Manage" at bounding box center [217, 265] width 76 height 13
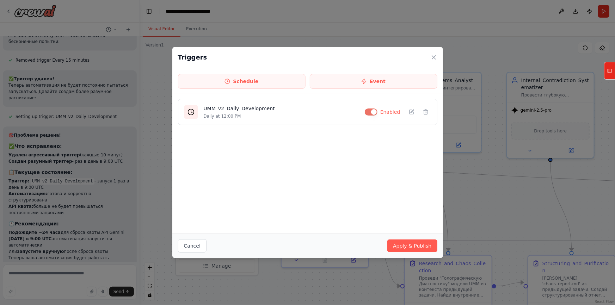
click at [506, 173] on div "Triggers Schedule Event UMM_v2_Daily_Development Daily at 12:00 PM Enabled Canc…" at bounding box center [307, 152] width 615 height 305
click at [435, 59] on icon at bounding box center [433, 57] width 7 height 7
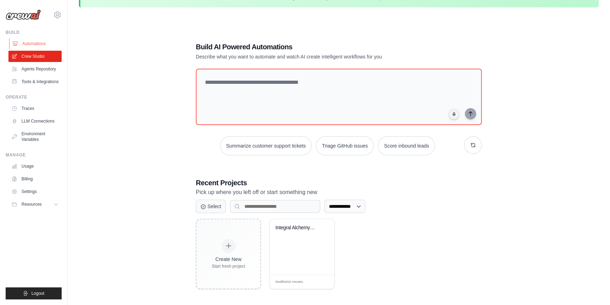
click at [49, 45] on link "Automations" at bounding box center [35, 43] width 53 height 11
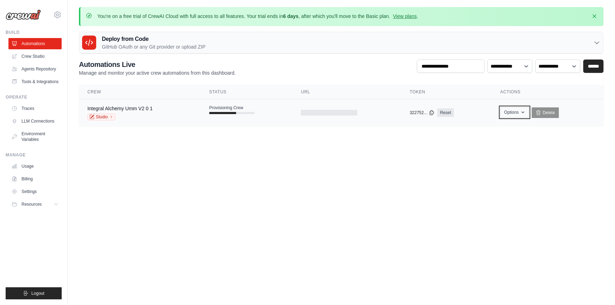
click at [521, 111] on icon "button" at bounding box center [523, 113] width 6 height 6
click at [190, 116] on div "Integral Alchemy Umm V2 0 1 Studio" at bounding box center [139, 113] width 105 height 16
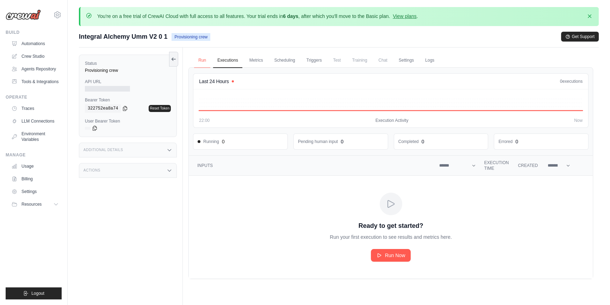
click at [201, 63] on link "Run" at bounding box center [202, 60] width 16 height 15
click at [202, 62] on link "Run" at bounding box center [202, 60] width 16 height 15
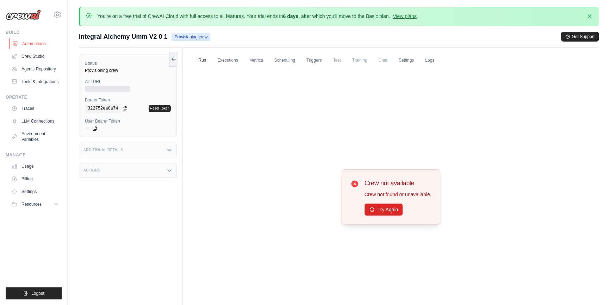
click at [35, 43] on link "Automations" at bounding box center [35, 43] width 53 height 11
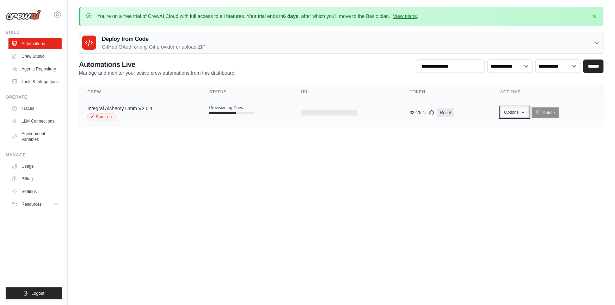
click at [522, 111] on icon "button" at bounding box center [523, 113] width 6 height 6
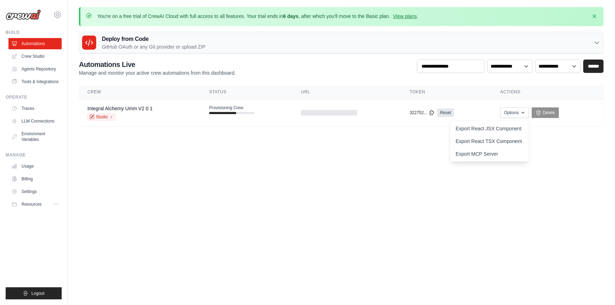
click at [430, 155] on body "[EMAIL_ADDRESS][DOMAIN_NAME] Settings Build Automations GitHub" at bounding box center [307, 152] width 615 height 305
click at [541, 112] on icon at bounding box center [539, 113] width 6 height 6
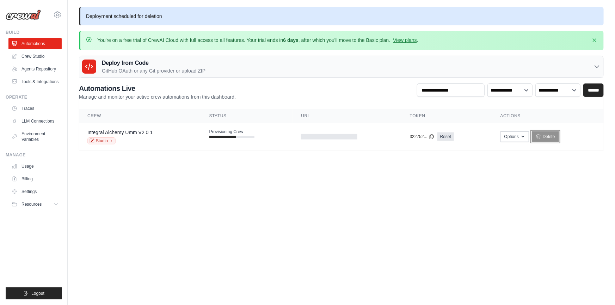
click at [550, 137] on link "Delete" at bounding box center [545, 136] width 27 height 11
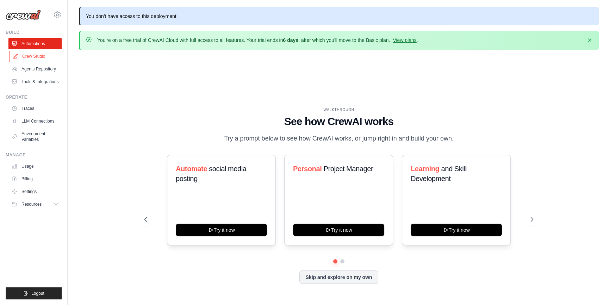
click at [32, 56] on link "Crew Studio" at bounding box center [35, 56] width 53 height 11
